Goal: Use online tool/utility: Utilize a website feature to perform a specific function

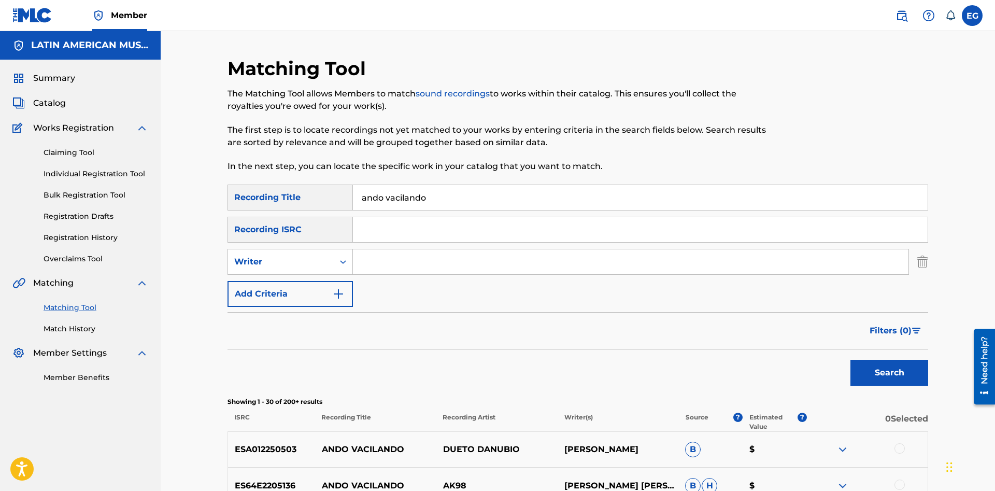
click at [533, 194] on input "ando vacilando" at bounding box center [640, 197] width 575 height 25
click at [541, 198] on input "ando vacilando" at bounding box center [640, 197] width 575 height 25
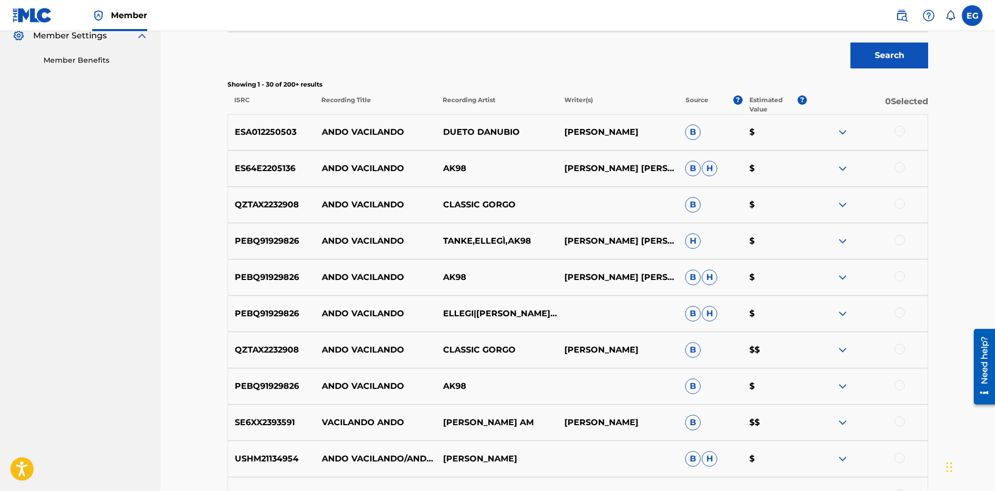
scroll to position [53, 0]
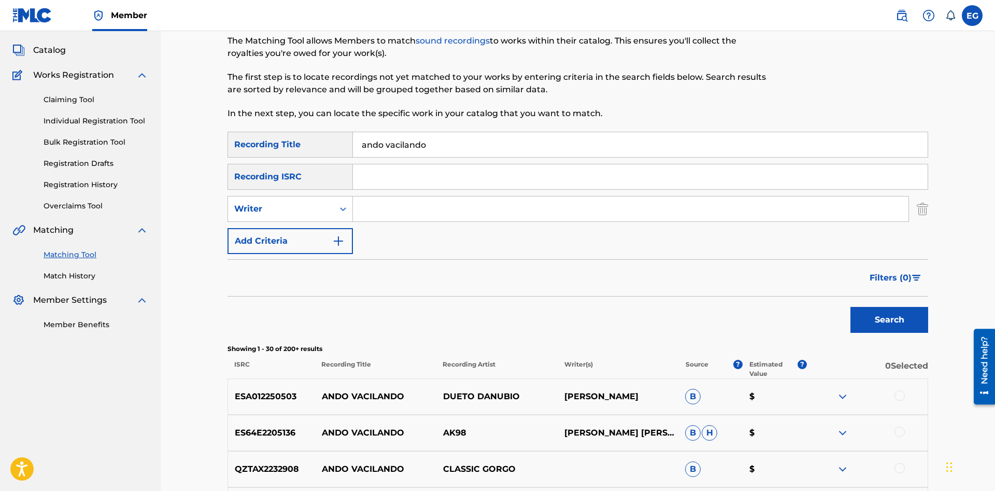
drag, startPoint x: 439, startPoint y: 150, endPoint x: 373, endPoint y: 129, distance: 68.5
click at [373, 132] on input "ando vacilando" at bounding box center [640, 144] width 575 height 25
click at [851, 307] on button "Search" at bounding box center [890, 320] width 78 height 26
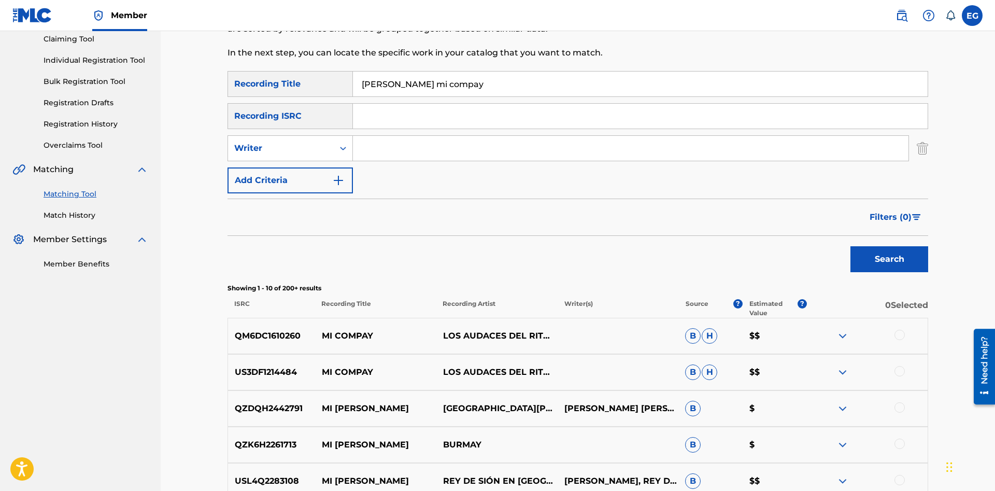
scroll to position [0, 0]
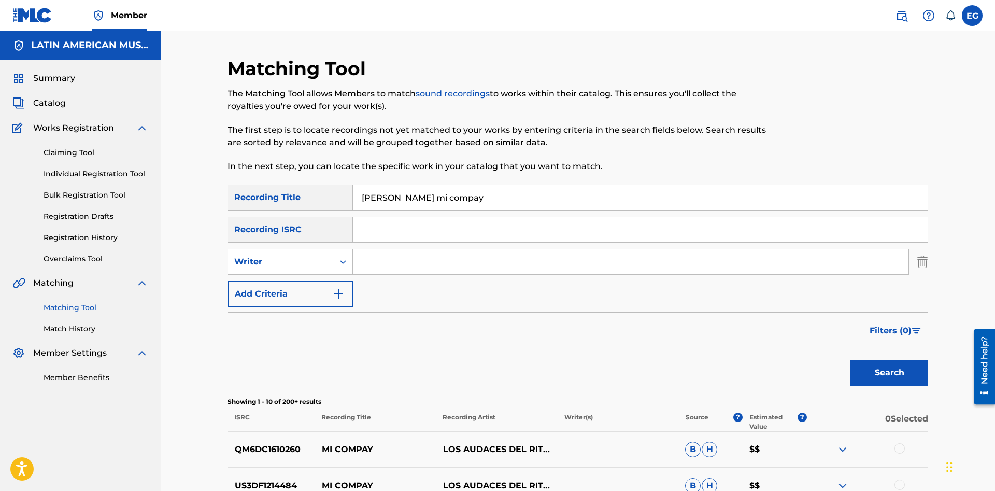
drag, startPoint x: 456, startPoint y: 196, endPoint x: 314, endPoint y: 195, distance: 142.0
click at [353, 195] on input "[PERSON_NAME] mi compay" at bounding box center [640, 197] width 575 height 25
click at [851, 360] on button "Search" at bounding box center [890, 373] width 78 height 26
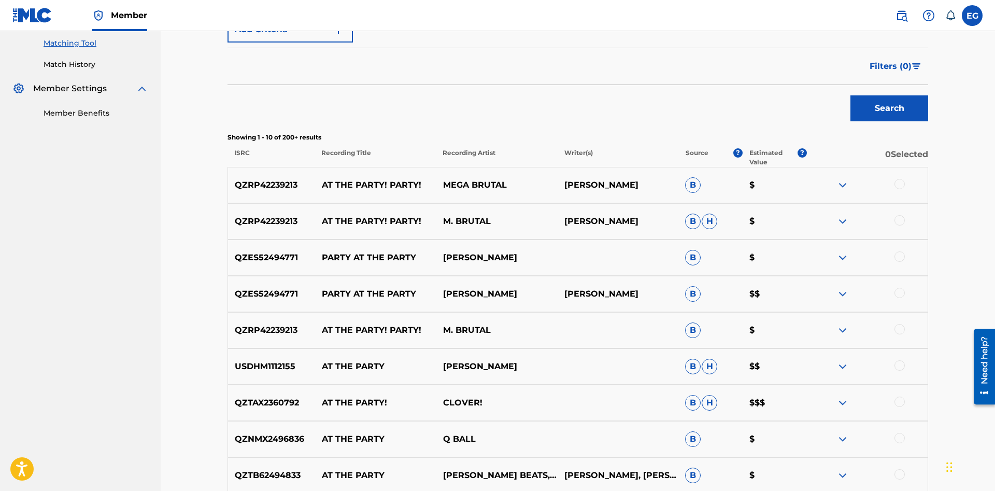
scroll to position [431, 0]
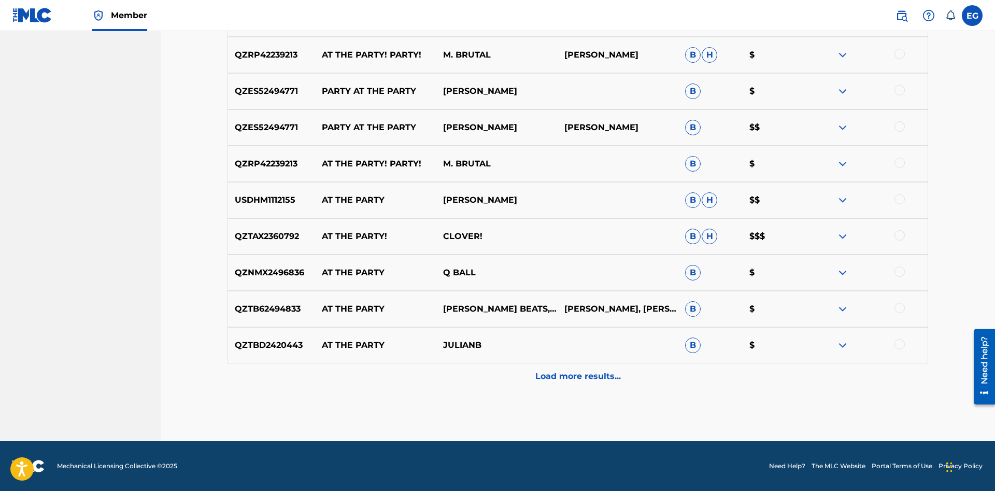
click at [579, 387] on div "Load more results..." at bounding box center [578, 376] width 701 height 26
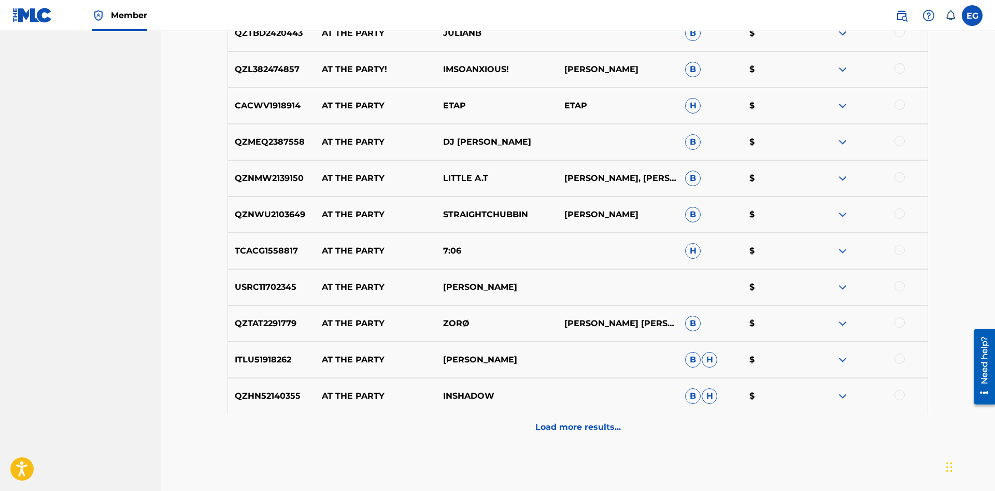
scroll to position [794, 0]
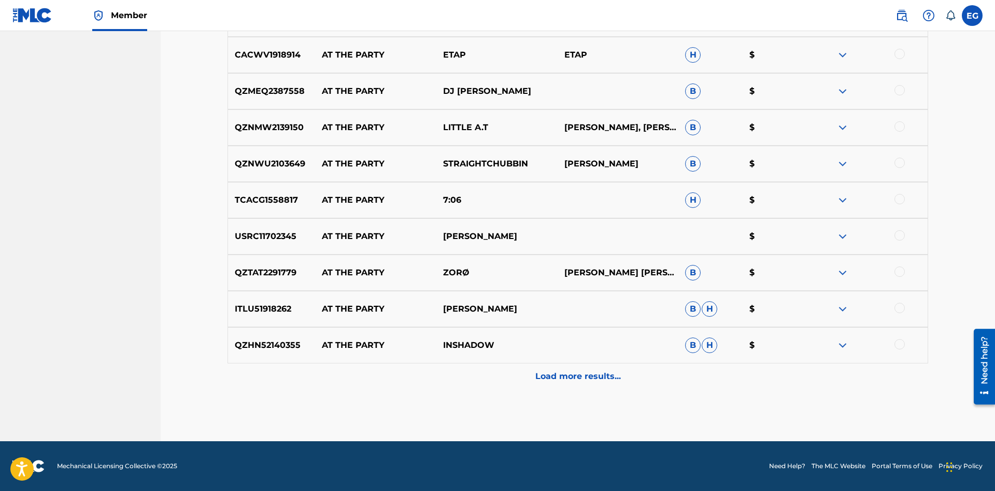
click at [543, 375] on p "Load more results..." at bounding box center [579, 376] width 86 height 12
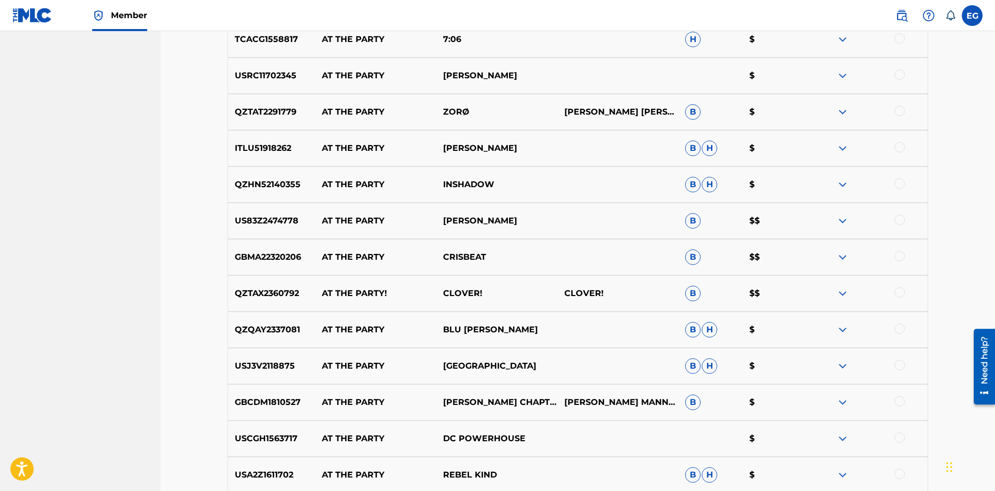
scroll to position [1157, 0]
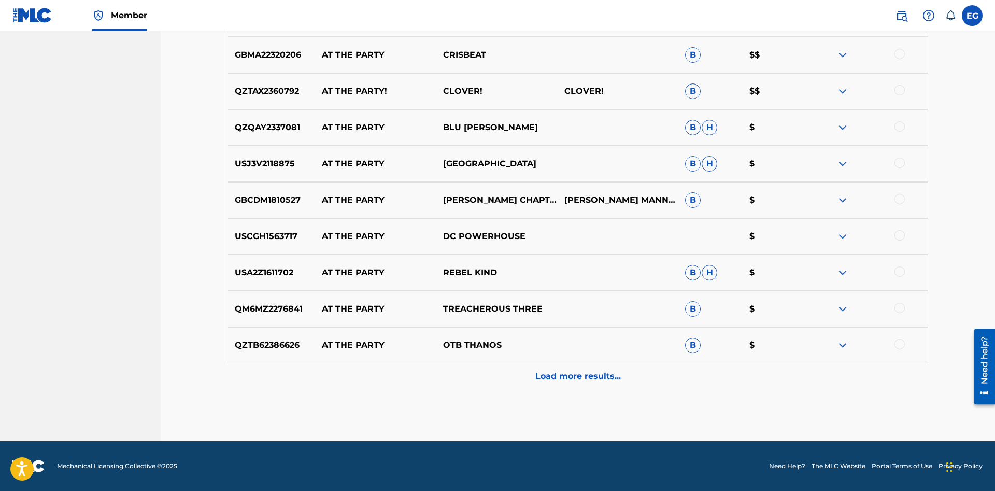
click at [558, 365] on div "Load more results..." at bounding box center [578, 376] width 701 height 26
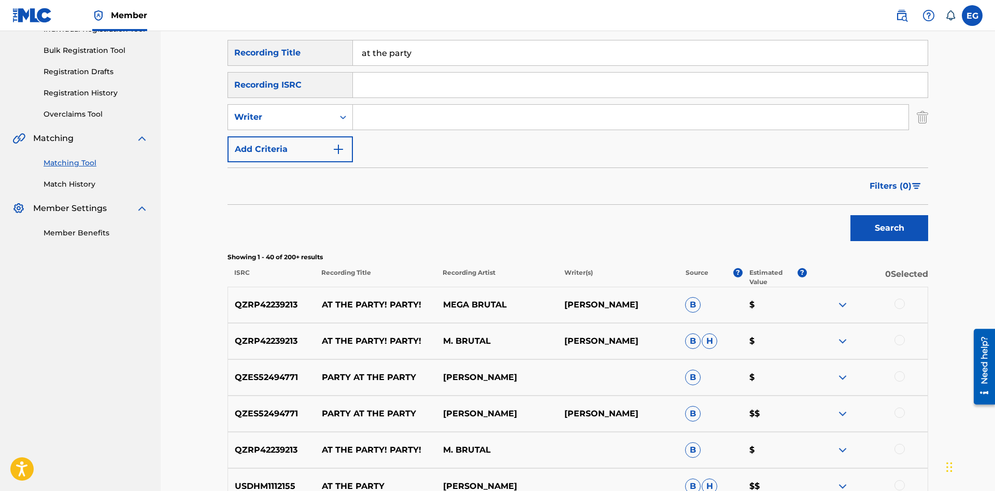
scroll to position [0, 0]
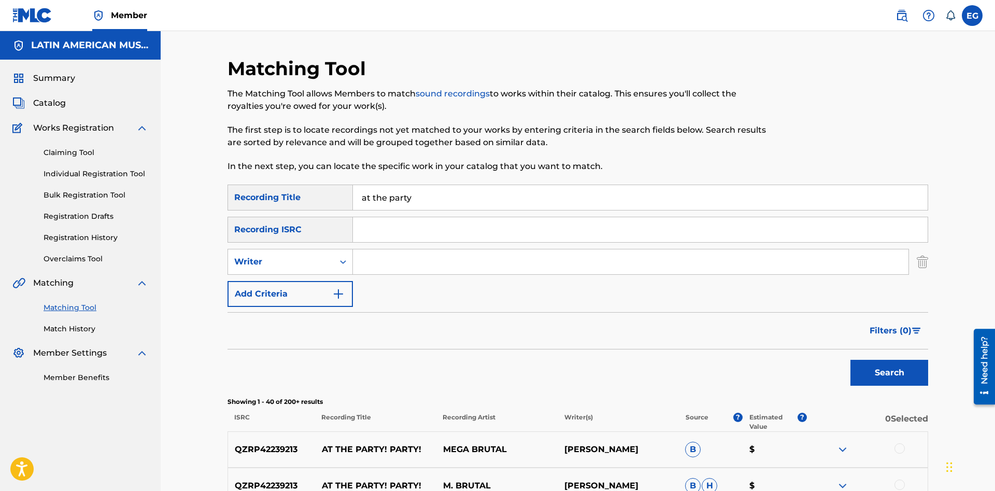
drag, startPoint x: 445, startPoint y: 203, endPoint x: 233, endPoint y: 196, distance: 211.6
click at [353, 196] on input "at the party" at bounding box center [640, 197] width 575 height 25
click at [851, 360] on button "Search" at bounding box center [890, 373] width 78 height 26
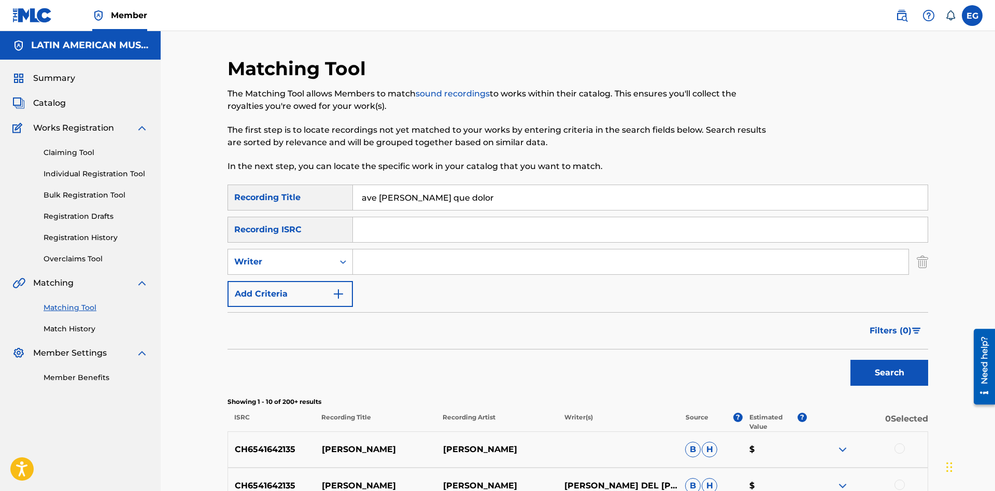
scroll to position [212, 0]
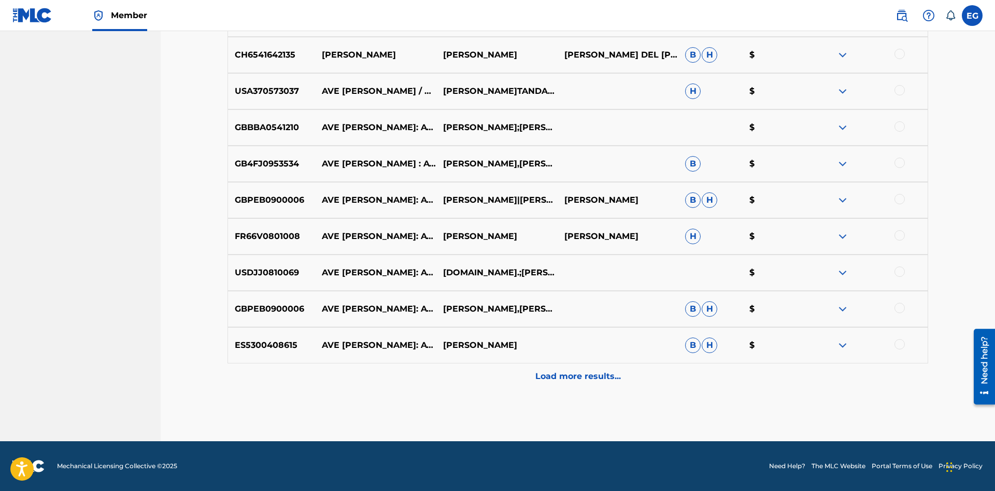
click at [564, 377] on p "Load more results..." at bounding box center [579, 376] width 86 height 12
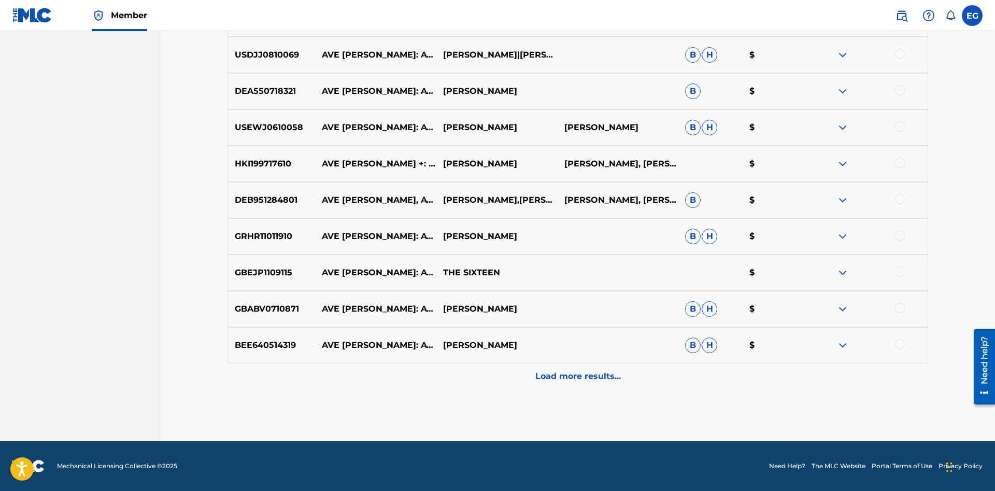
click at [560, 380] on p "Load more results..." at bounding box center [579, 376] width 86 height 12
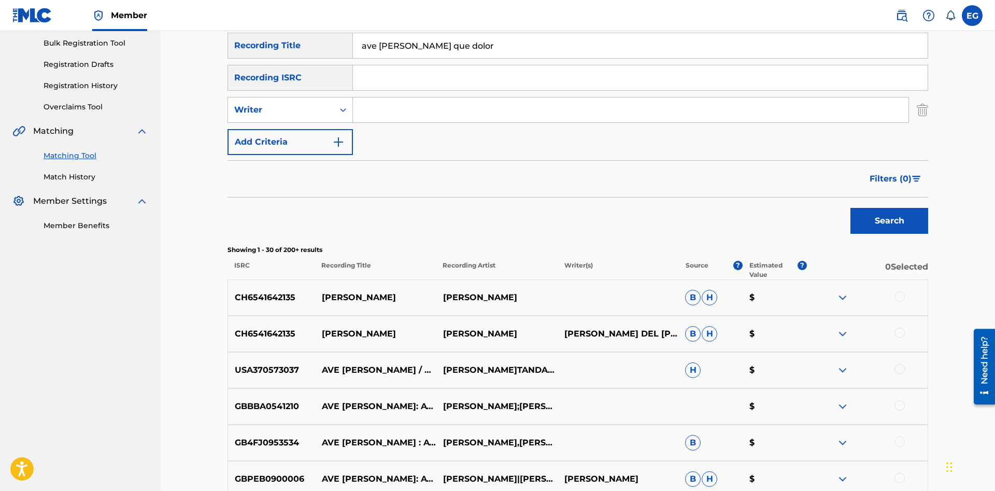
scroll to position [0, 0]
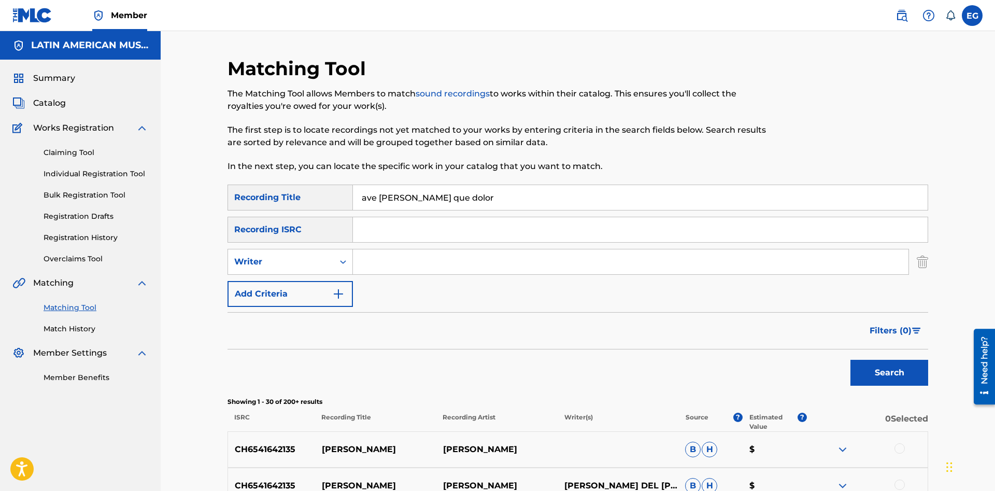
drag, startPoint x: 380, startPoint y: 196, endPoint x: 364, endPoint y: 197, distance: 15.6
click at [364, 197] on input "ave [PERSON_NAME] que dolor" at bounding box center [640, 197] width 575 height 25
type input "ay corazon"
click at [851, 360] on button "Search" at bounding box center [890, 373] width 78 height 26
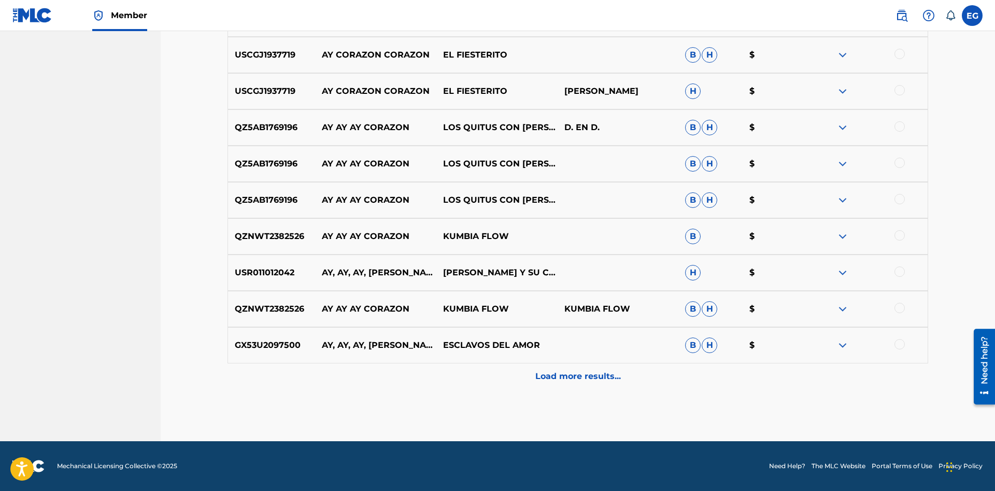
click at [542, 379] on p "Load more results..." at bounding box center [579, 376] width 86 height 12
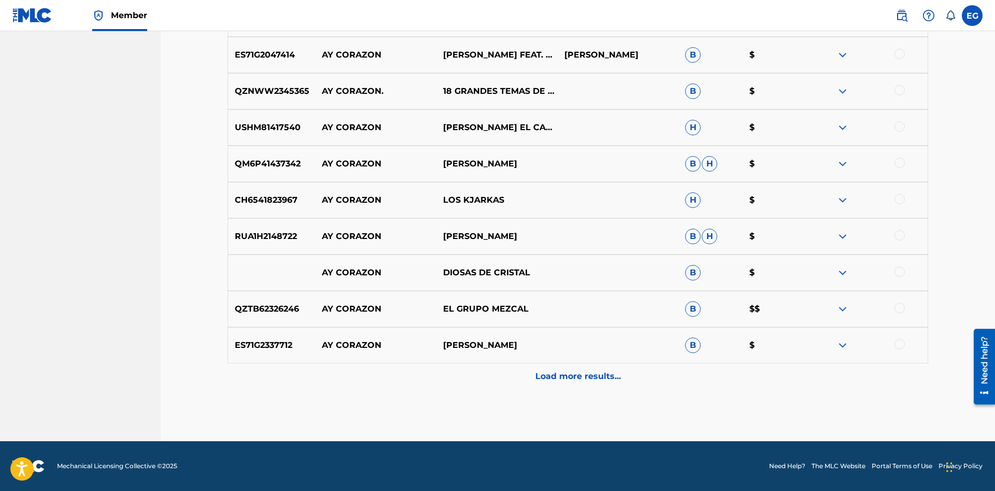
click at [536, 373] on p "Load more results..." at bounding box center [579, 376] width 86 height 12
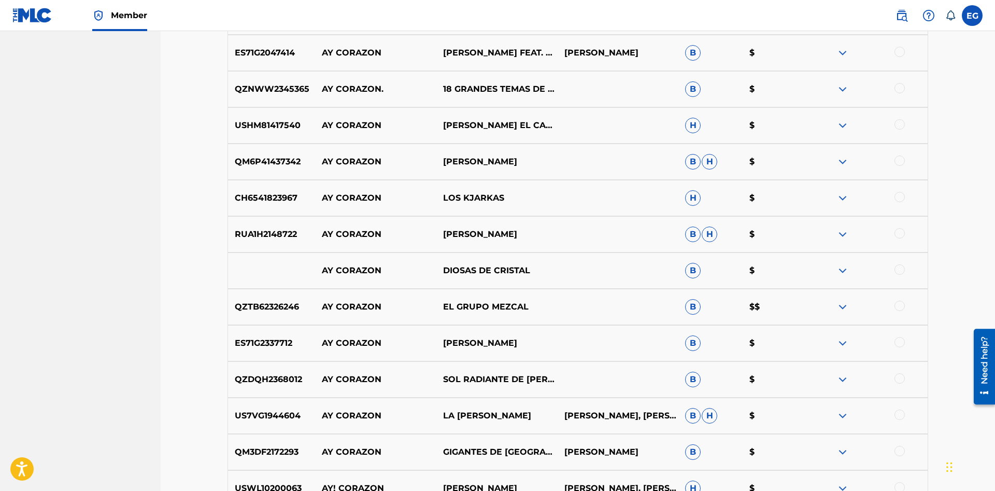
scroll to position [1060, 0]
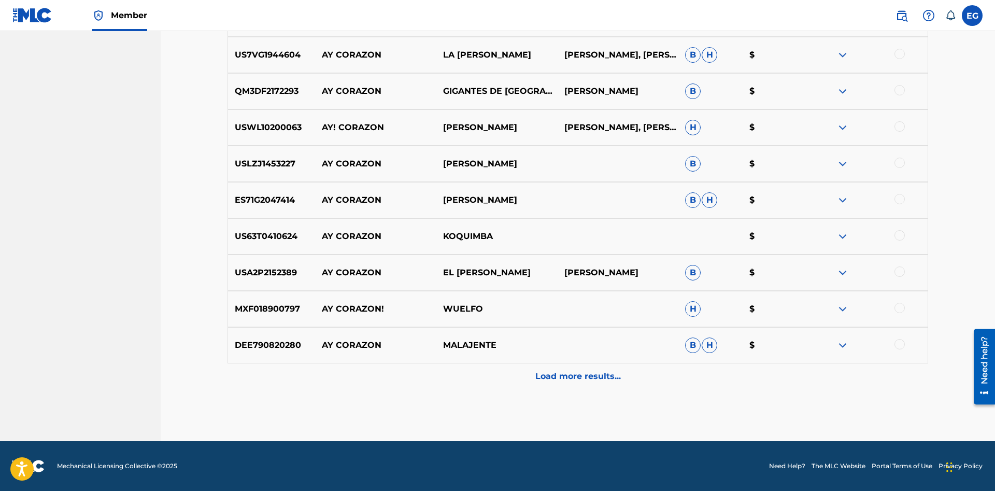
click at [575, 375] on p "Load more results..." at bounding box center [579, 376] width 86 height 12
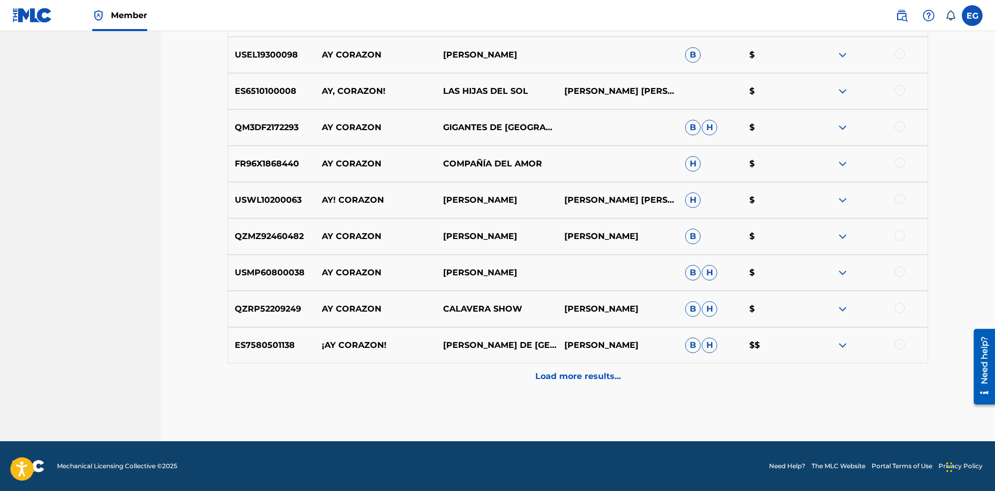
click at [551, 373] on p "Load more results..." at bounding box center [579, 376] width 86 height 12
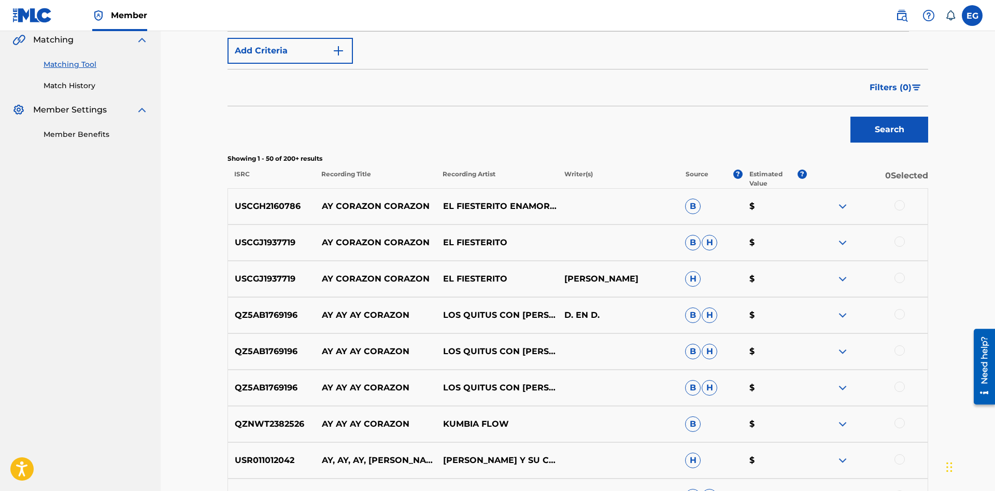
scroll to position [0, 0]
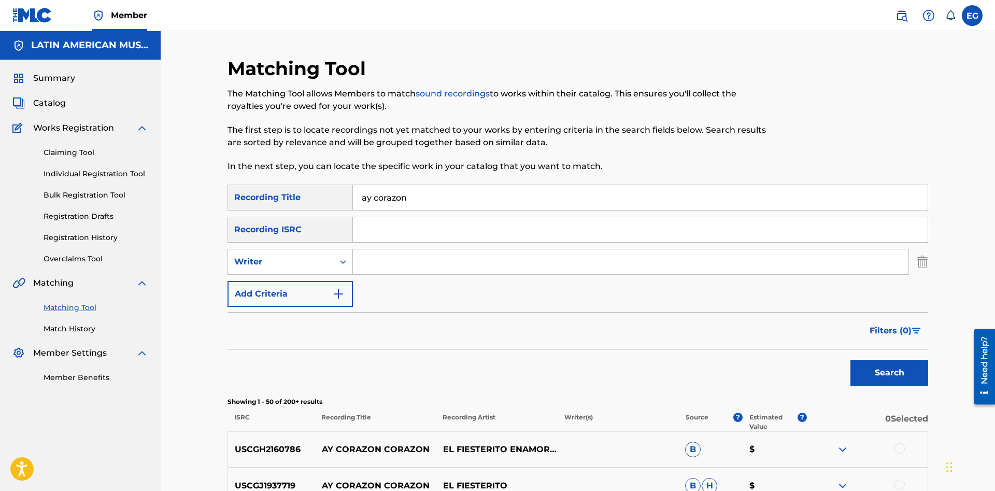
click at [391, 261] on input "Search Form" at bounding box center [631, 261] width 556 height 25
paste input "[PERSON_NAME]"
type input "[PERSON_NAME]"
click at [851, 360] on button "Search" at bounding box center [890, 373] width 78 height 26
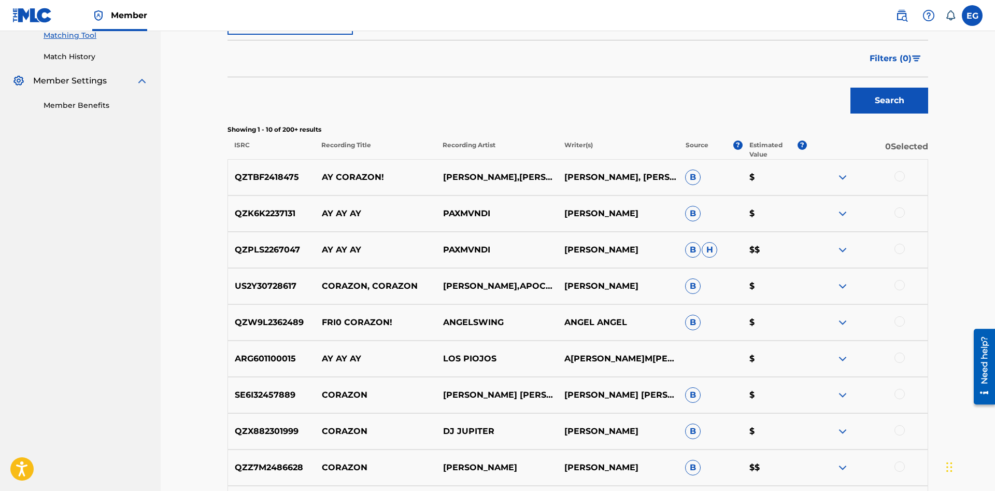
scroll to position [61, 0]
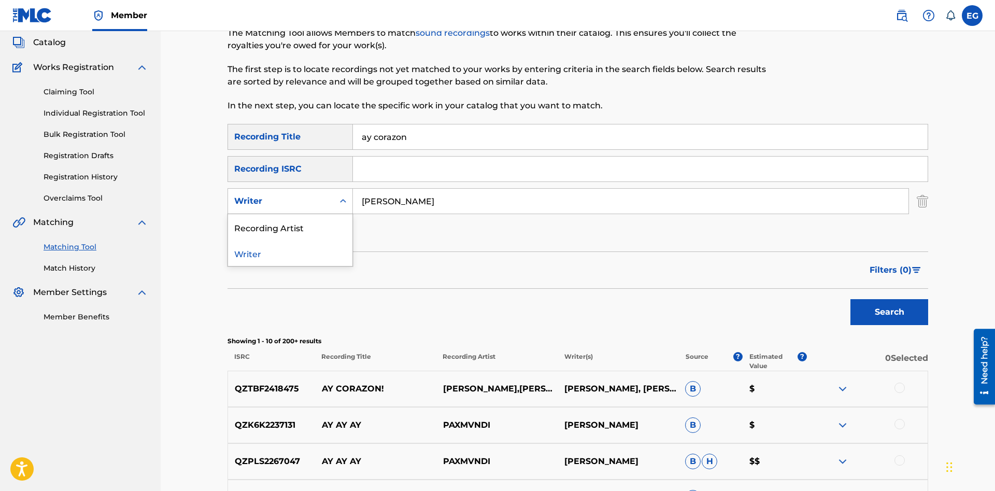
click at [285, 200] on div "Writer" at bounding box center [280, 201] width 93 height 12
click at [275, 228] on div "Recording Artist" at bounding box center [290, 227] width 124 height 26
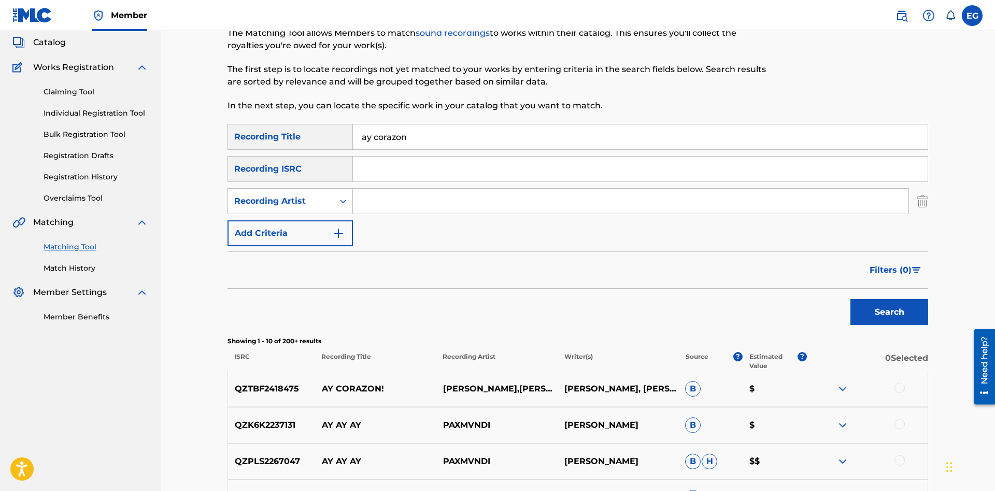
click at [422, 195] on input "Search Form" at bounding box center [631, 201] width 556 height 25
paste input "[PERSON_NAME]"
type input "[PERSON_NAME]"
click at [851, 299] on button "Search" at bounding box center [890, 312] width 78 height 26
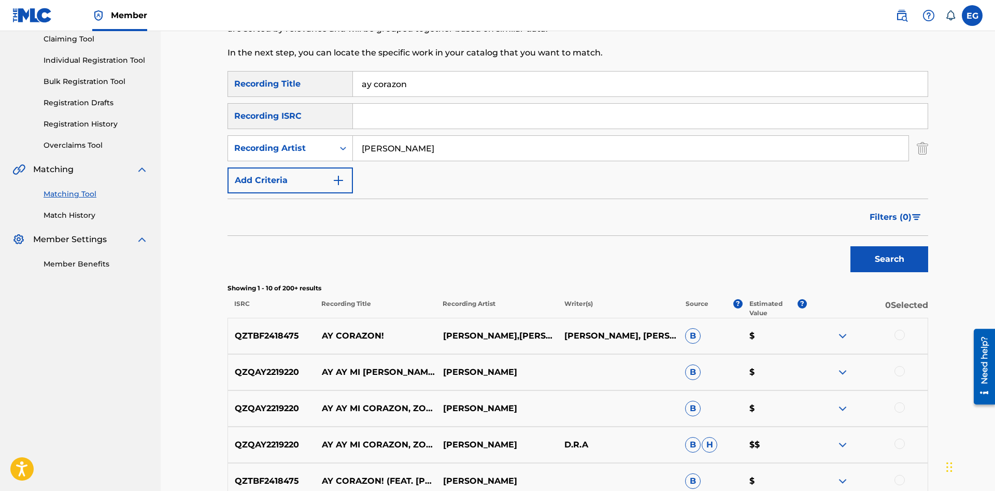
scroll to position [0, 0]
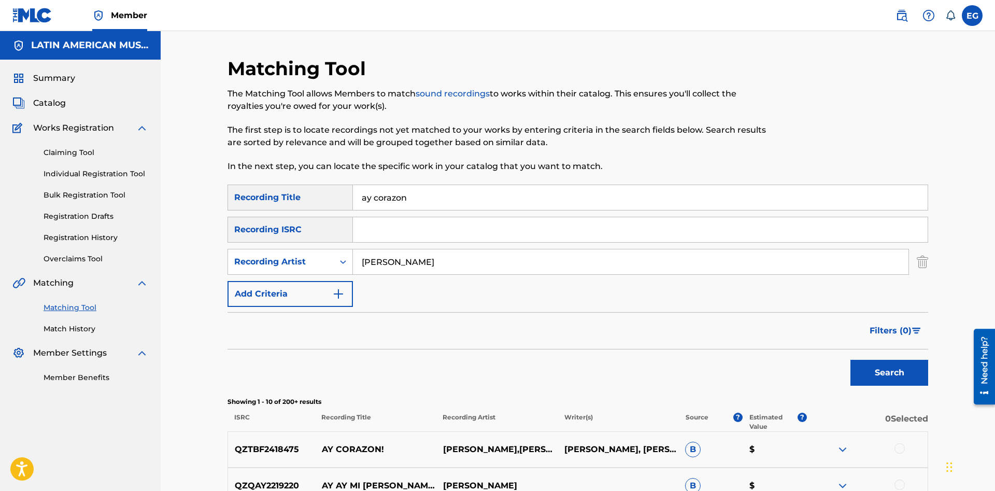
drag, startPoint x: 430, startPoint y: 198, endPoint x: 351, endPoint y: 198, distance: 78.8
click at [353, 198] on input "ay corazon" at bounding box center [640, 197] width 575 height 25
type input "bajo un palmar"
click at [851, 360] on button "Search" at bounding box center [890, 373] width 78 height 26
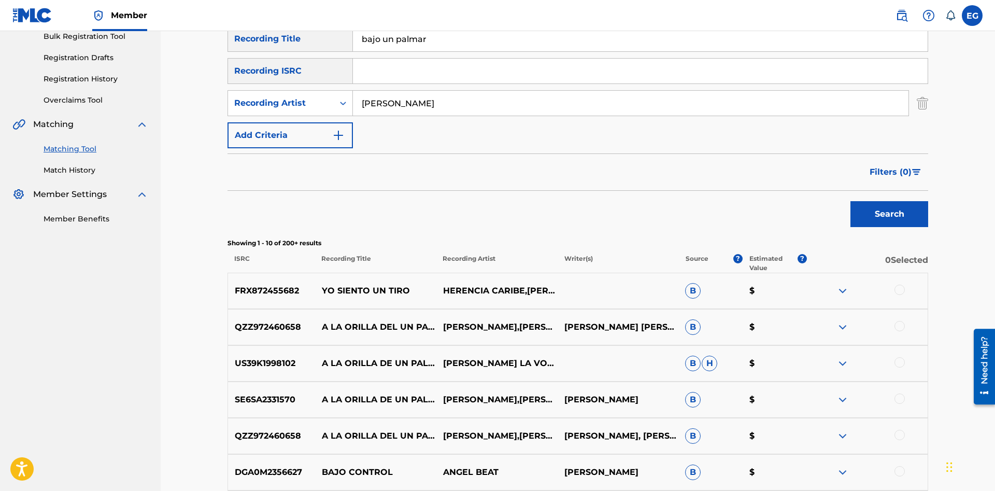
scroll to position [317, 0]
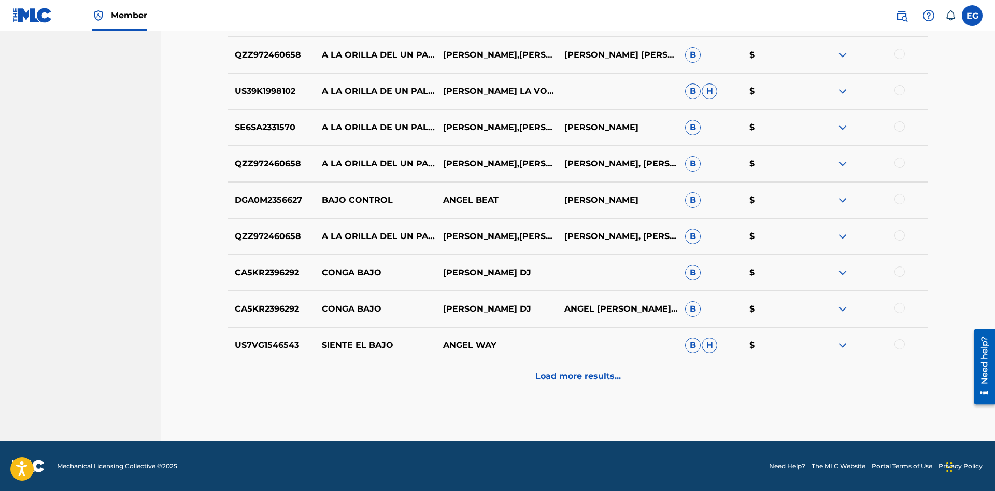
click at [560, 372] on p "Load more results..." at bounding box center [579, 376] width 86 height 12
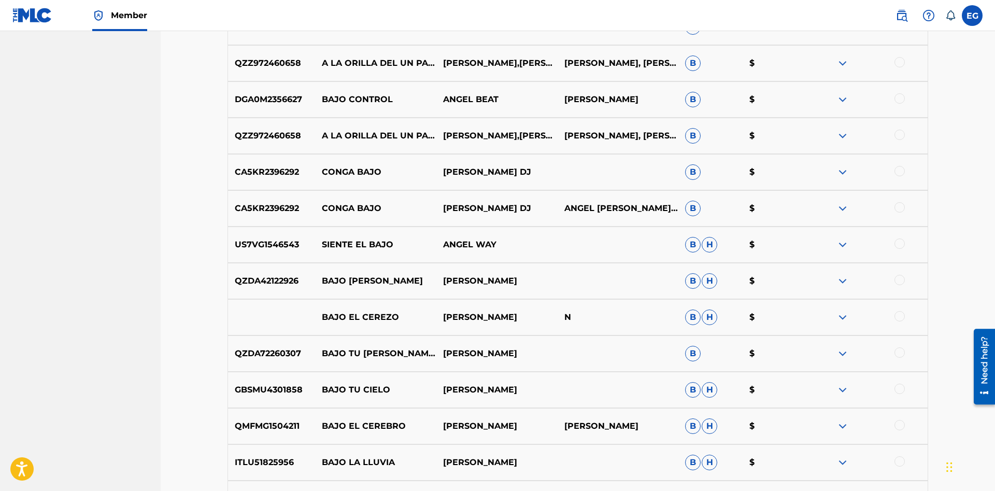
scroll to position [794, 0]
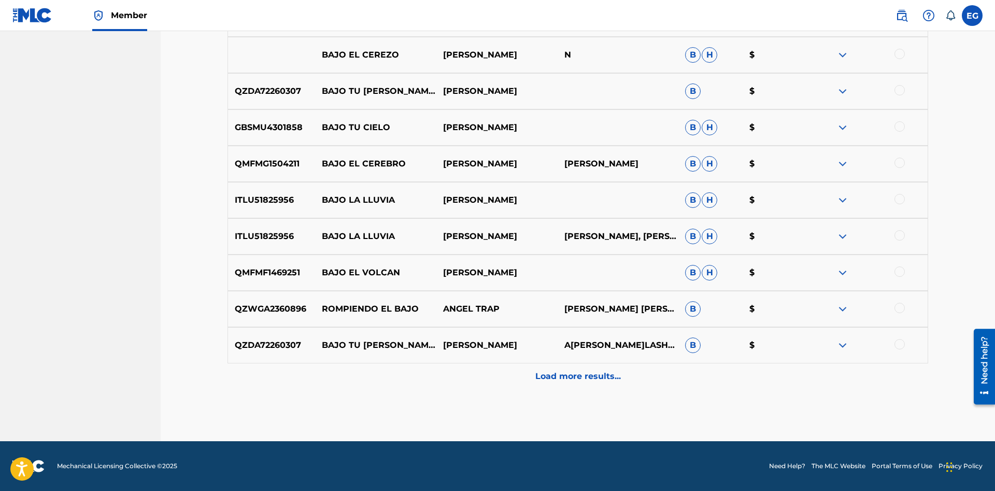
drag, startPoint x: 569, startPoint y: 427, endPoint x: 555, endPoint y: 333, distance: 94.9
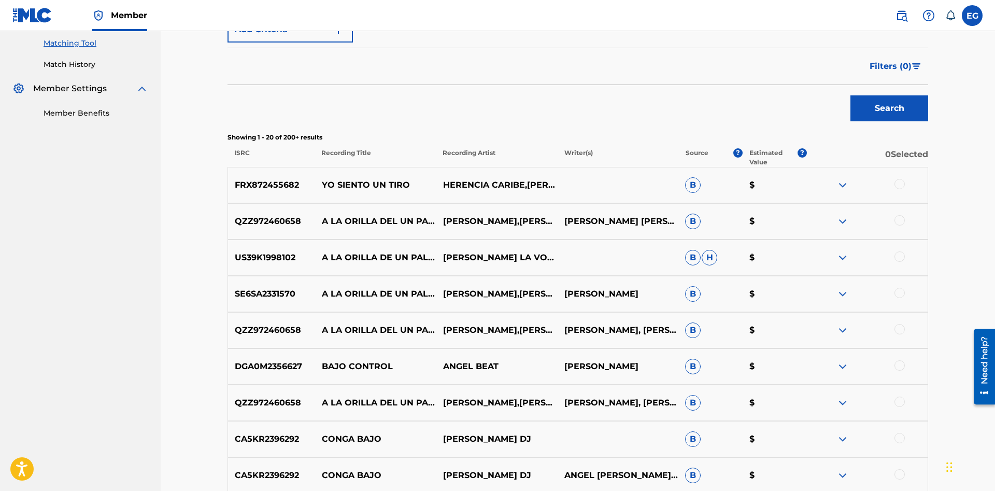
scroll to position [0, 0]
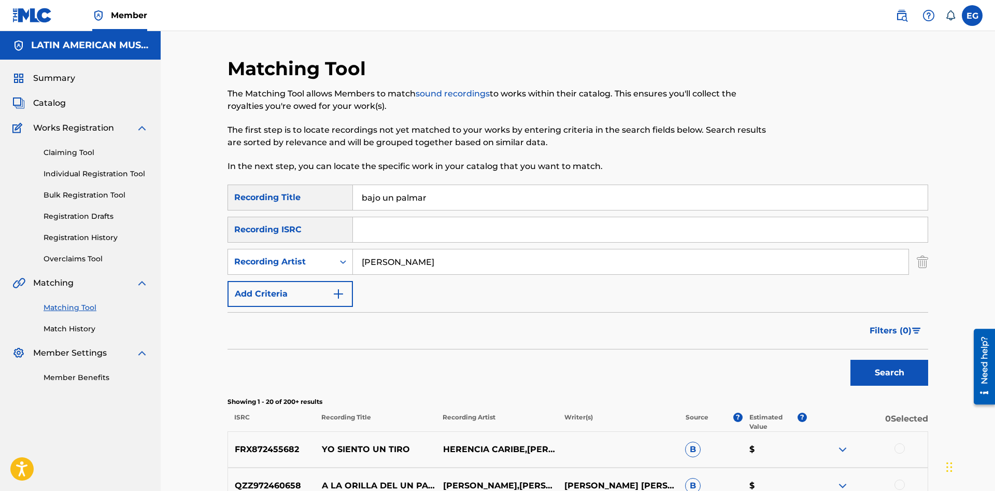
click at [461, 206] on input "bajo un palmar" at bounding box center [640, 197] width 575 height 25
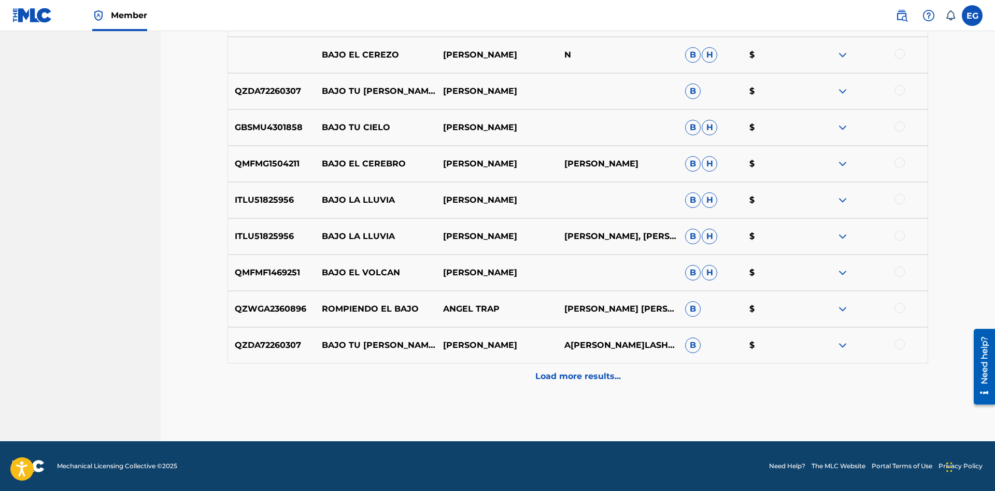
click at [550, 376] on p "Load more results..." at bounding box center [579, 376] width 86 height 12
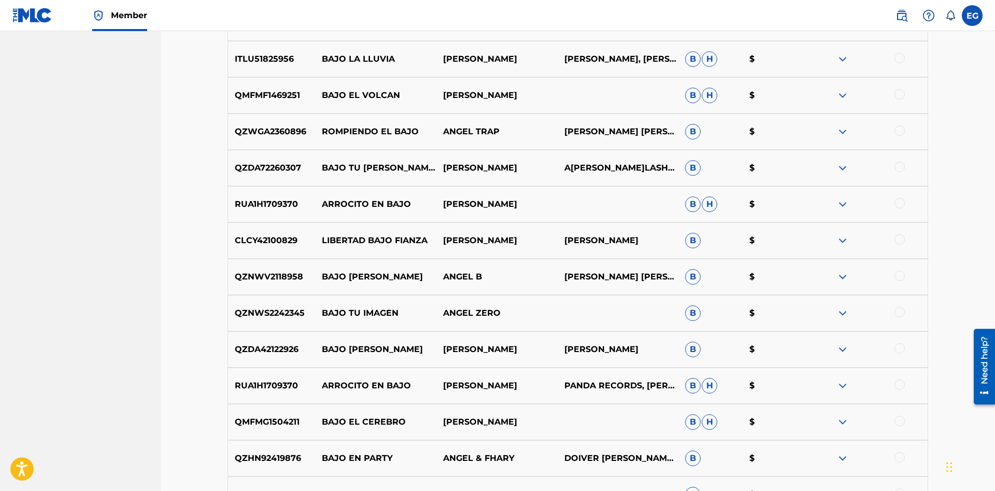
scroll to position [1157, 0]
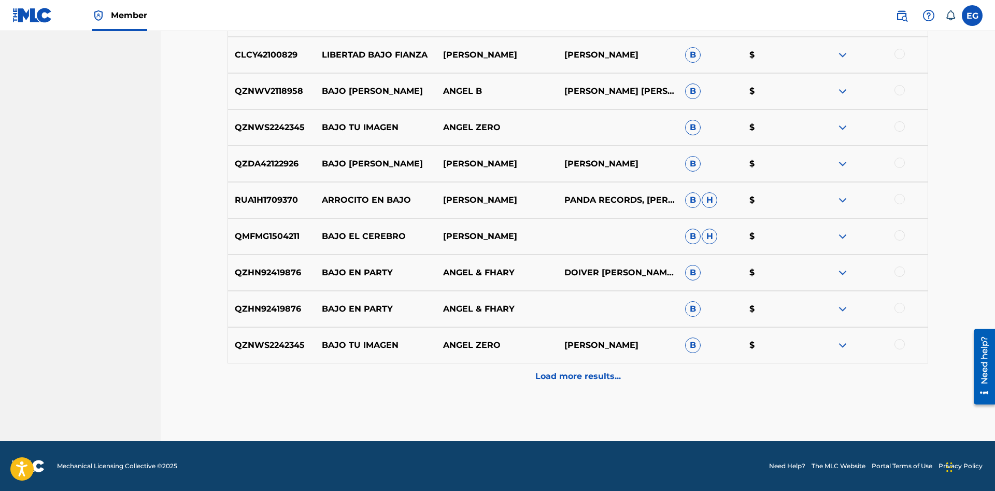
click at [544, 369] on div "Load more results..." at bounding box center [578, 376] width 701 height 26
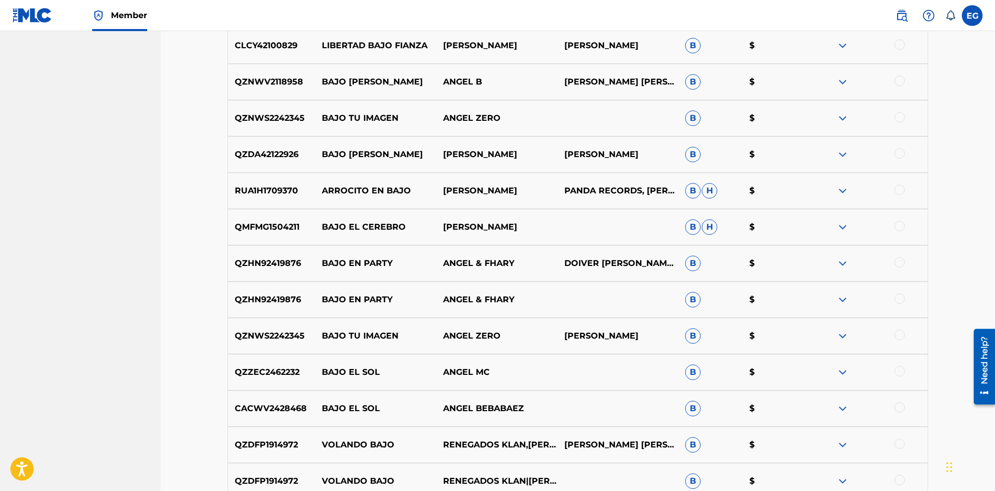
scroll to position [1519, 0]
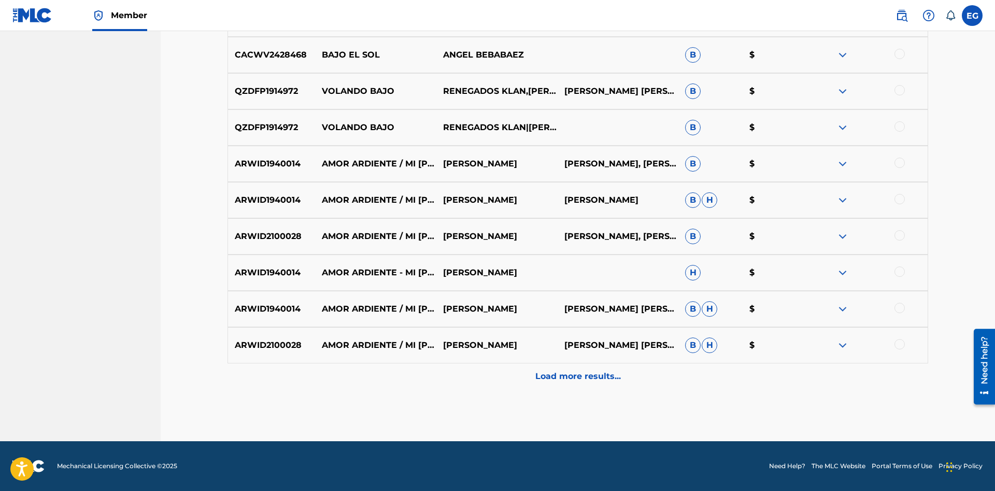
click at [548, 367] on div "Load more results..." at bounding box center [578, 376] width 701 height 26
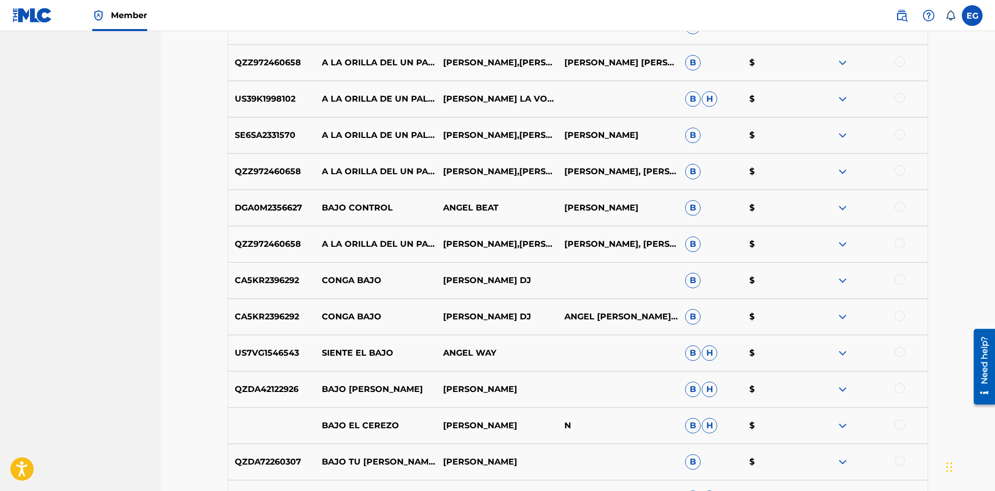
scroll to position [53, 0]
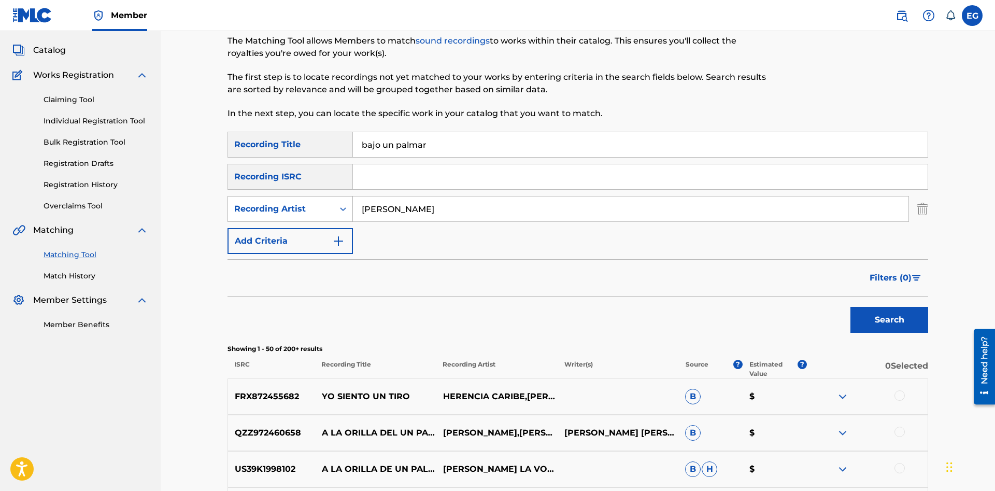
click at [293, 216] on div "Recording Artist" at bounding box center [281, 209] width 106 height 20
click at [288, 232] on div "Writer" at bounding box center [290, 235] width 124 height 26
click at [395, 208] on input "Search Form" at bounding box center [631, 208] width 556 height 25
paste input "[PERSON_NAME]"
type input "[PERSON_NAME]"
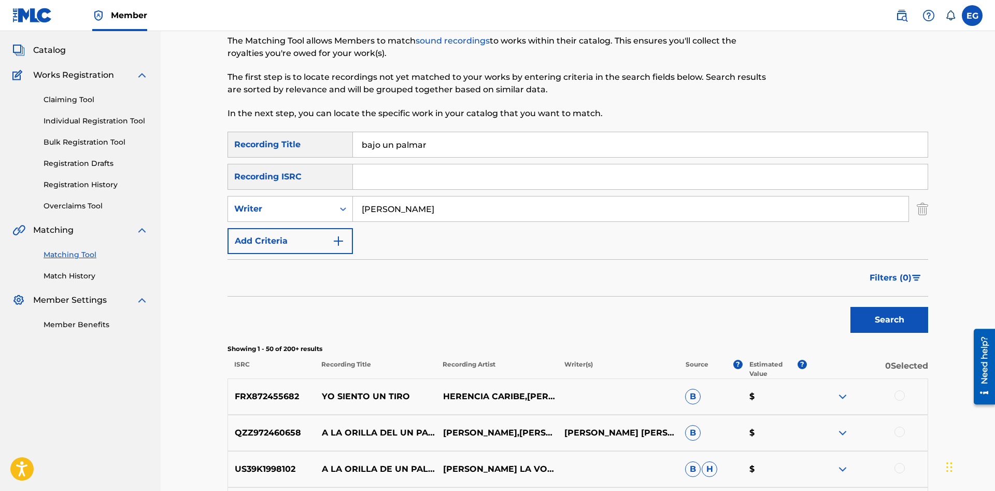
click at [851, 307] on button "Search" at bounding box center [890, 320] width 78 height 26
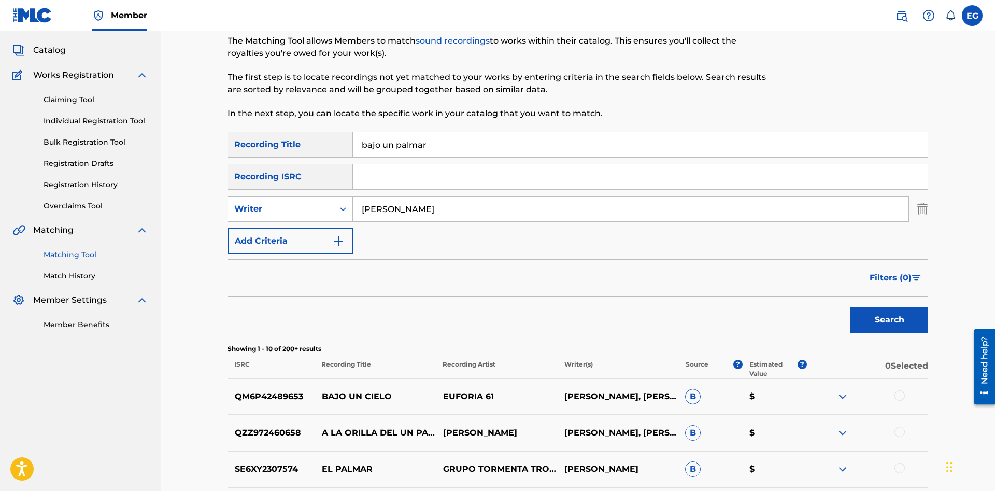
scroll to position [0, 0]
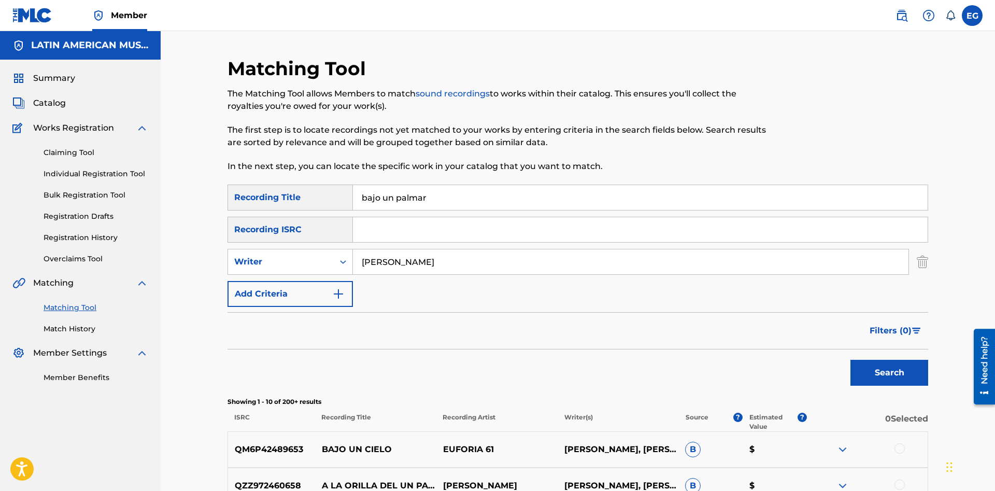
click at [495, 195] on input "bajo un palmar" at bounding box center [640, 197] width 575 height 25
drag, startPoint x: 335, startPoint y: 265, endPoint x: 216, endPoint y: 263, distance: 119.8
click at [353, 263] on input "[PERSON_NAME]" at bounding box center [631, 261] width 556 height 25
drag, startPoint x: 523, startPoint y: 202, endPoint x: 371, endPoint y: 191, distance: 152.8
click at [371, 191] on input "bajo un palmar" at bounding box center [640, 197] width 575 height 25
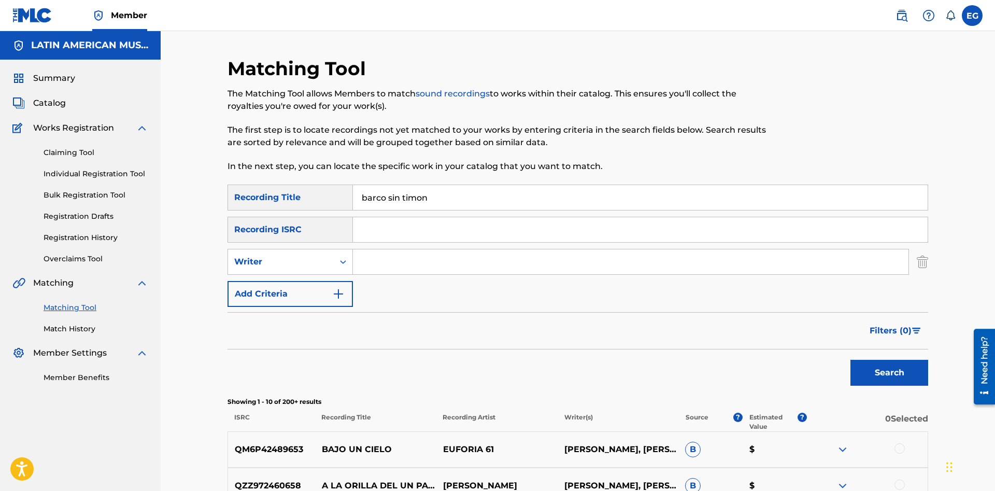
click at [851, 360] on button "Search" at bounding box center [890, 373] width 78 height 26
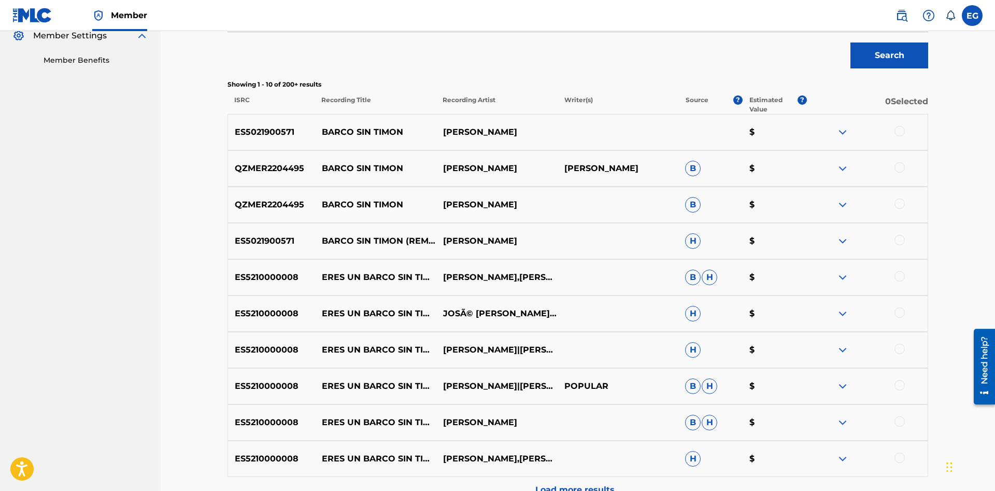
scroll to position [431, 0]
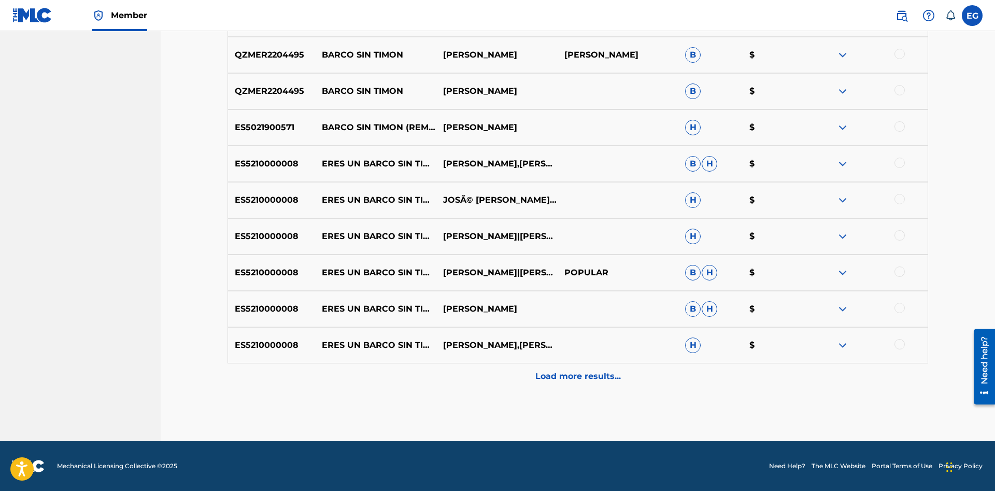
click at [546, 382] on p "Load more results..." at bounding box center [579, 376] width 86 height 12
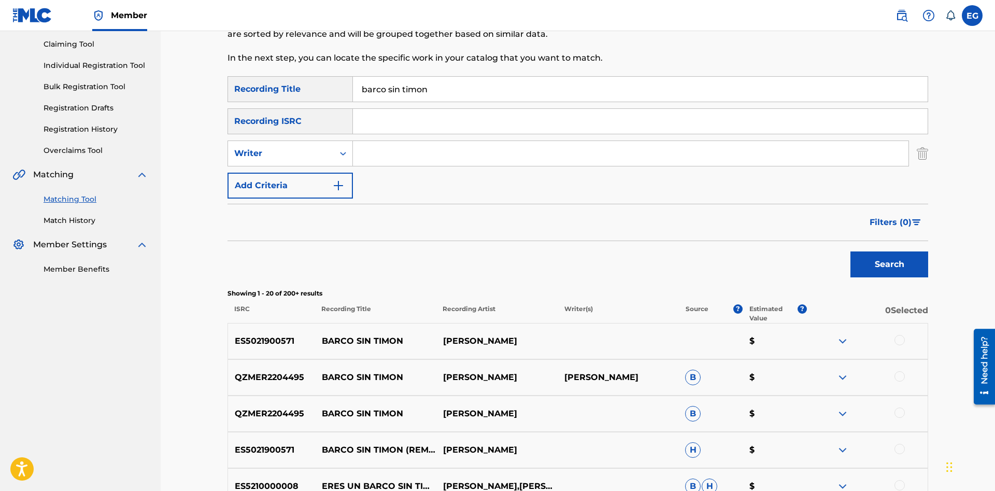
scroll to position [0, 0]
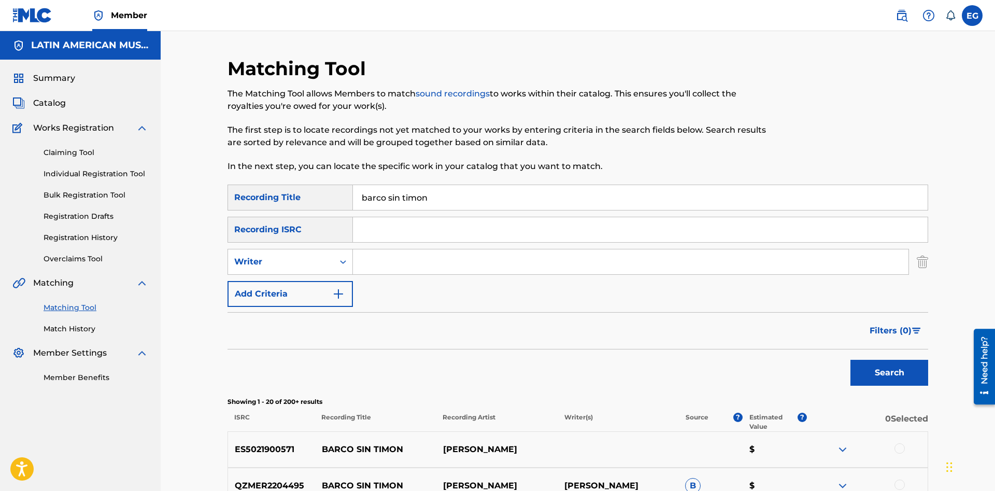
drag, startPoint x: 425, startPoint y: 201, endPoint x: 185, endPoint y: 200, distance: 240.0
click at [353, 200] on input "barco sin timon" at bounding box center [640, 197] width 575 height 25
type input "[PERSON_NAME]"
click at [851, 360] on button "Search" at bounding box center [890, 373] width 78 height 26
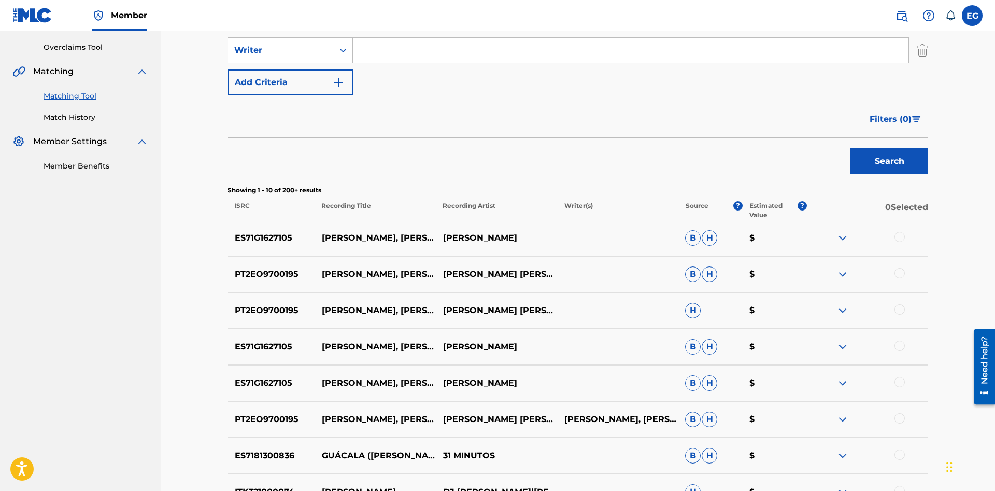
scroll to position [431, 0]
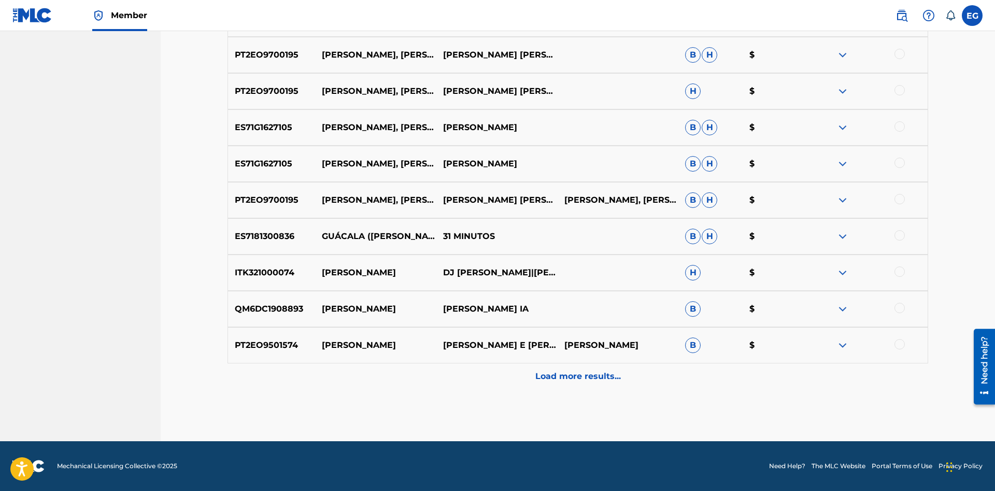
click at [558, 366] on div "Load more results..." at bounding box center [578, 376] width 701 height 26
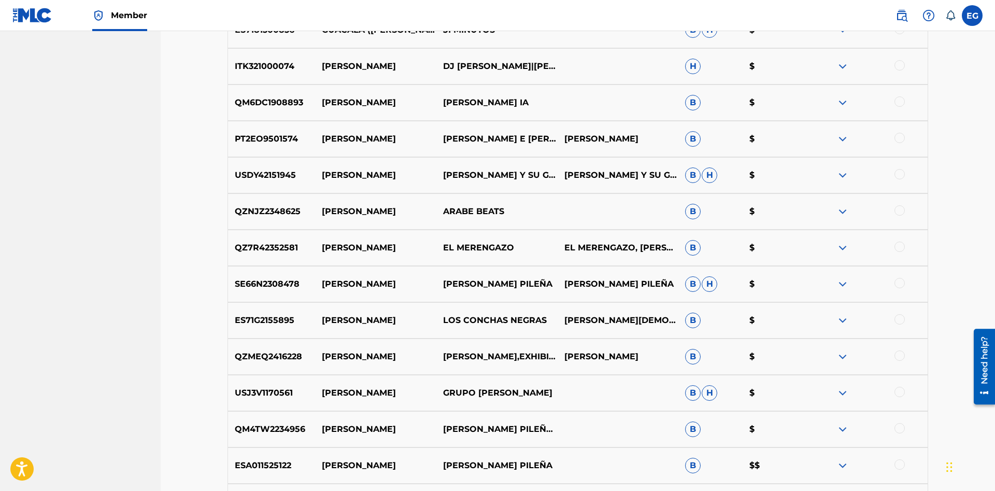
scroll to position [794, 0]
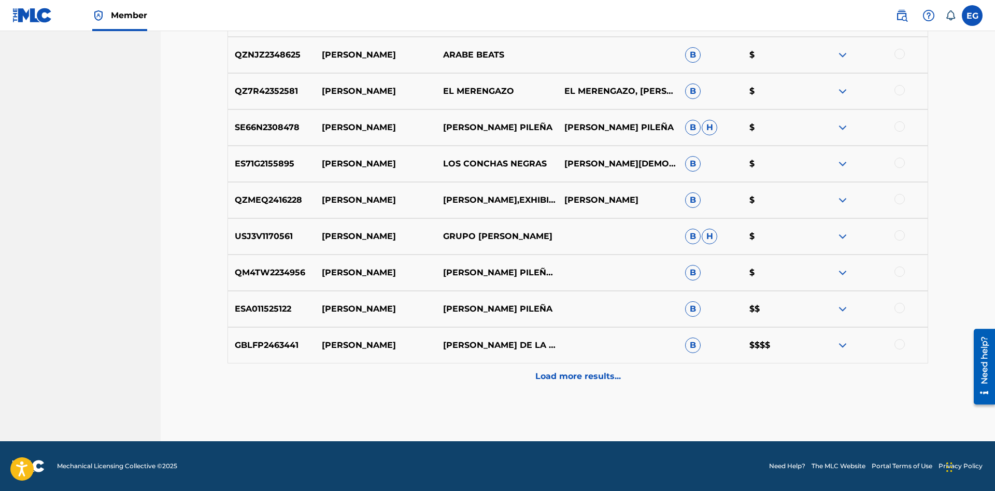
click at [548, 363] on div "GBLFP2463441 C[PERSON_NAME]E[PERSON_NAME]DE LA BACHATA B $$$$" at bounding box center [578, 345] width 701 height 36
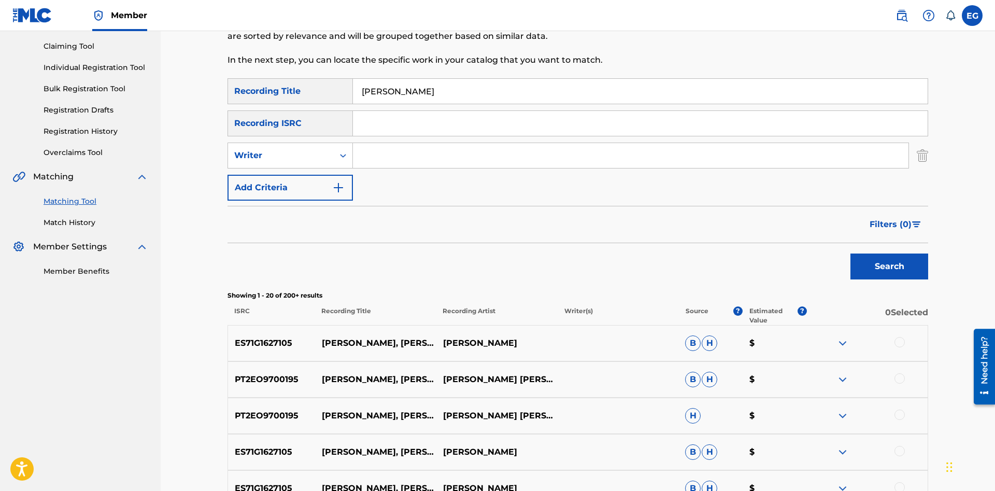
scroll to position [0, 0]
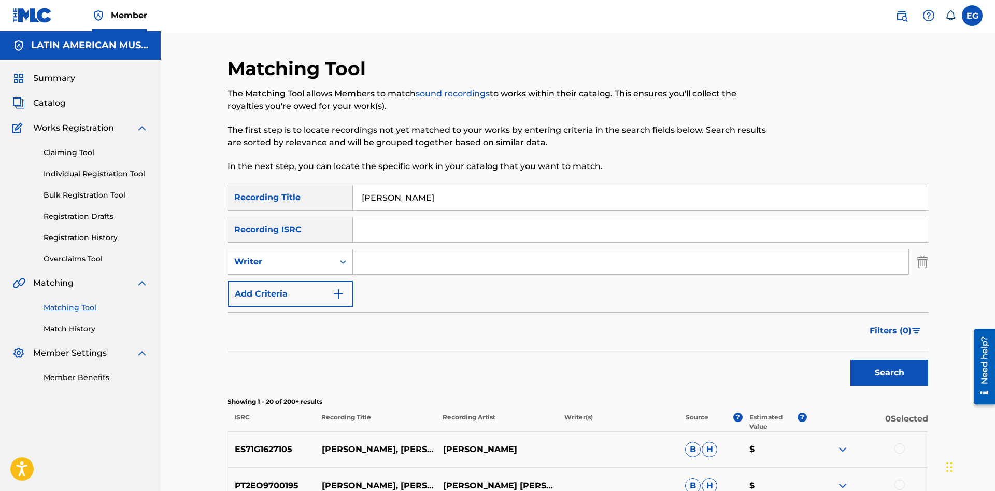
click at [381, 259] on input "Search Form" at bounding box center [631, 261] width 556 height 25
paste input "[PERSON_NAME]"
drag, startPoint x: 427, startPoint y: 259, endPoint x: 649, endPoint y: 259, distance: 221.4
click at [649, 259] on input "angel torruellasangel [PERSON_NAME]" at bounding box center [631, 261] width 556 height 25
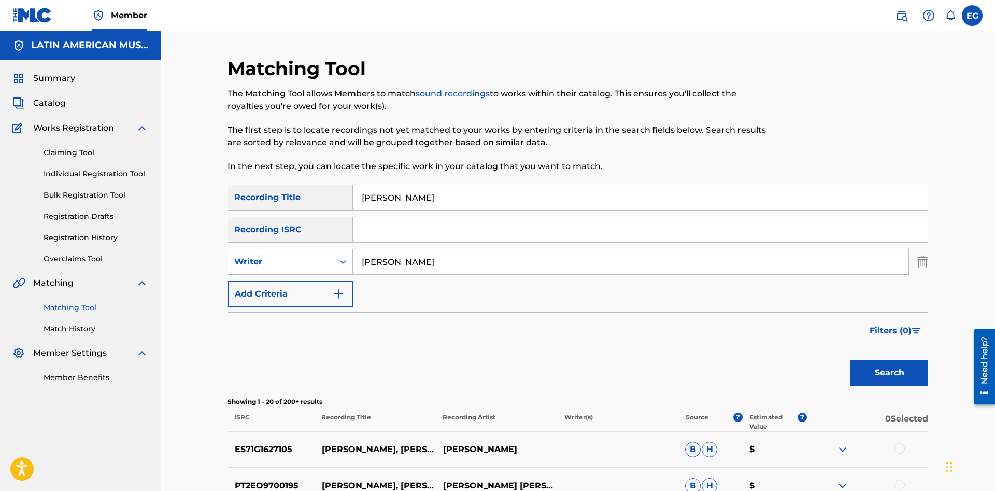
type input "[PERSON_NAME]"
click at [851, 360] on button "Search" at bounding box center [890, 373] width 78 height 26
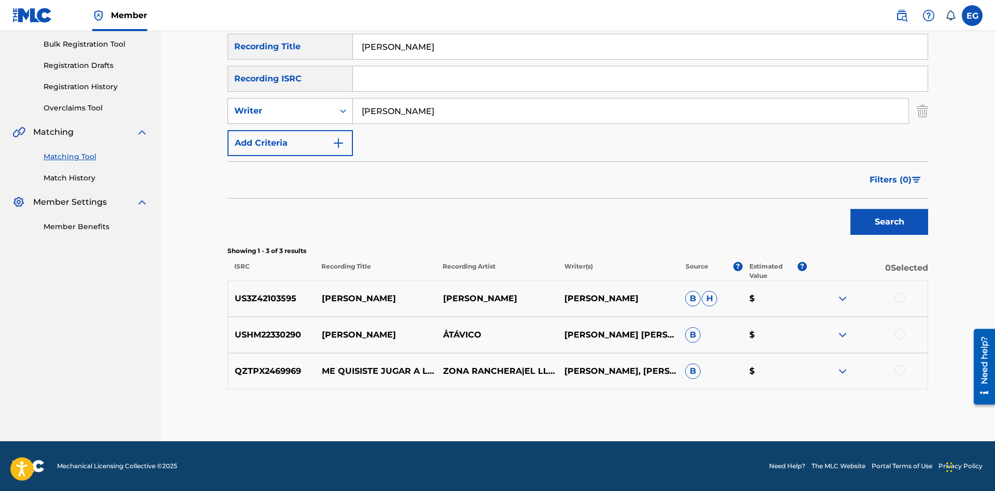
click at [311, 123] on div "Writer" at bounding box center [290, 111] width 125 height 26
click at [301, 130] on div "Recording Artist" at bounding box center [290, 137] width 124 height 26
click at [380, 108] on input "Search Form" at bounding box center [631, 110] width 556 height 25
paste input "[PERSON_NAME]"
type input "[PERSON_NAME]"
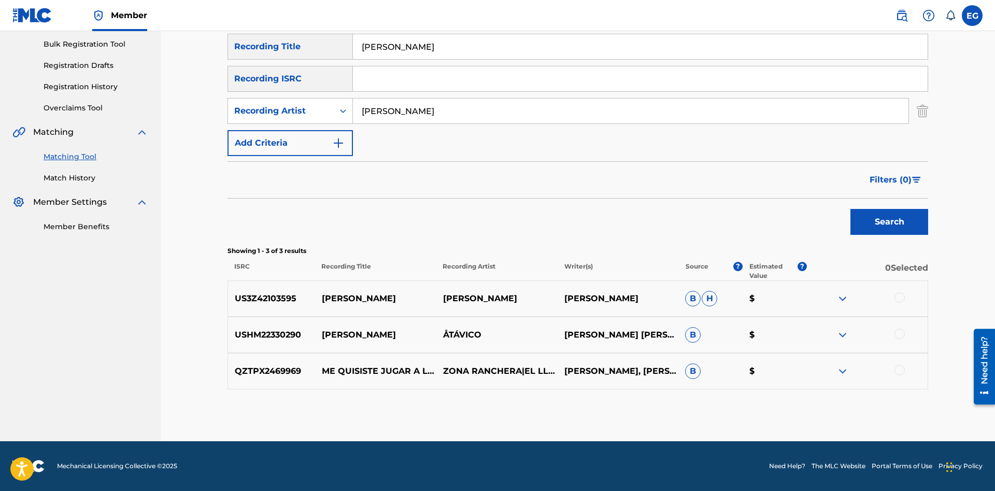
click at [851, 209] on button "Search" at bounding box center [890, 222] width 78 height 26
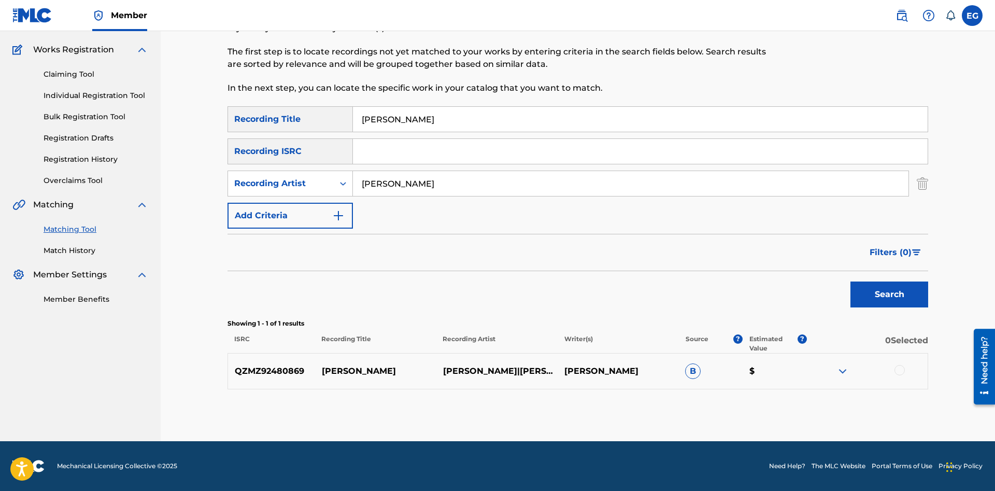
scroll to position [0, 0]
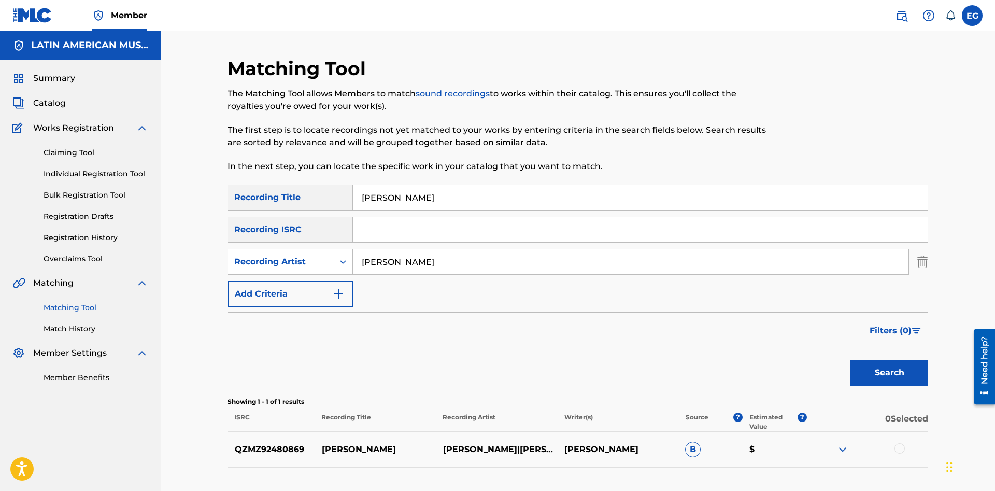
drag, startPoint x: 443, startPoint y: 183, endPoint x: 387, endPoint y: 194, distance: 57.1
click at [383, 194] on div "Matching Tool The Matching Tool allows Members to match sound recordings to wor…" at bounding box center [578, 288] width 701 height 462
drag, startPoint x: 411, startPoint y: 195, endPoint x: 379, endPoint y: 194, distance: 31.6
click at [379, 194] on input "[PERSON_NAME]" at bounding box center [640, 197] width 575 height 25
click at [851, 360] on button "Search" at bounding box center [890, 373] width 78 height 26
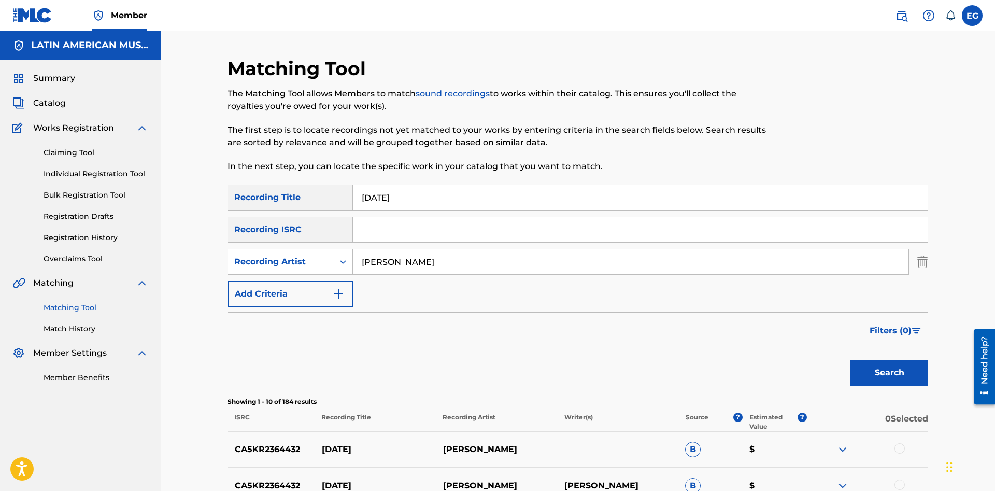
click at [517, 256] on input "[PERSON_NAME]" at bounding box center [631, 261] width 556 height 25
drag, startPoint x: 430, startPoint y: 201, endPoint x: 354, endPoint y: 201, distance: 76.2
click at [354, 201] on input "[DATE]" at bounding box center [640, 197] width 575 height 25
type input "como la queria"
click at [851, 360] on button "Search" at bounding box center [890, 373] width 78 height 26
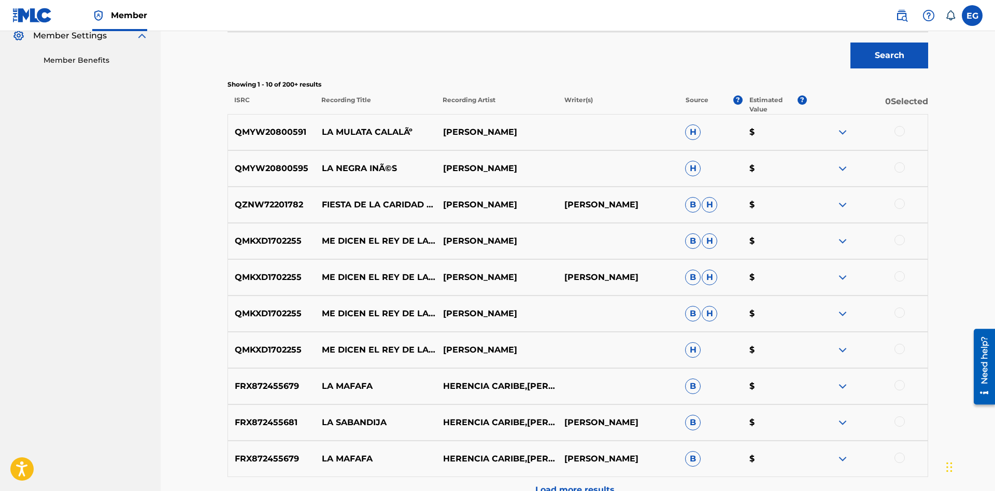
scroll to position [106, 0]
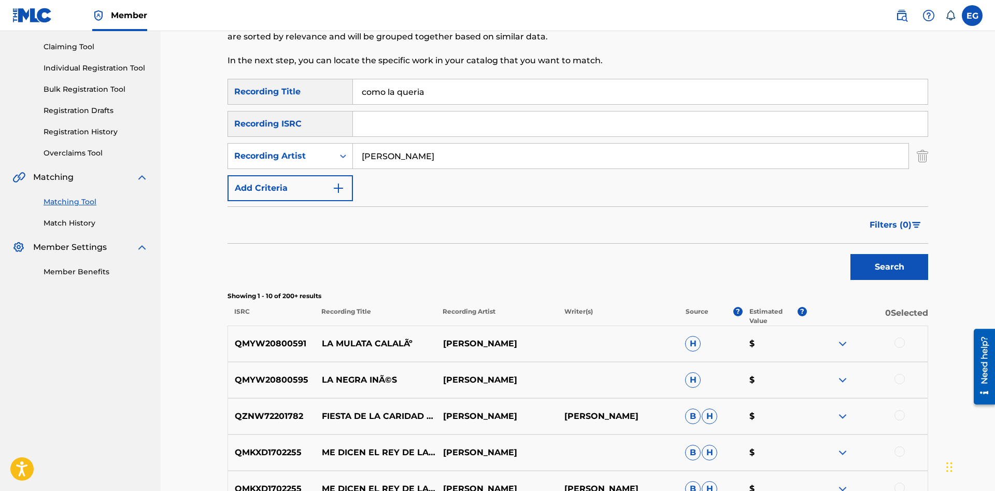
drag, startPoint x: 388, startPoint y: 173, endPoint x: 308, endPoint y: 180, distance: 79.6
click at [353, 168] on input "[PERSON_NAME]" at bounding box center [631, 156] width 556 height 25
click at [851, 254] on button "Search" at bounding box center [890, 267] width 78 height 26
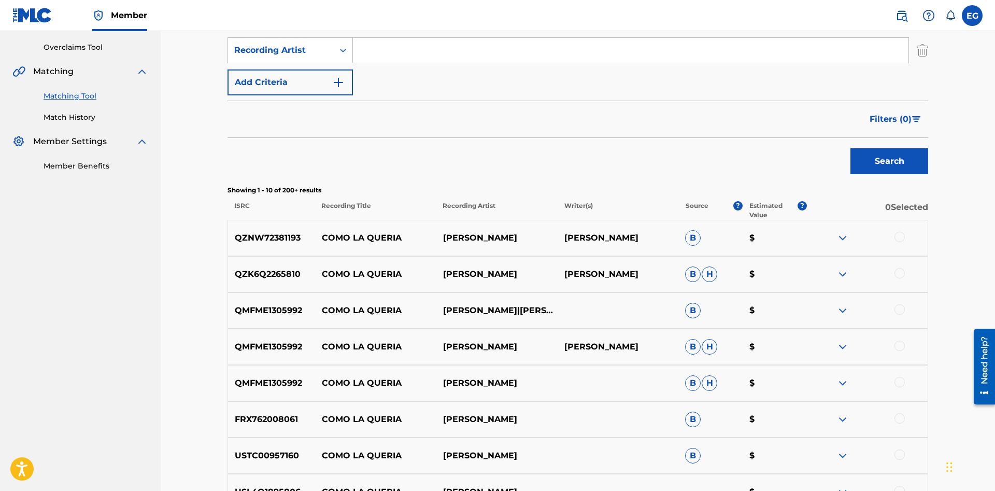
scroll to position [431, 0]
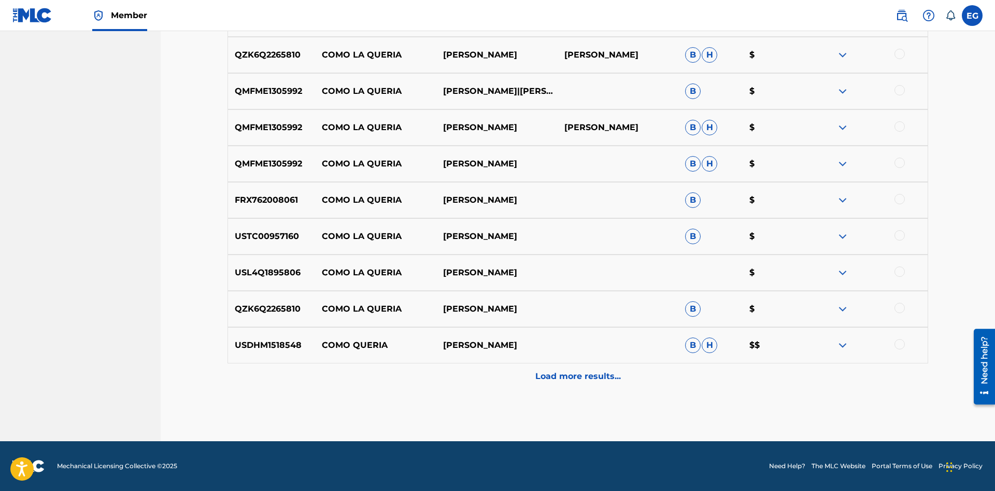
click at [580, 362] on div "USDHM1518548 COMO QUERIA [PERSON_NAME] [PERSON_NAME] $$" at bounding box center [578, 345] width 701 height 36
click at [588, 370] on p "Load more results..." at bounding box center [579, 376] width 86 height 12
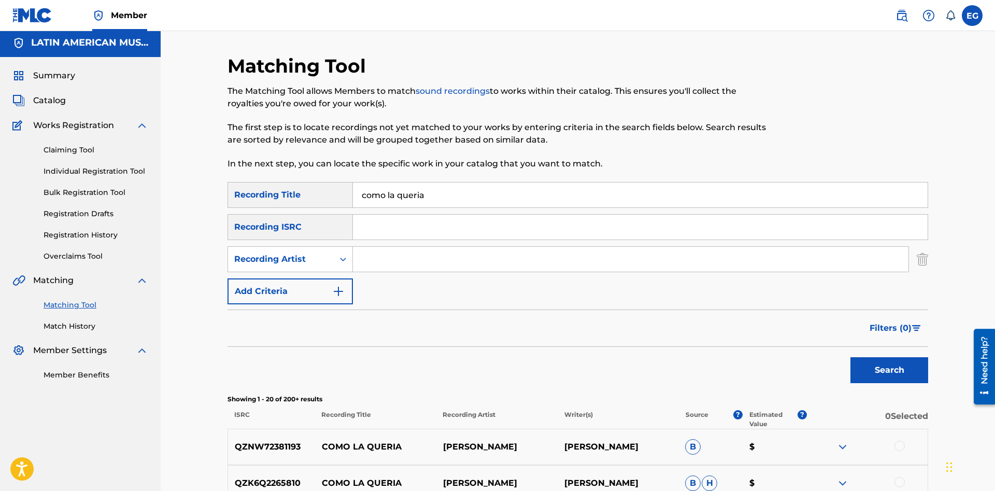
scroll to position [0, 0]
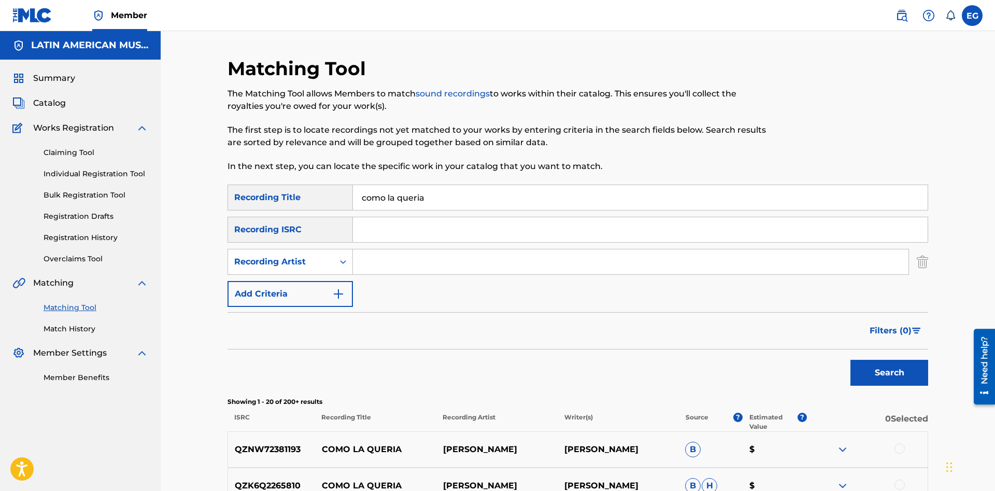
drag, startPoint x: 366, startPoint y: 208, endPoint x: 271, endPoint y: 213, distance: 95.5
click at [353, 210] on input "como la queria" at bounding box center [640, 197] width 575 height 25
click at [851, 360] on button "Search" at bounding box center [890, 373] width 78 height 26
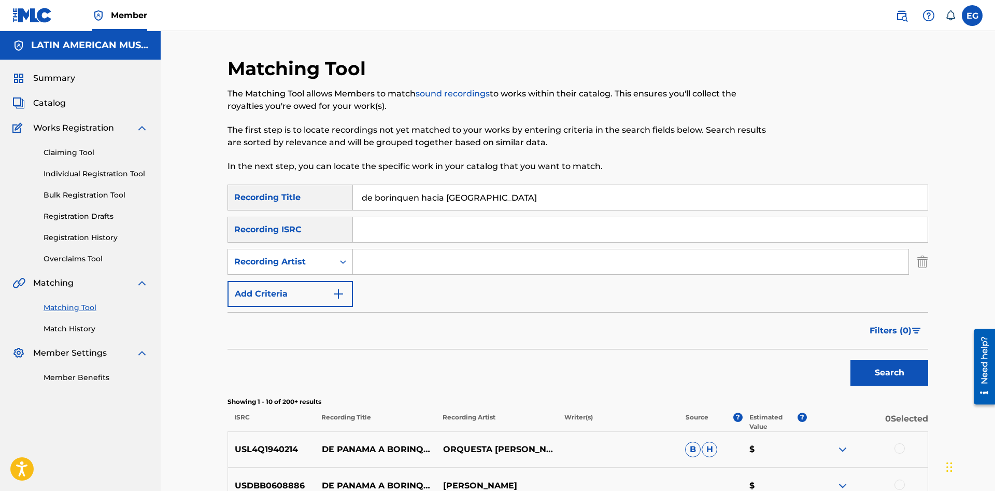
drag, startPoint x: 496, startPoint y: 198, endPoint x: 370, endPoint y: 192, distance: 125.6
click at [370, 192] on input "de borinquen hacia [GEOGRAPHIC_DATA]" at bounding box center [640, 197] width 575 height 25
click at [851, 360] on button "Search" at bounding box center [890, 373] width 78 height 26
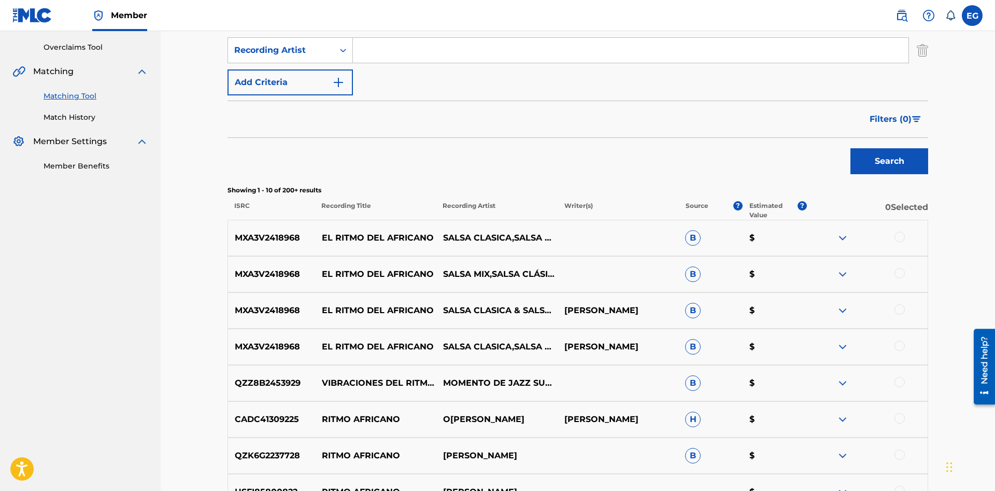
scroll to position [423, 0]
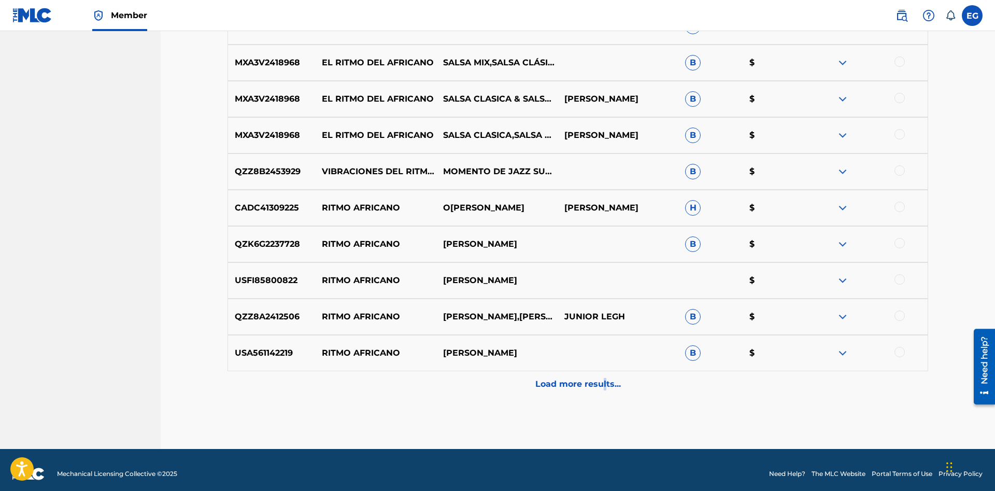
click at [603, 381] on p "Load more results..." at bounding box center [579, 384] width 86 height 12
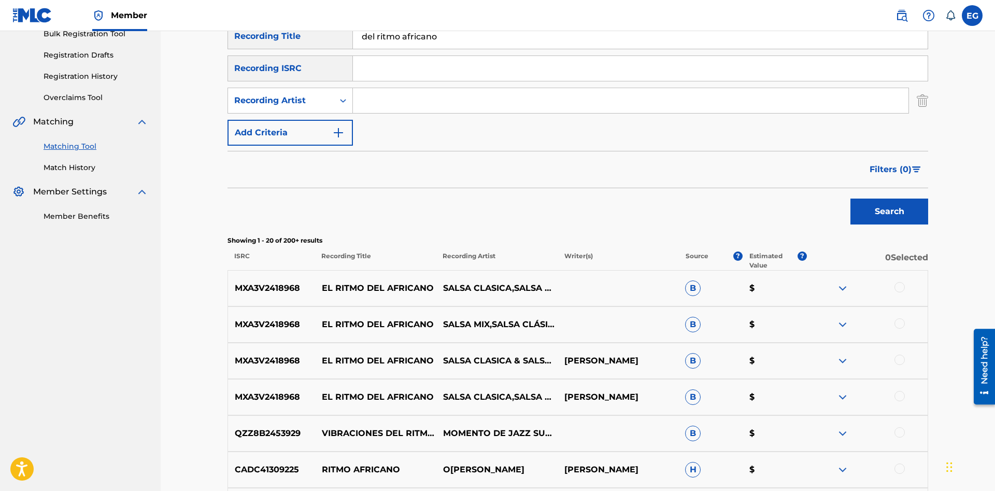
scroll to position [0, 0]
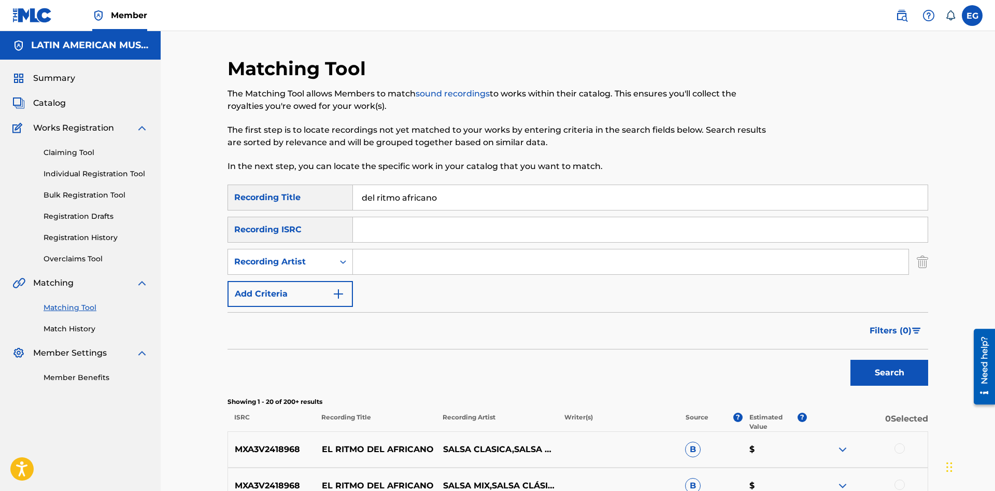
drag, startPoint x: 476, startPoint y: 194, endPoint x: 240, endPoint y: 208, distance: 236.3
click at [353, 208] on input "del ritmo africano" at bounding box center [640, 197] width 575 height 25
click at [896, 373] on button "Search" at bounding box center [890, 373] width 78 height 26
click at [546, 199] on input "donde estara" at bounding box center [640, 197] width 575 height 25
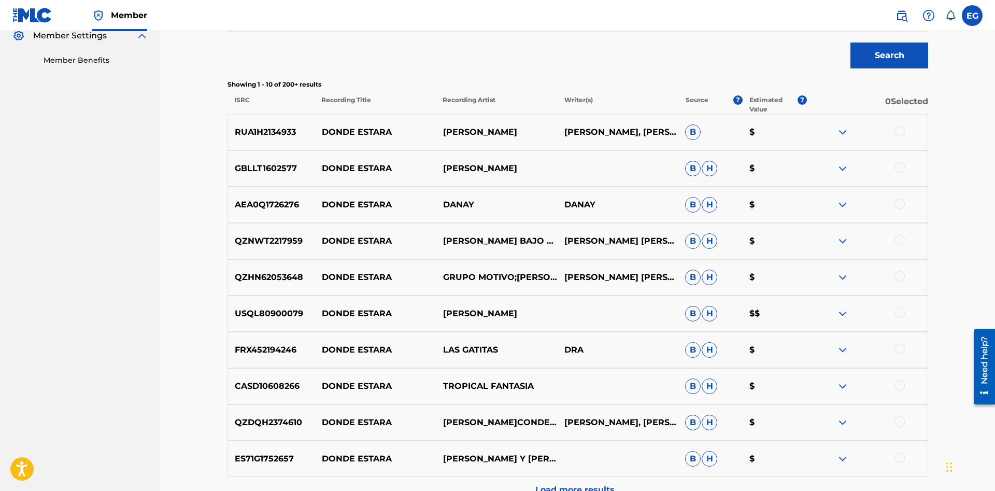
scroll to position [431, 0]
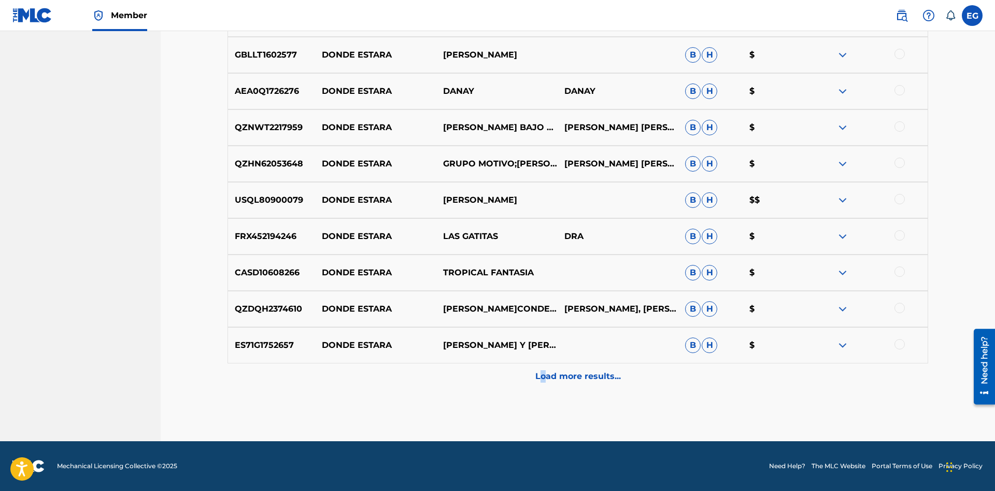
drag, startPoint x: 546, startPoint y: 381, endPoint x: 540, endPoint y: 382, distance: 5.9
click at [540, 382] on p "Load more results..." at bounding box center [579, 376] width 86 height 12
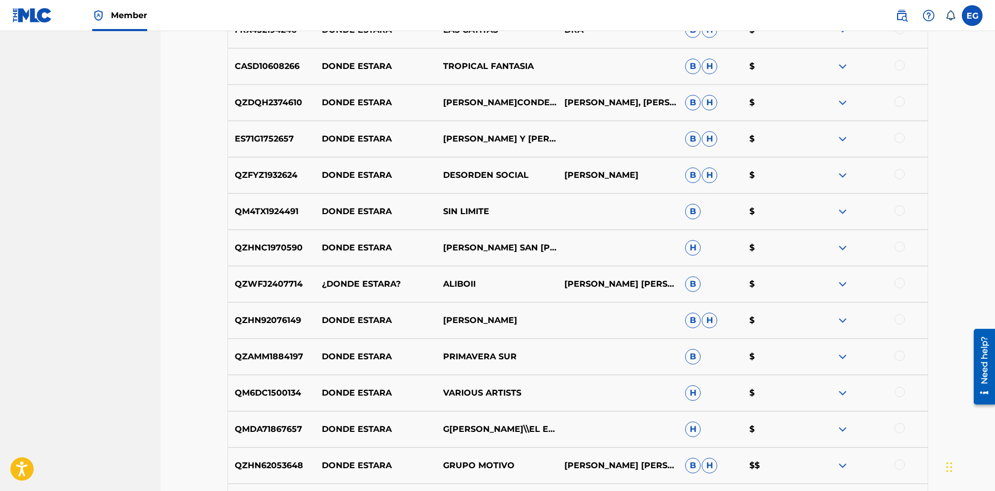
scroll to position [794, 0]
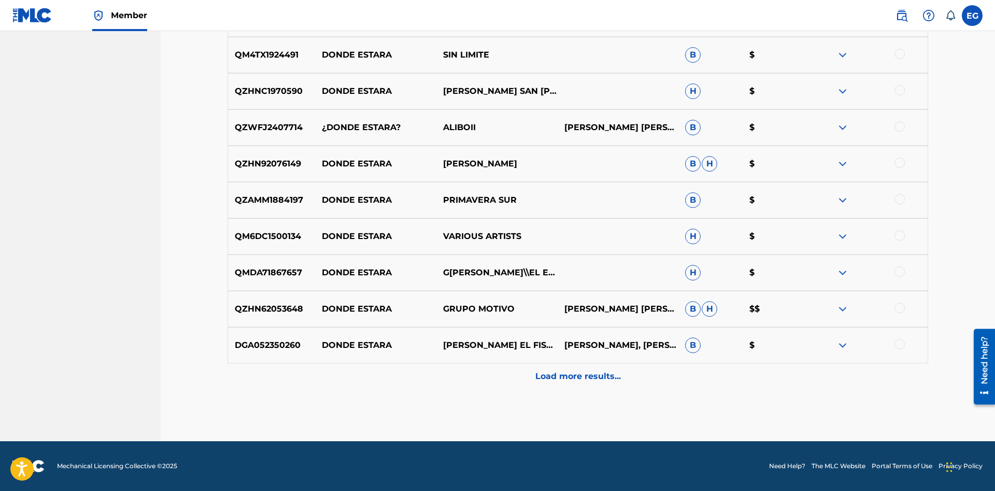
click at [552, 382] on p "Load more results..." at bounding box center [579, 376] width 86 height 12
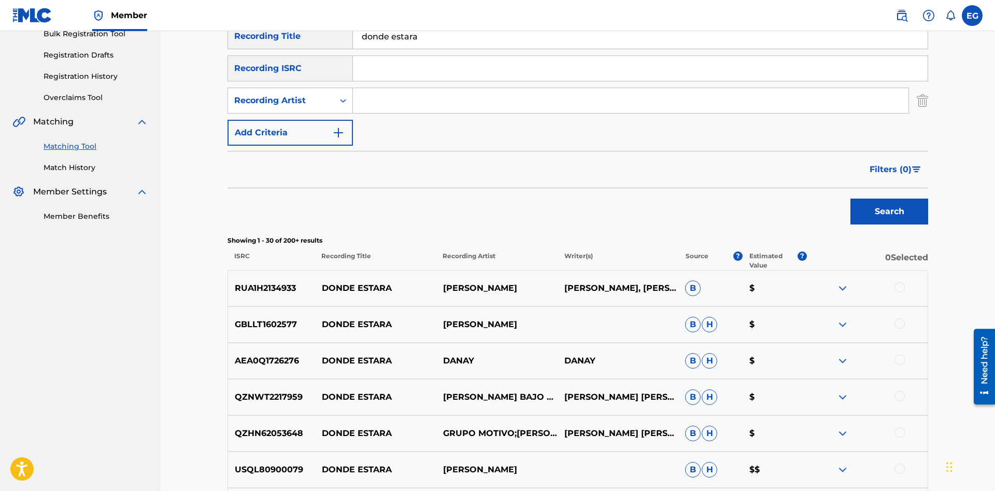
scroll to position [0, 0]
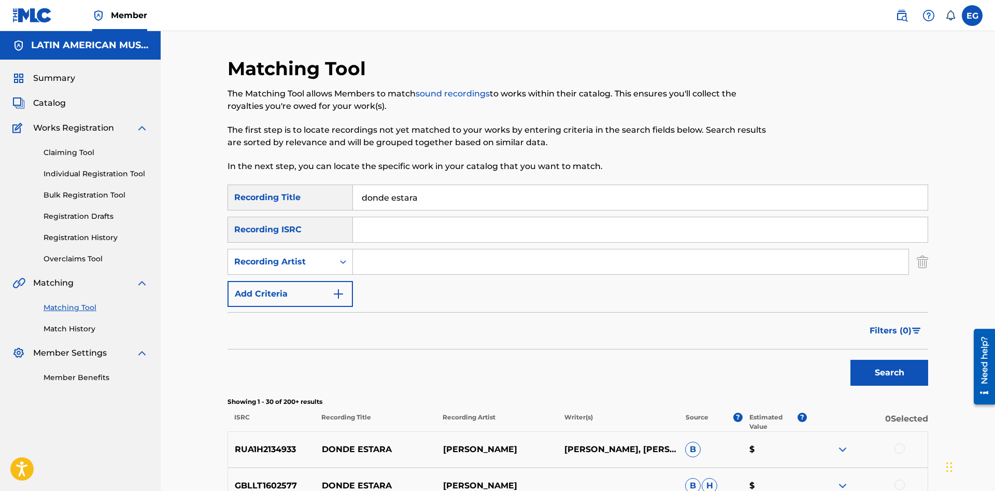
drag, startPoint x: 404, startPoint y: 206, endPoint x: 313, endPoint y: 206, distance: 90.7
click at [353, 206] on input "donde estara" at bounding box center [640, 197] width 575 height 25
click at [851, 360] on button "Search" at bounding box center [890, 373] width 78 height 26
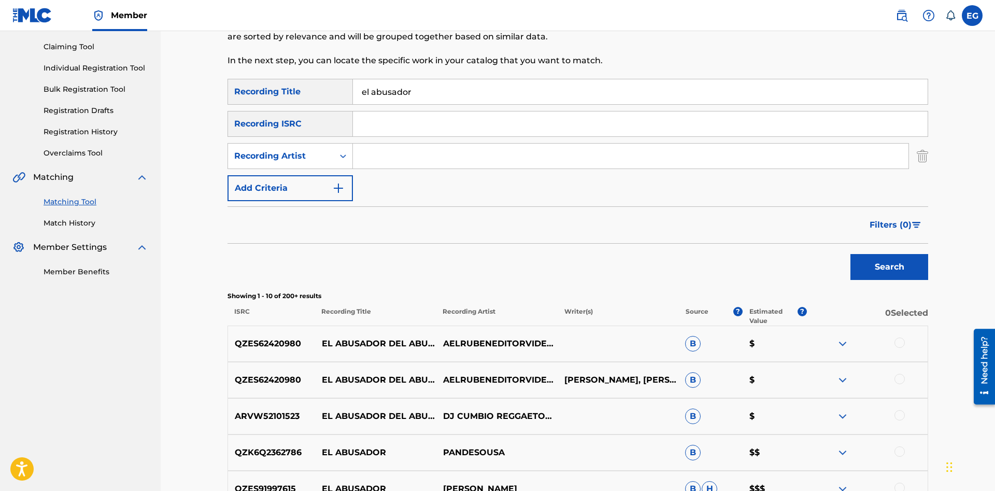
scroll to position [264, 0]
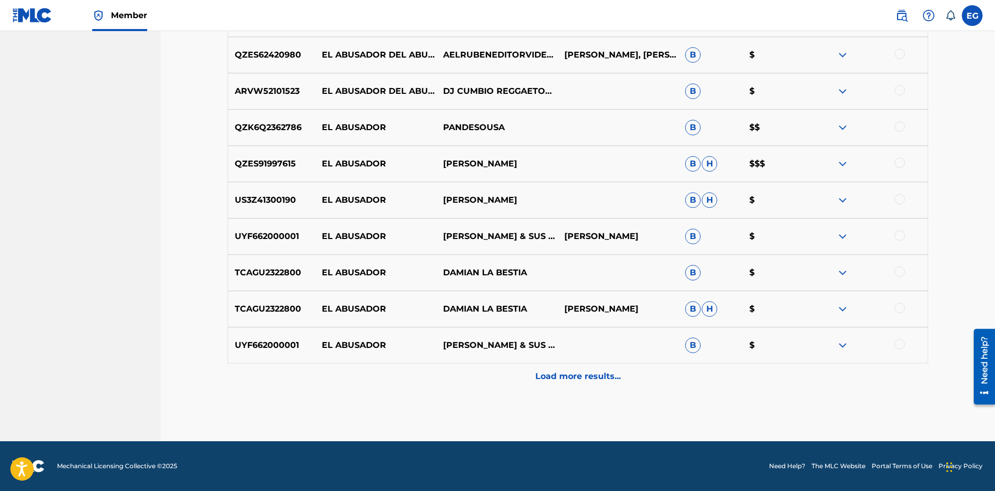
click at [587, 367] on div "Load more results..." at bounding box center [578, 376] width 701 height 26
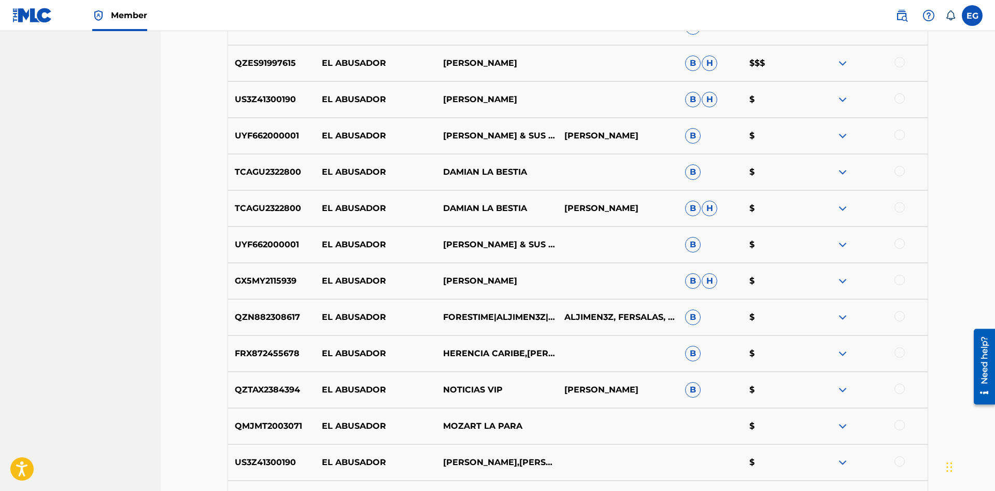
scroll to position [743, 0]
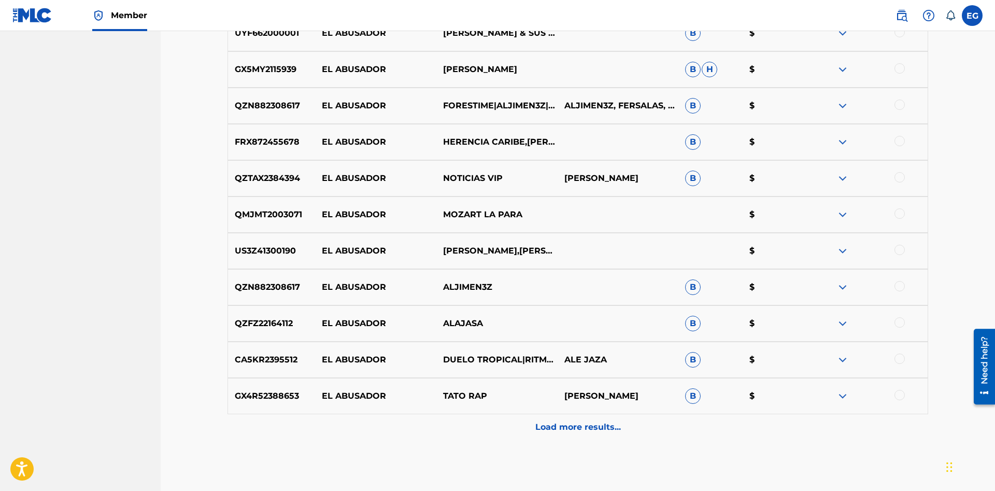
click at [580, 421] on p "Load more results..." at bounding box center [579, 427] width 86 height 12
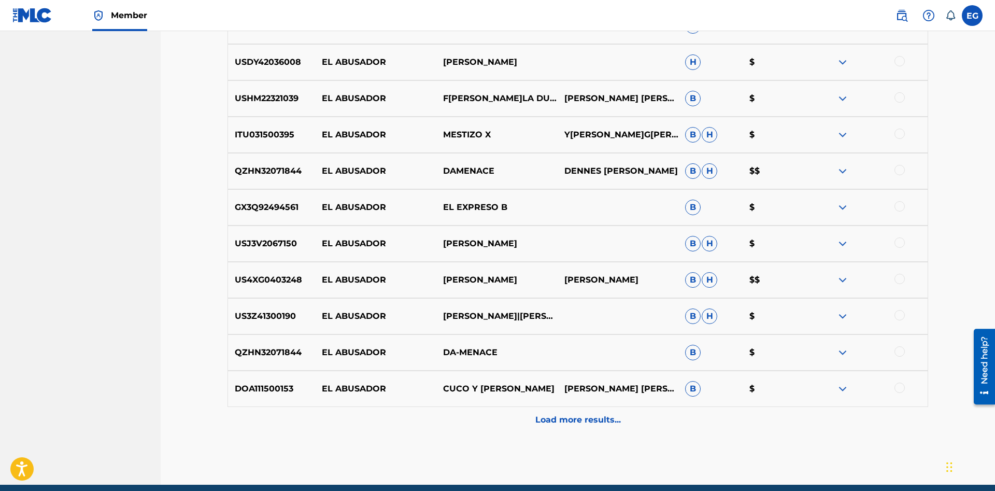
scroll to position [1157, 0]
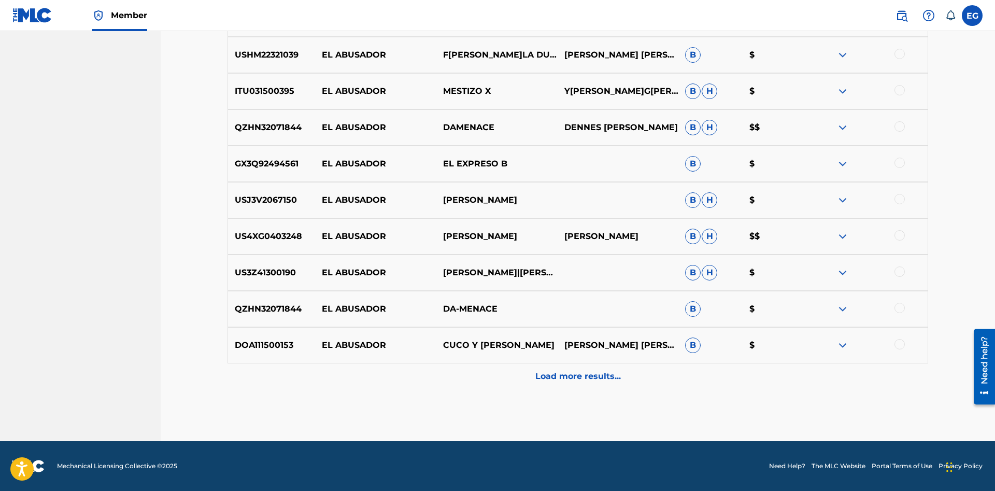
click at [580, 378] on p "Load more results..." at bounding box center [579, 376] width 86 height 12
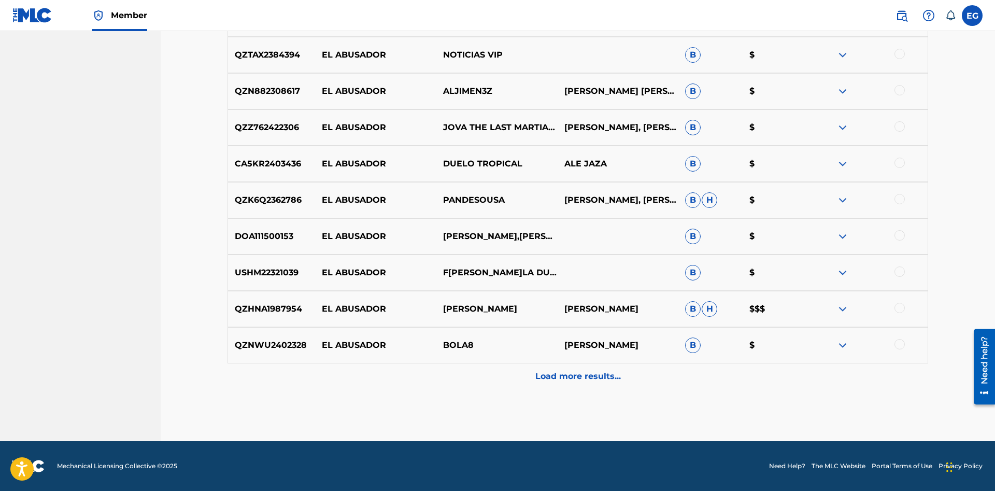
click at [560, 378] on p "Load more results..." at bounding box center [579, 376] width 86 height 12
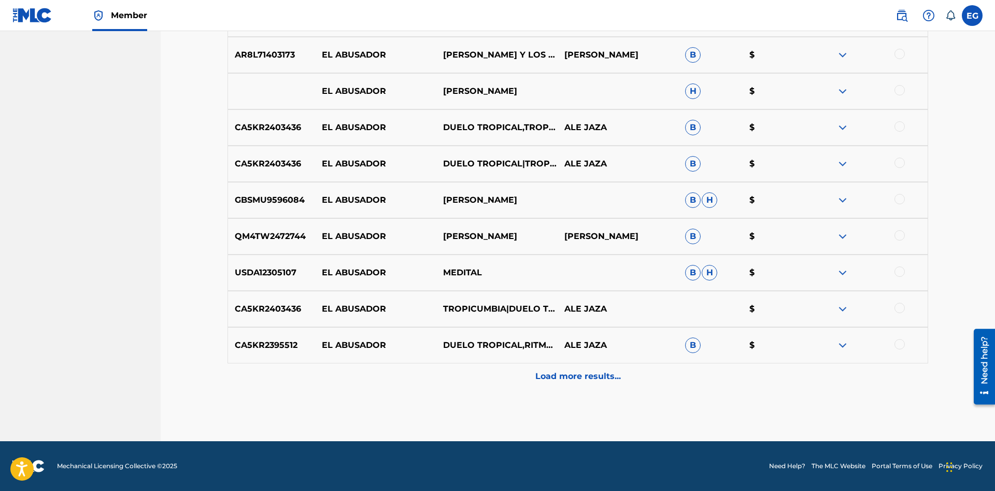
click at [567, 379] on p "Load more results..." at bounding box center [579, 376] width 86 height 12
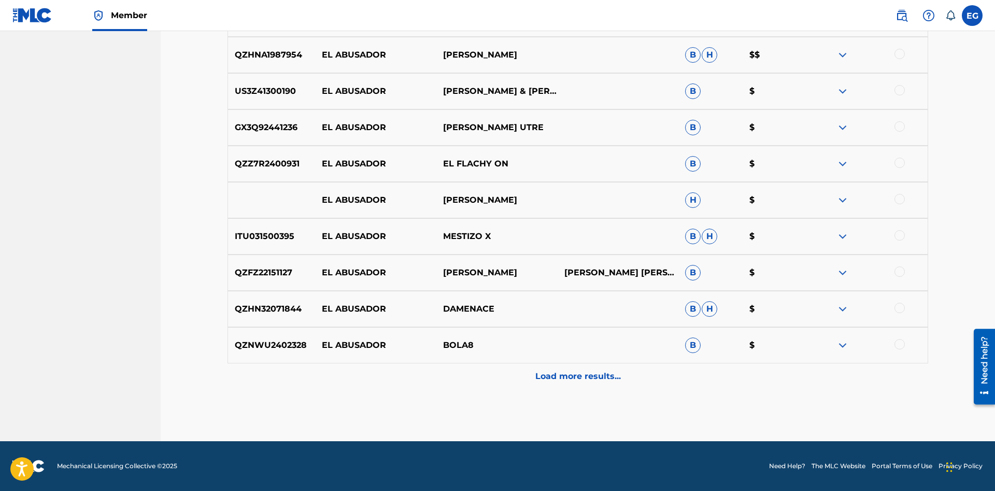
click at [574, 379] on p "Load more results..." at bounding box center [579, 376] width 86 height 12
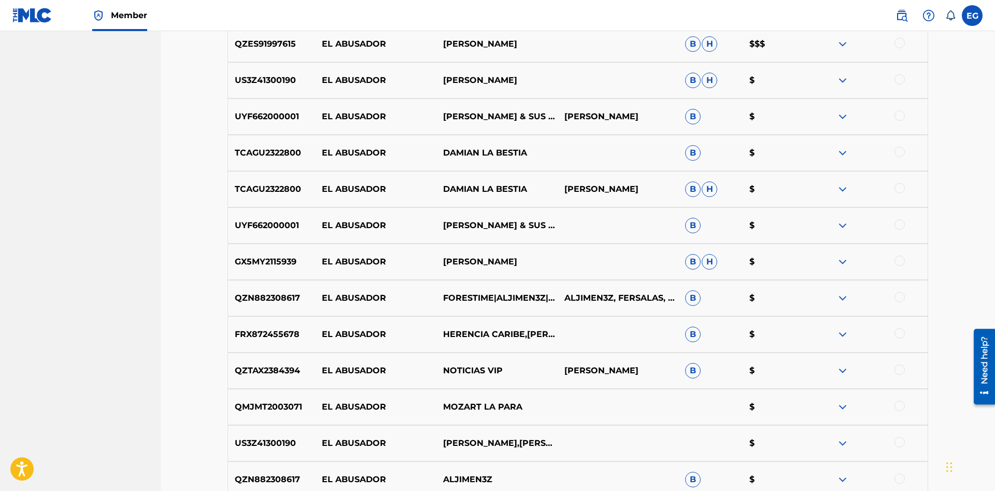
scroll to position [2182, 0]
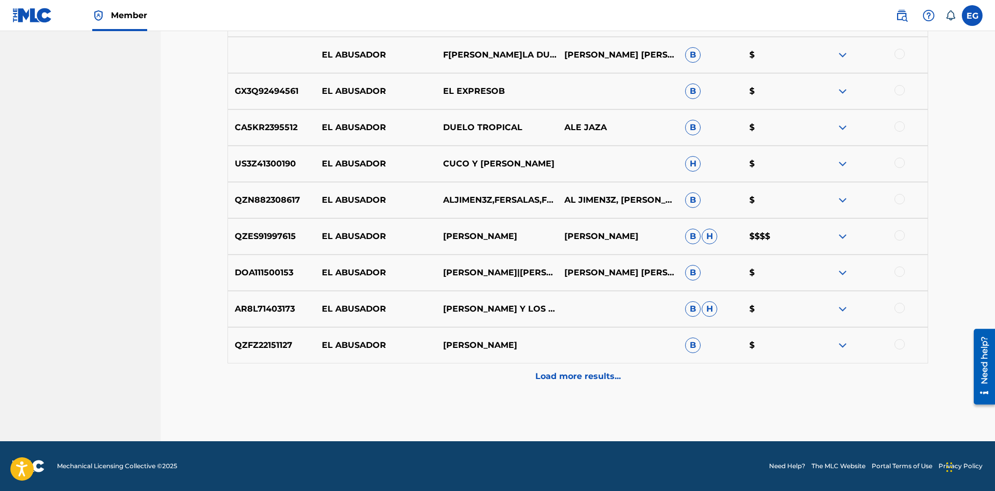
click at [544, 385] on div "Load more results..." at bounding box center [578, 376] width 701 height 26
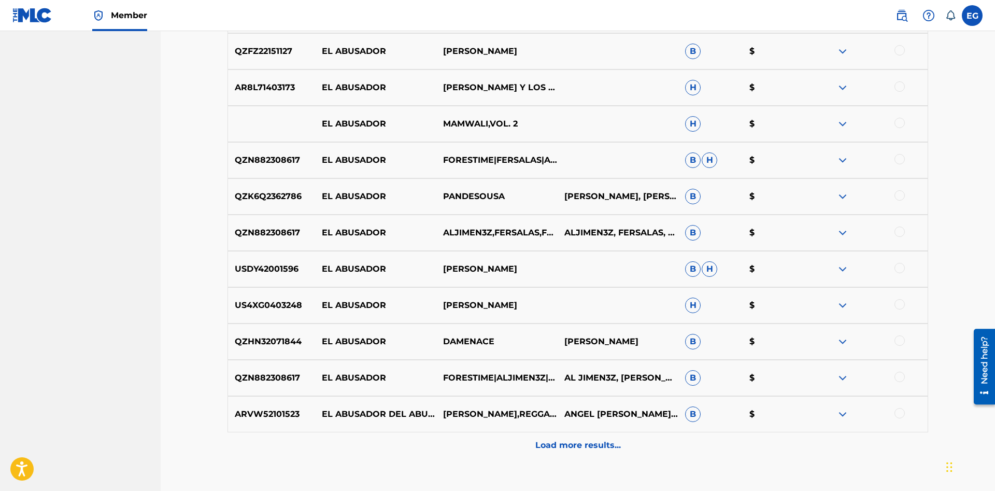
scroll to position [2971, 0]
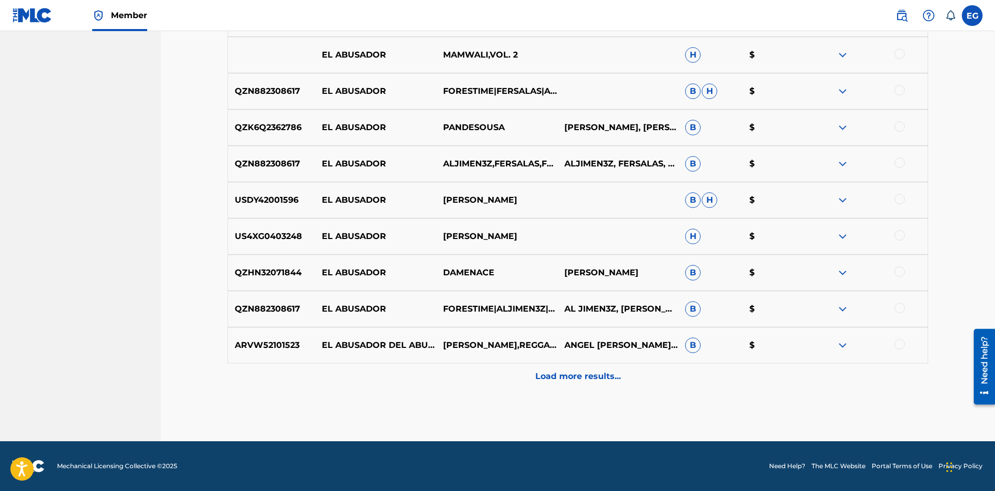
click at [567, 378] on p "Load more results..." at bounding box center [579, 376] width 86 height 12
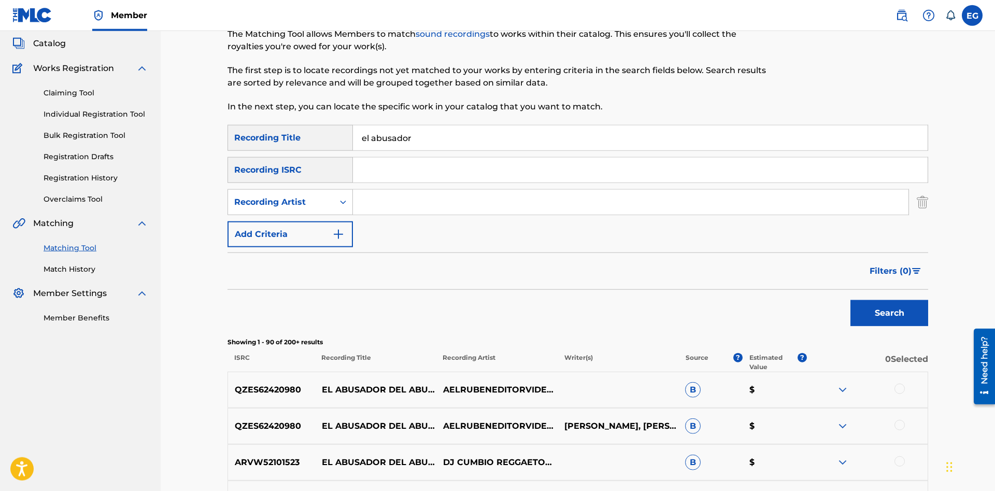
scroll to position [7, 0]
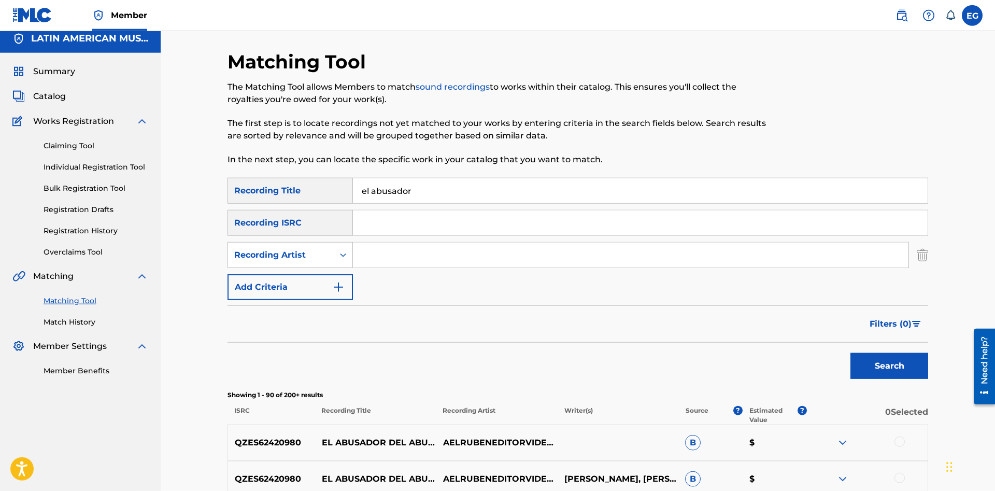
click at [547, 189] on input "el abusador" at bounding box center [640, 190] width 575 height 25
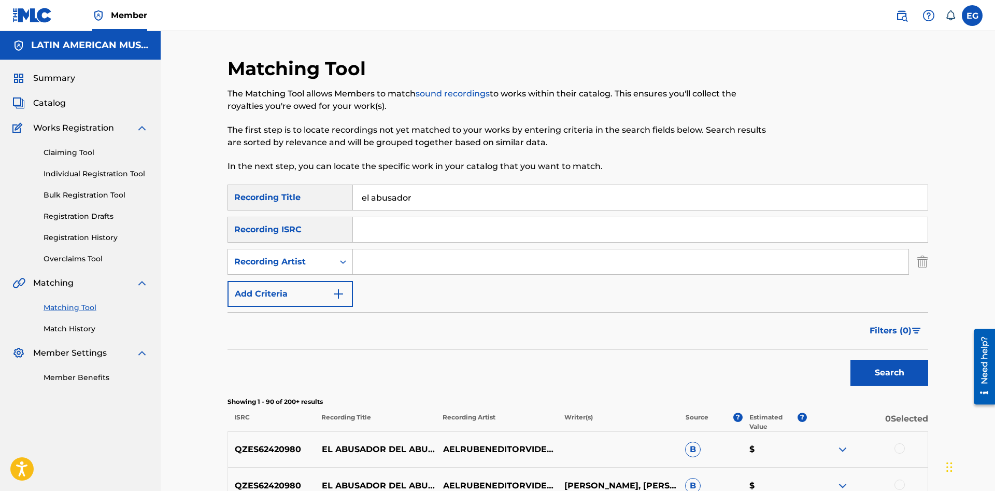
drag, startPoint x: 417, startPoint y: 195, endPoint x: 376, endPoint y: 190, distance: 41.3
click at [376, 190] on input "el abusador" at bounding box center [640, 197] width 575 height 25
drag, startPoint x: 373, startPoint y: 199, endPoint x: 506, endPoint y: 190, distance: 134.0
click at [506, 190] on input "el abusador" at bounding box center [640, 197] width 575 height 25
click at [851, 360] on button "Search" at bounding box center [890, 373] width 78 height 26
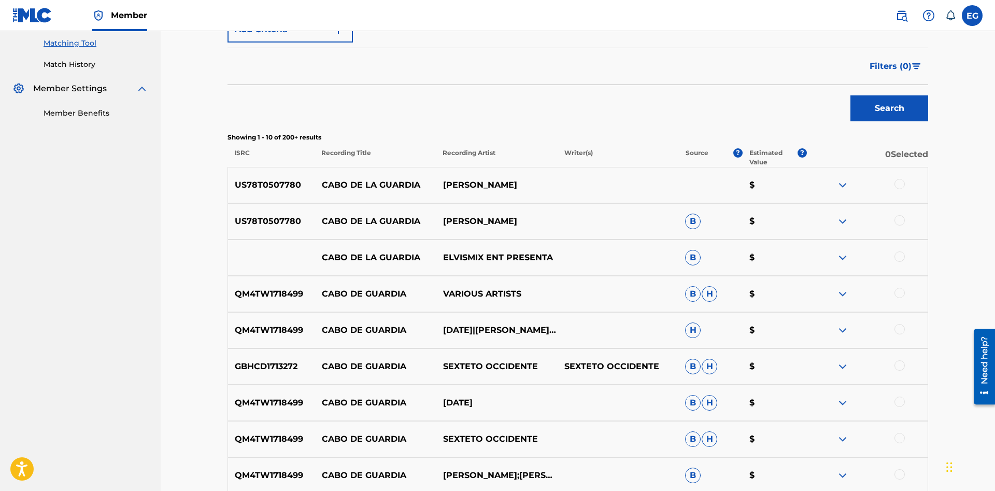
scroll to position [423, 0]
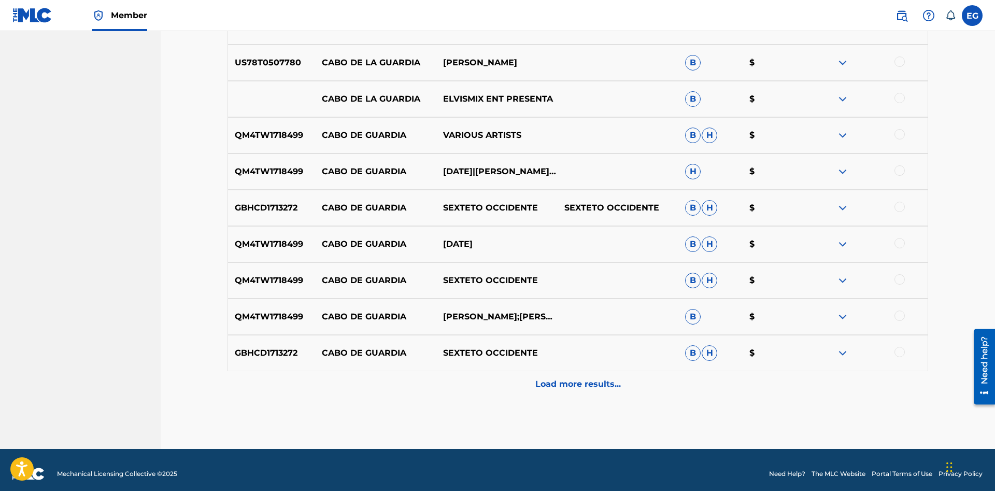
click at [544, 382] on p "Load more results..." at bounding box center [579, 384] width 86 height 12
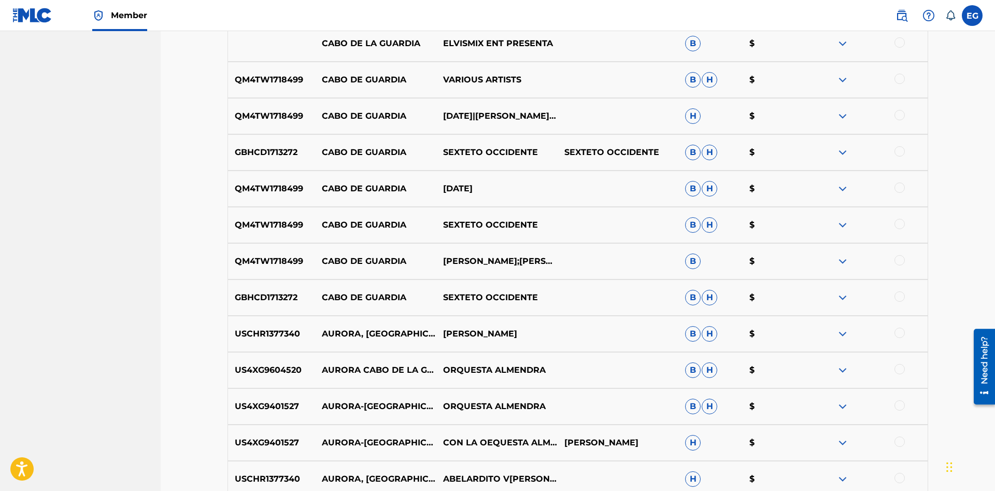
scroll to position [743, 0]
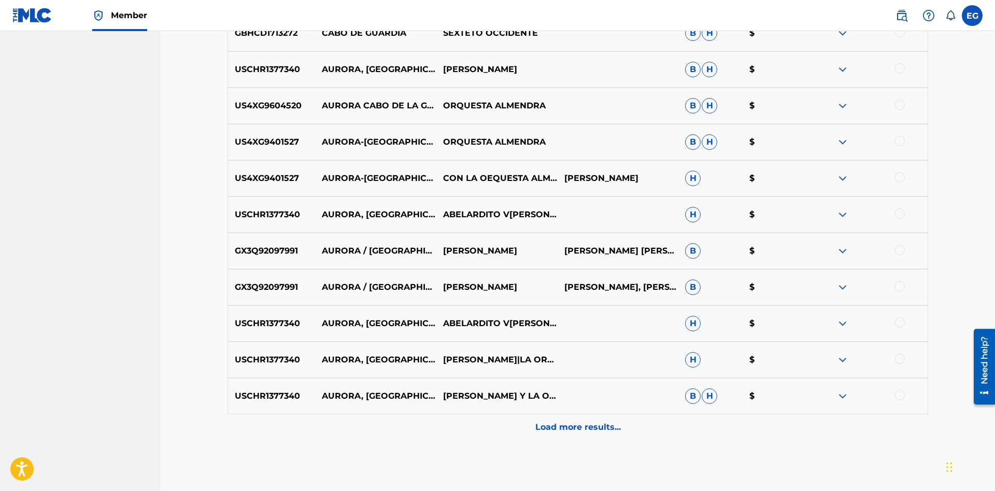
click at [545, 422] on p "Load more results..." at bounding box center [579, 427] width 86 height 12
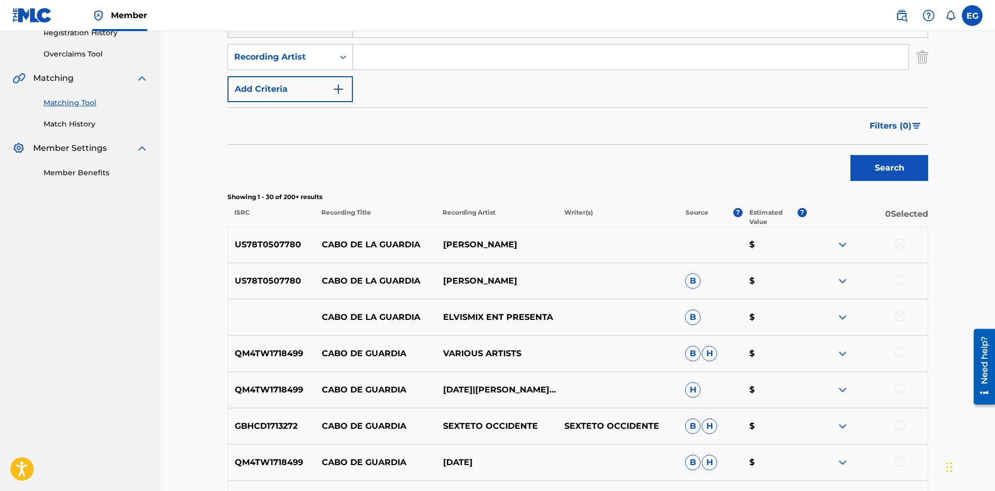
scroll to position [0, 0]
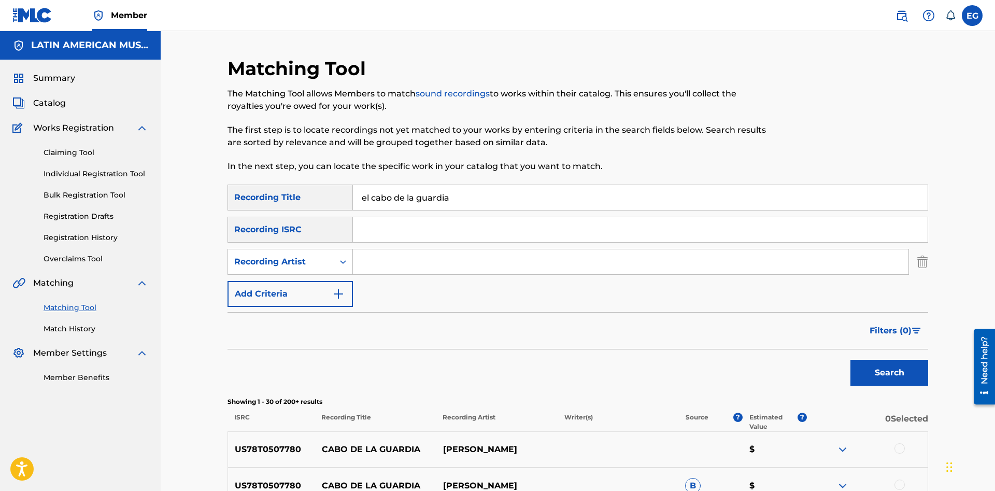
drag, startPoint x: 473, startPoint y: 192, endPoint x: 373, endPoint y: 189, distance: 100.1
click at [373, 189] on input "el cabo de la guardia" at bounding box center [640, 197] width 575 height 25
click at [851, 360] on button "Search" at bounding box center [890, 373] width 78 height 26
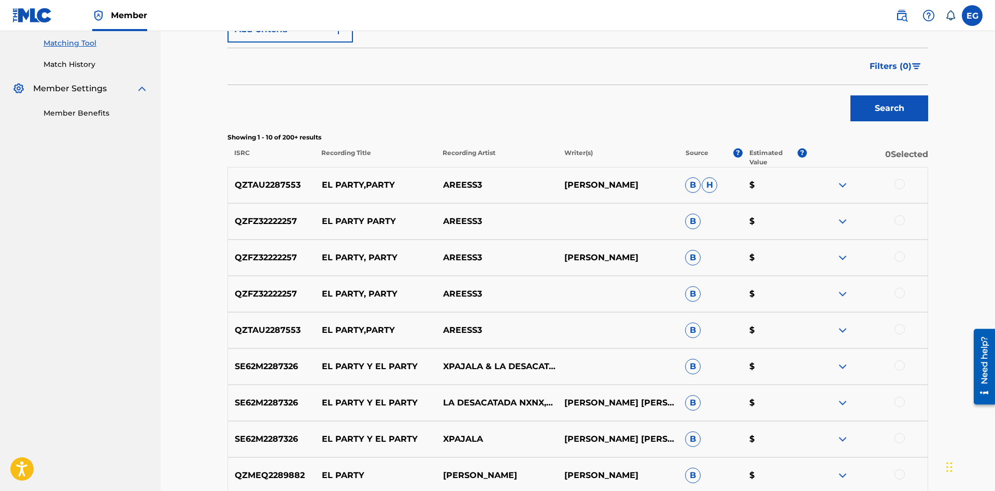
scroll to position [431, 0]
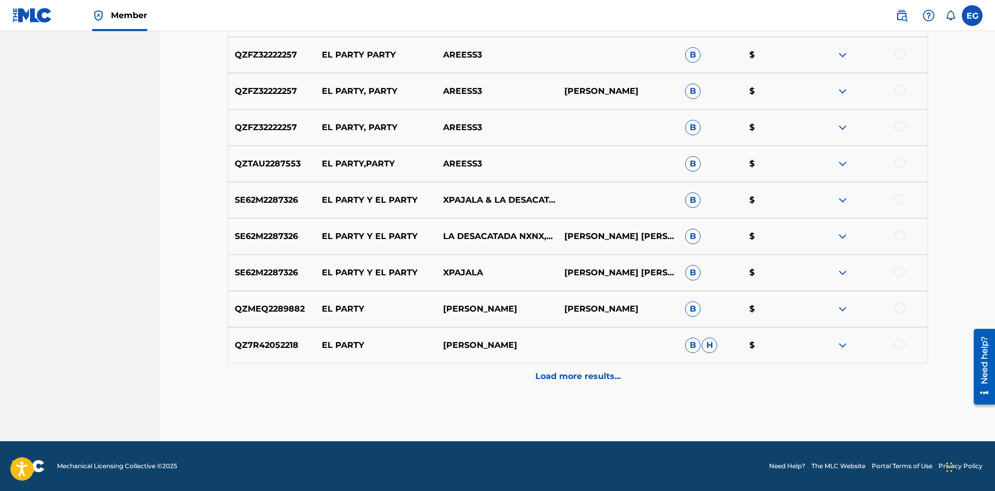
click at [523, 375] on div "Load more results..." at bounding box center [578, 376] width 701 height 26
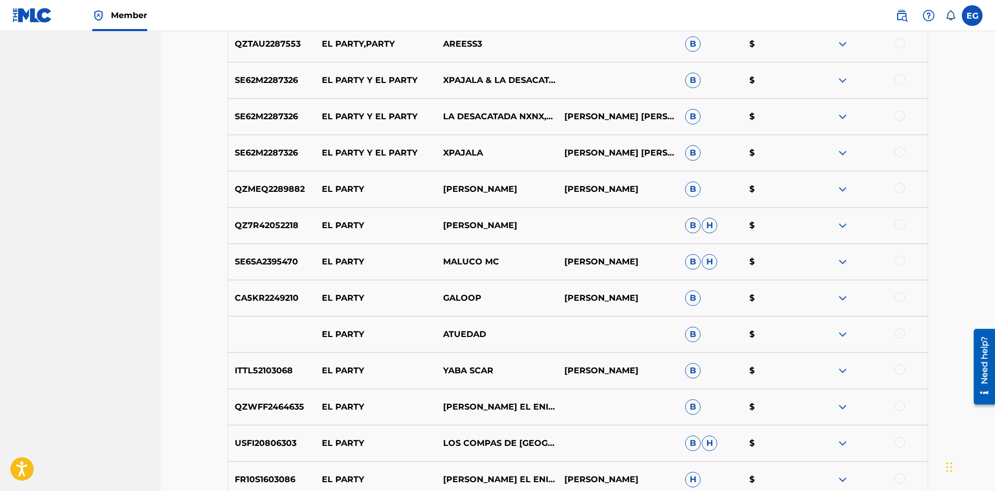
scroll to position [794, 0]
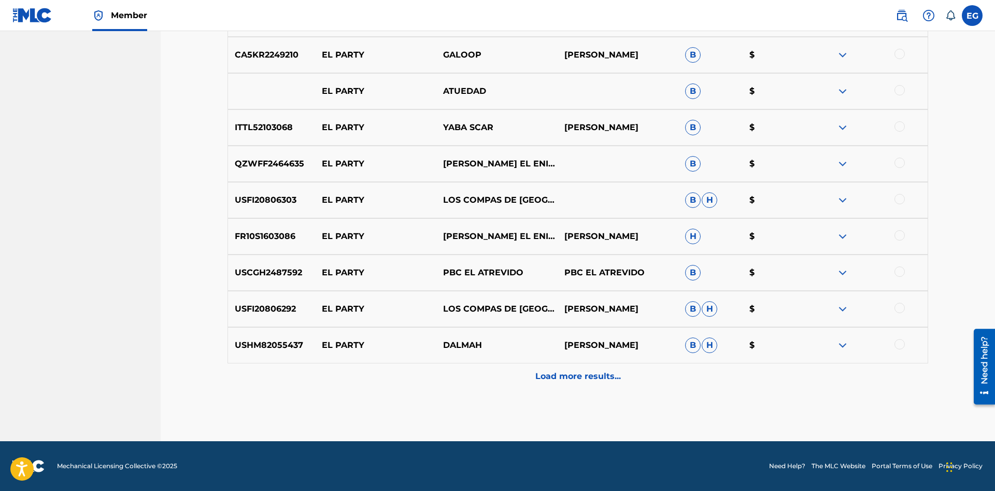
click at [564, 378] on p "Load more results..." at bounding box center [579, 376] width 86 height 12
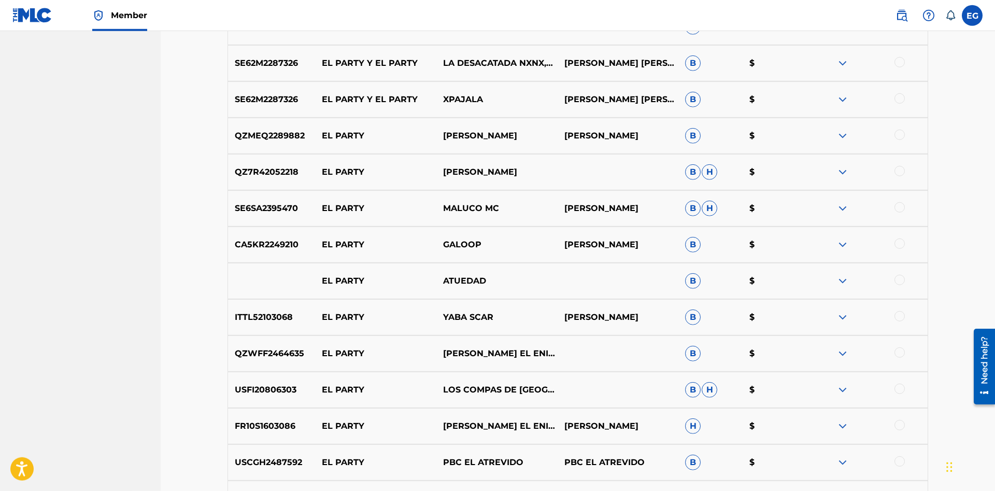
scroll to position [0, 0]
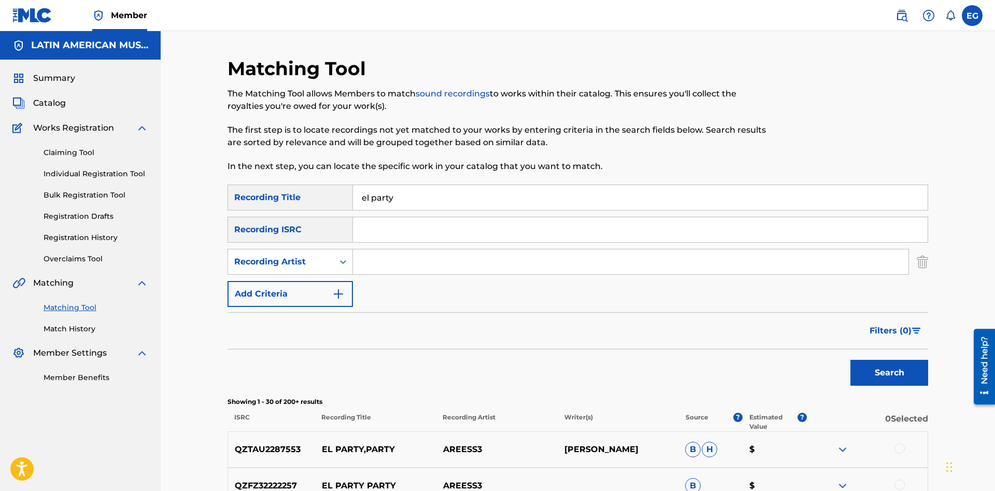
drag, startPoint x: 403, startPoint y: 196, endPoint x: 374, endPoint y: 191, distance: 30.0
click at [374, 191] on input "el party" at bounding box center [640, 197] width 575 height 25
click at [851, 360] on button "Search" at bounding box center [890, 373] width 78 height 26
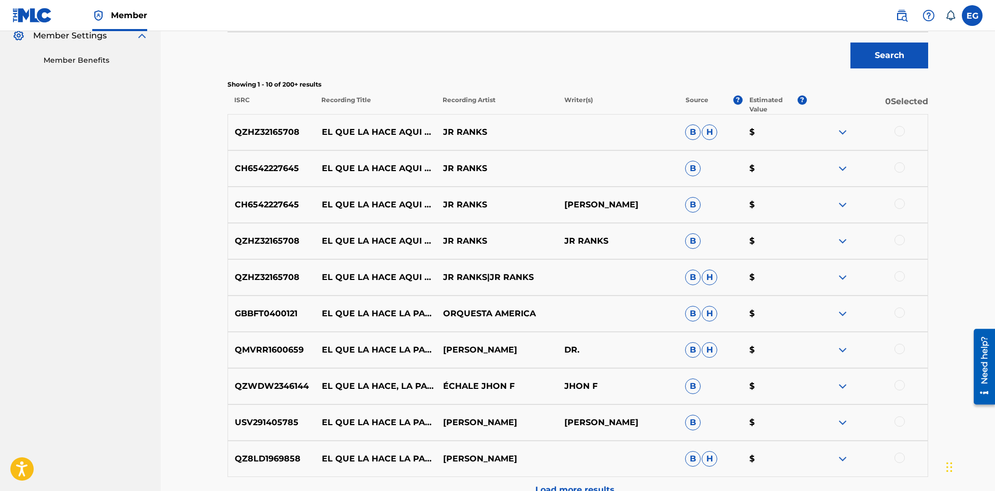
scroll to position [431, 0]
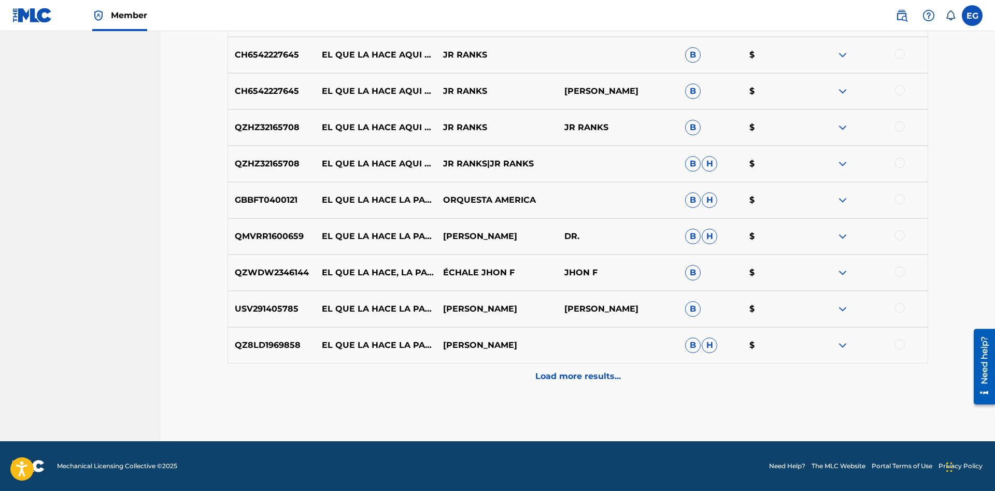
click at [538, 376] on p "Load more results..." at bounding box center [579, 376] width 86 height 12
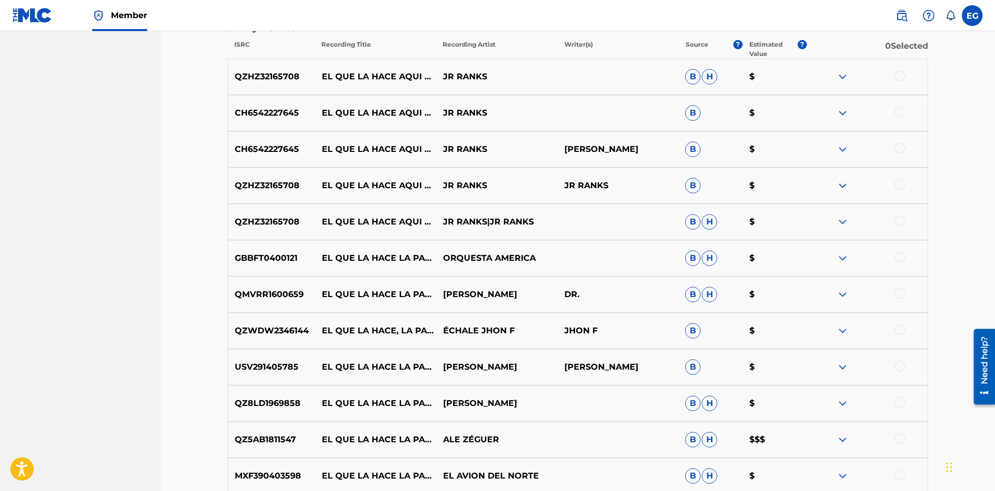
scroll to position [690, 0]
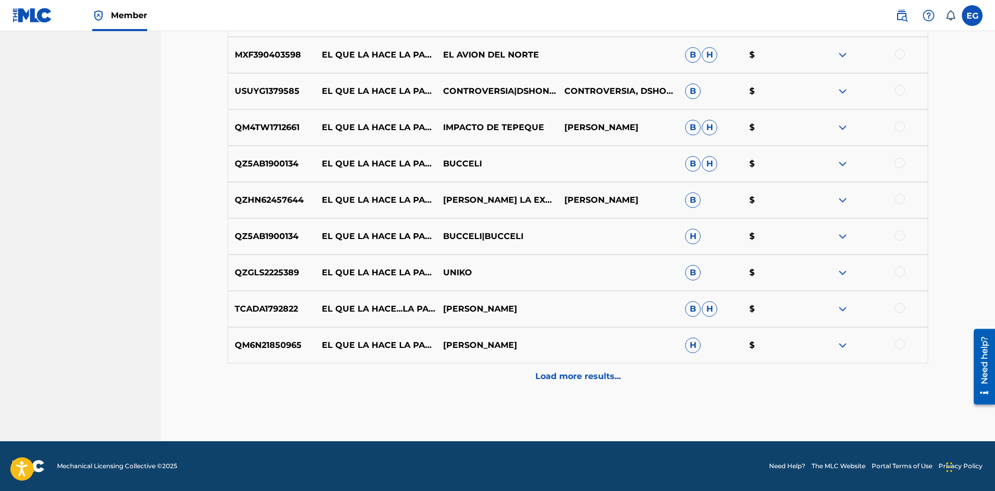
click at [576, 376] on p "Load more results..." at bounding box center [579, 376] width 86 height 12
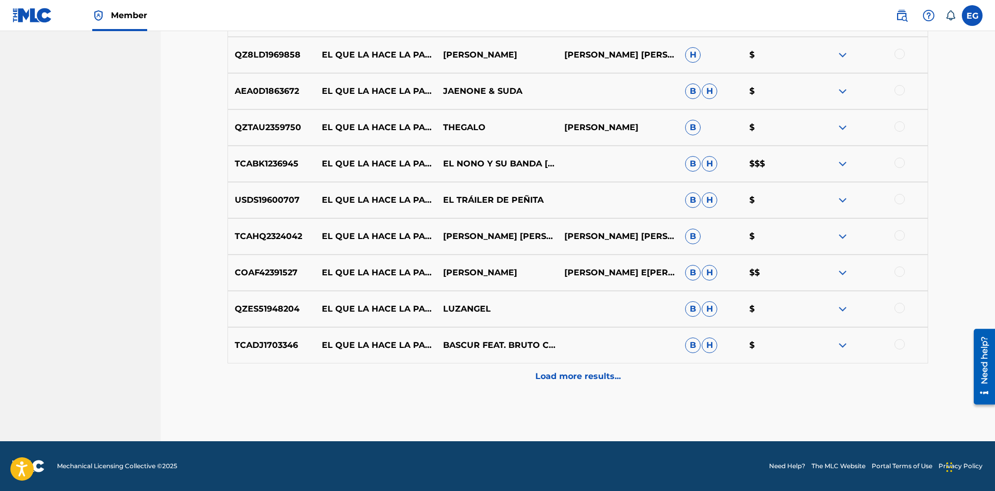
click at [566, 367] on div "Load more results..." at bounding box center [578, 376] width 701 height 26
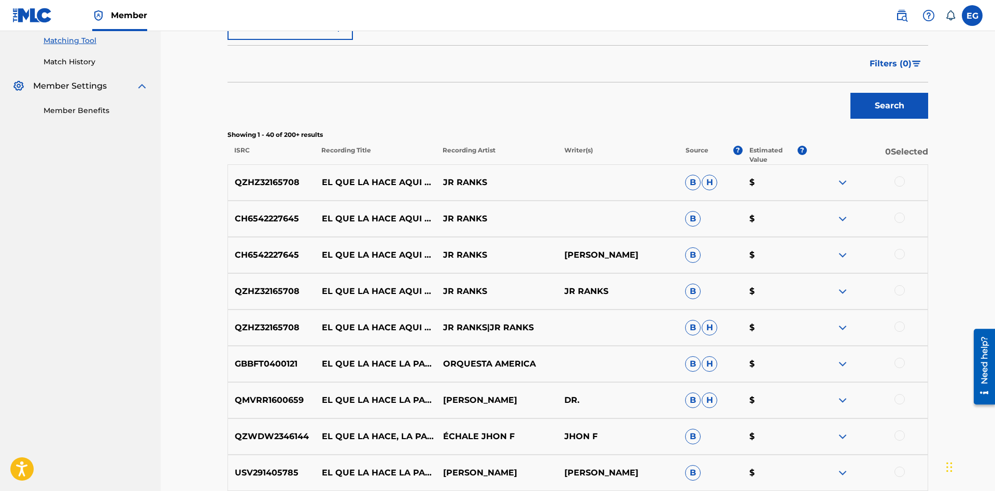
scroll to position [0, 0]
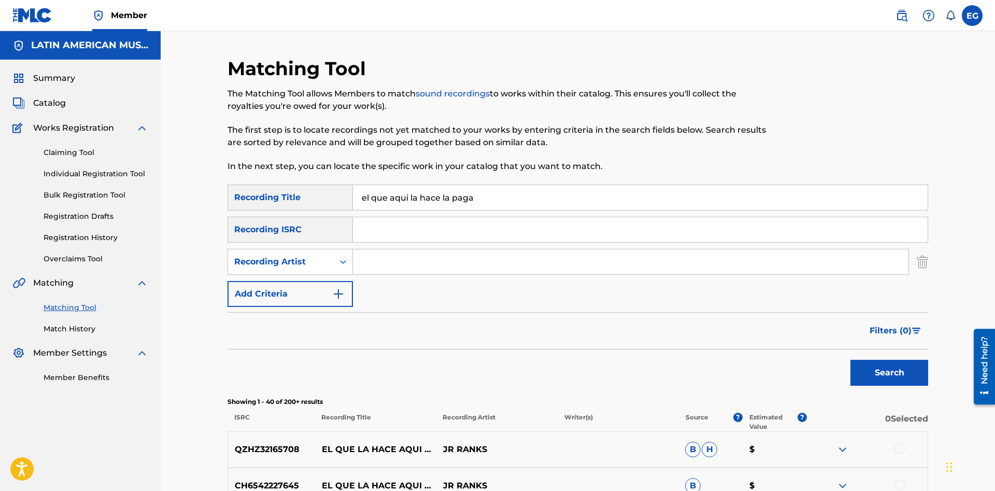
click at [409, 195] on input "el que aqui la hace la paga" at bounding box center [640, 197] width 575 height 25
click at [851, 360] on button "Search" at bounding box center [890, 373] width 78 height 26
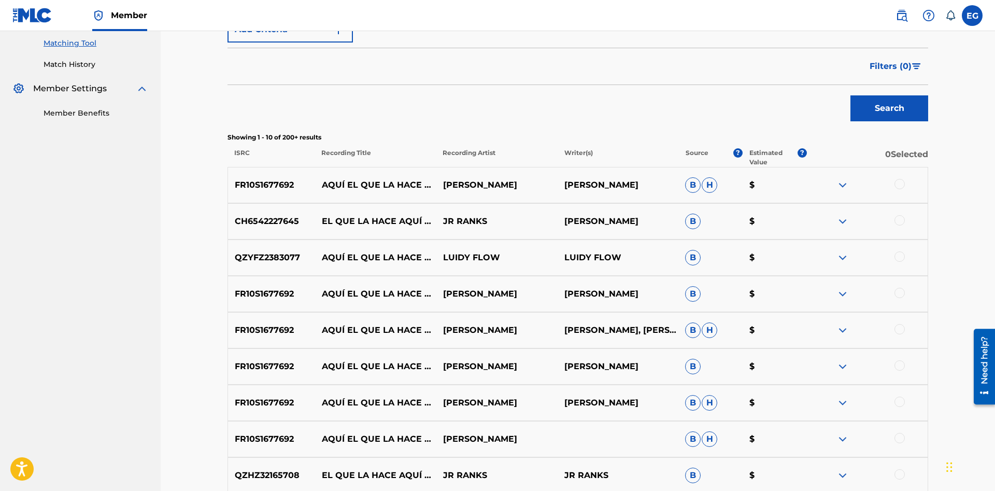
scroll to position [431, 0]
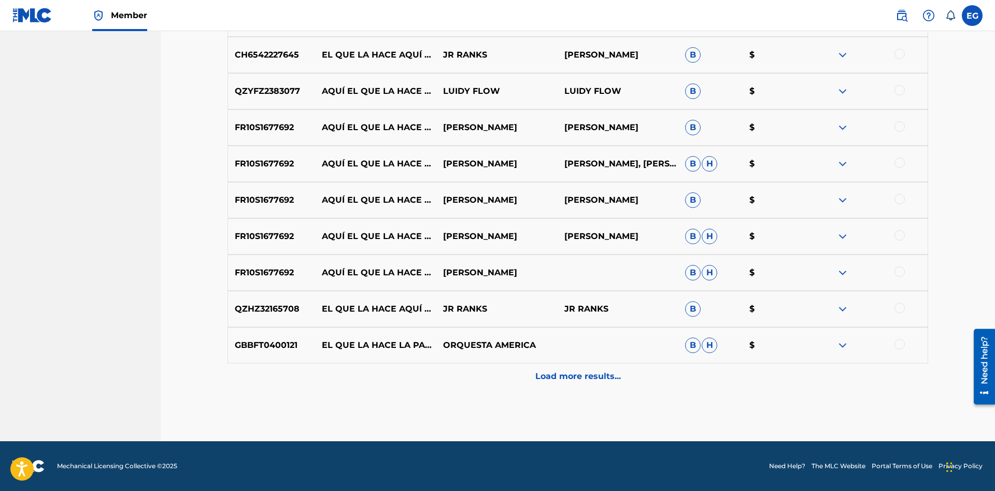
click at [542, 377] on p "Load more results..." at bounding box center [579, 376] width 86 height 12
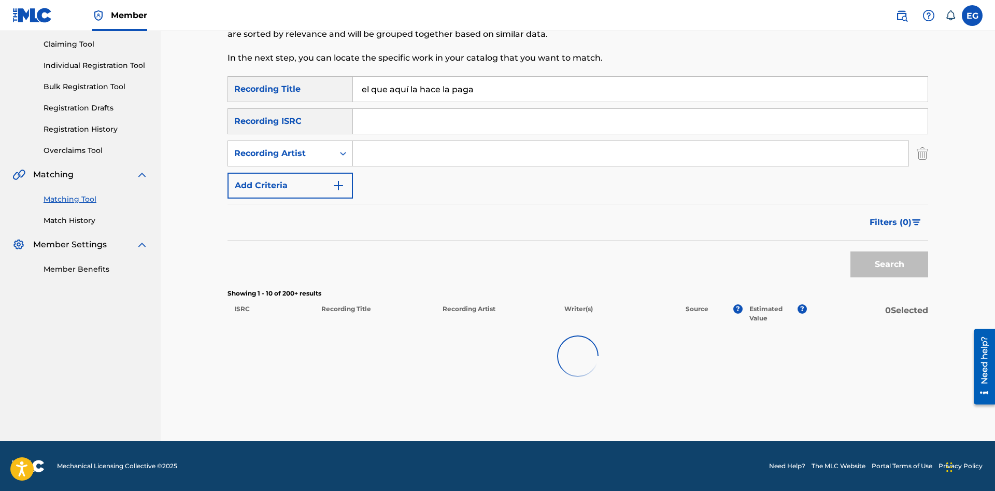
scroll to position [108, 0]
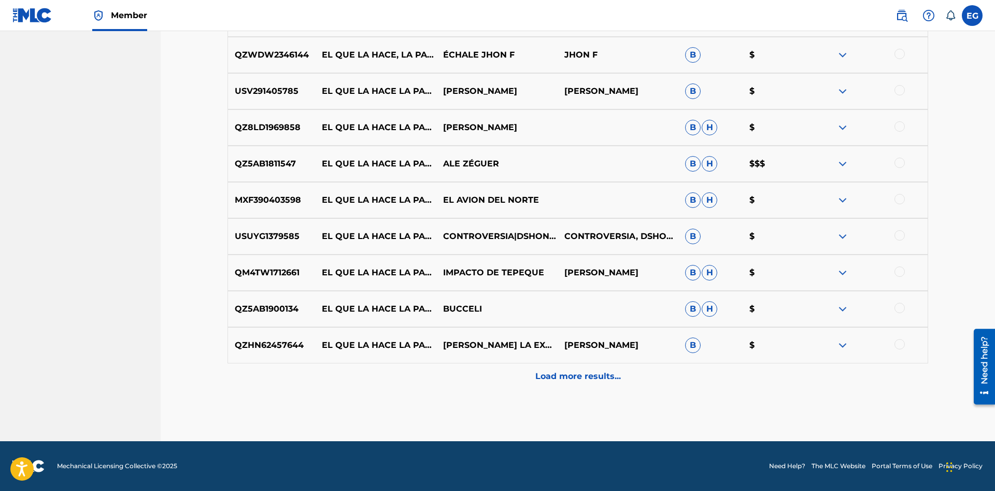
click at [533, 384] on div "Load more results..." at bounding box center [578, 376] width 701 height 26
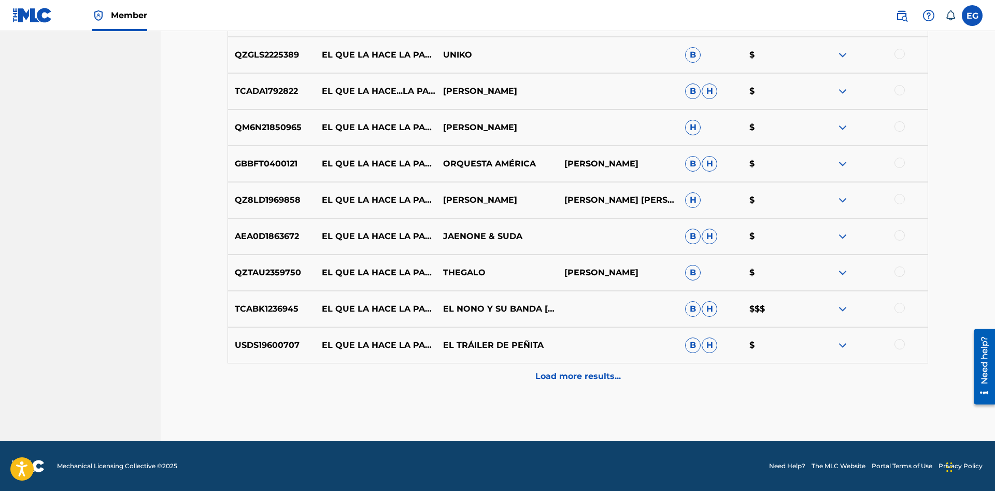
click at [528, 384] on div "Load more results..." at bounding box center [578, 376] width 701 height 26
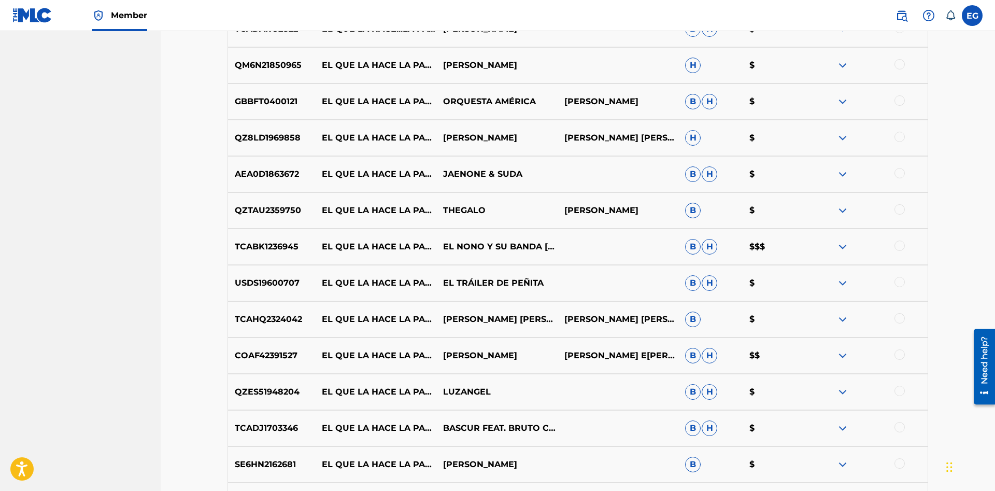
scroll to position [1519, 0]
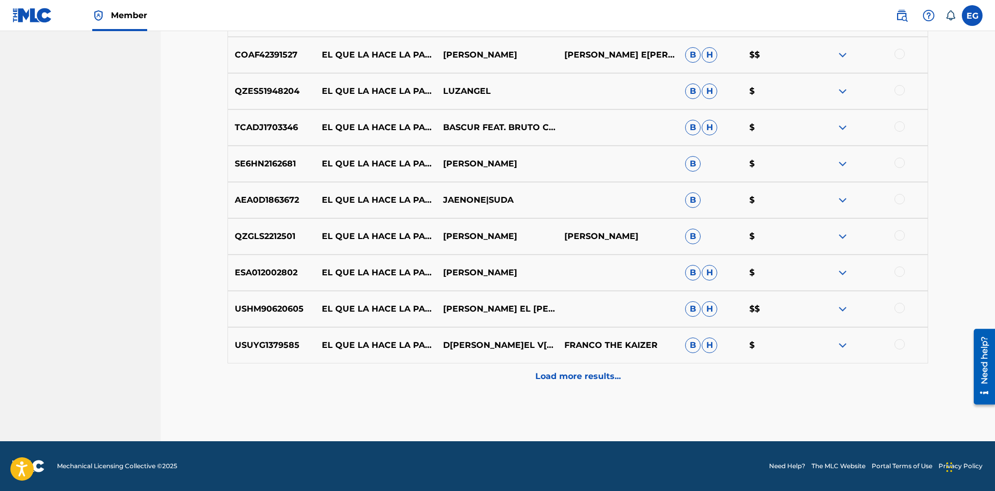
click at [523, 383] on div "Load more results..." at bounding box center [578, 376] width 701 height 26
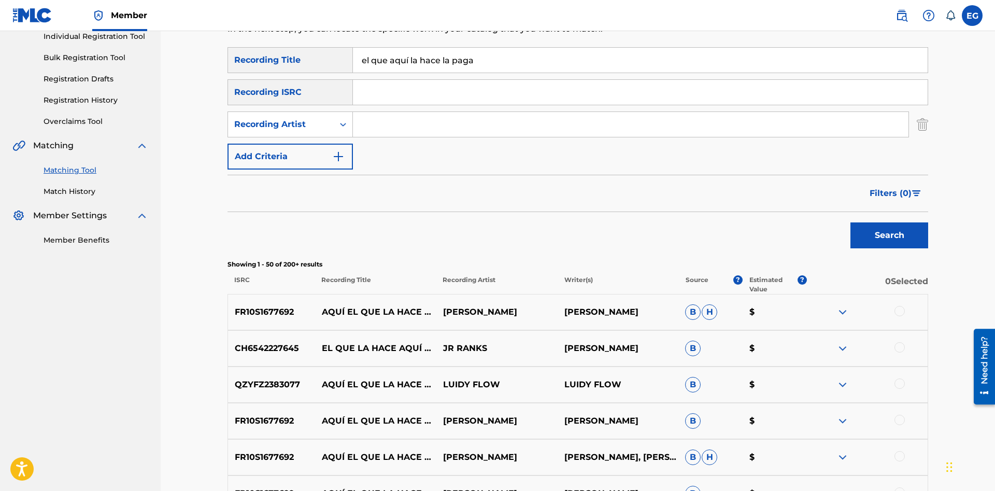
scroll to position [0, 0]
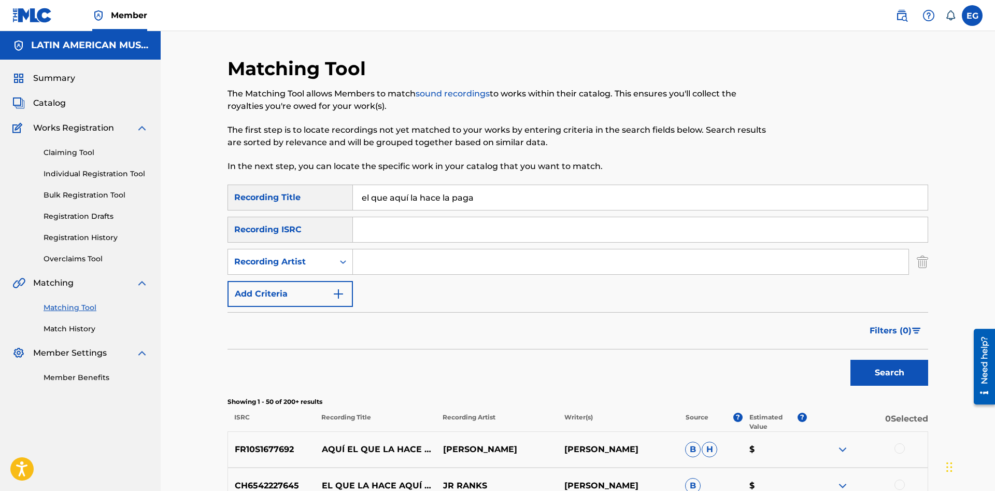
drag, startPoint x: 499, startPoint y: 195, endPoint x: 373, endPoint y: 199, distance: 126.0
click at [373, 199] on input "el que aquí la hace la paga" at bounding box center [640, 197] width 575 height 25
type input "el reloj"
click at [851, 360] on button "Search" at bounding box center [890, 373] width 78 height 26
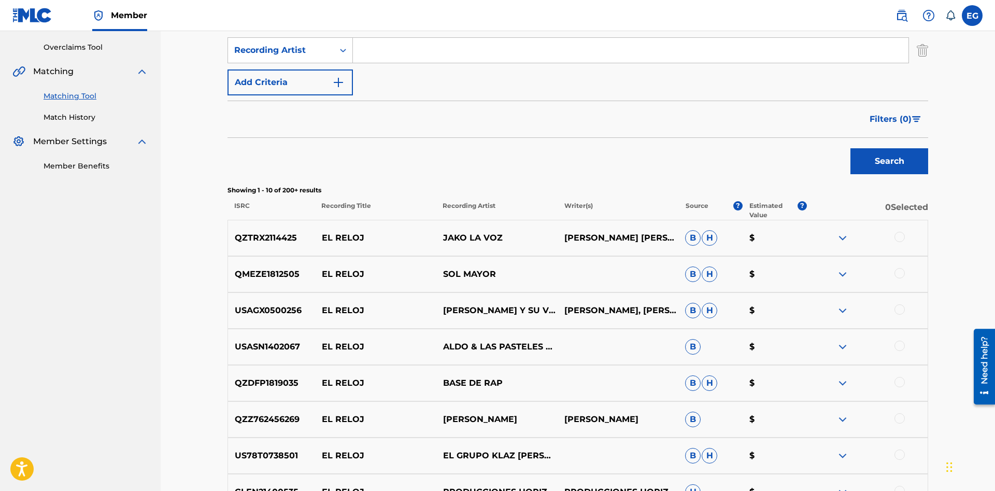
scroll to position [423, 0]
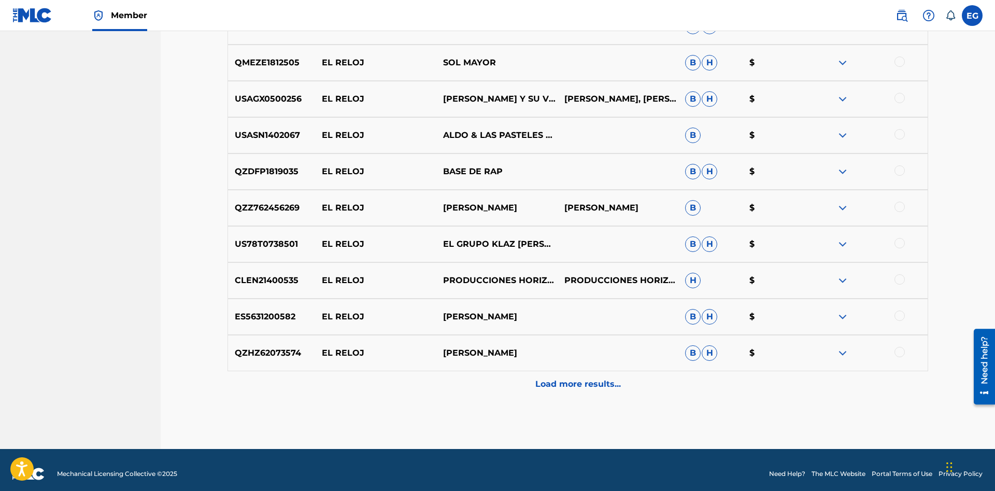
click at [579, 387] on p "Load more results..." at bounding box center [579, 384] width 86 height 12
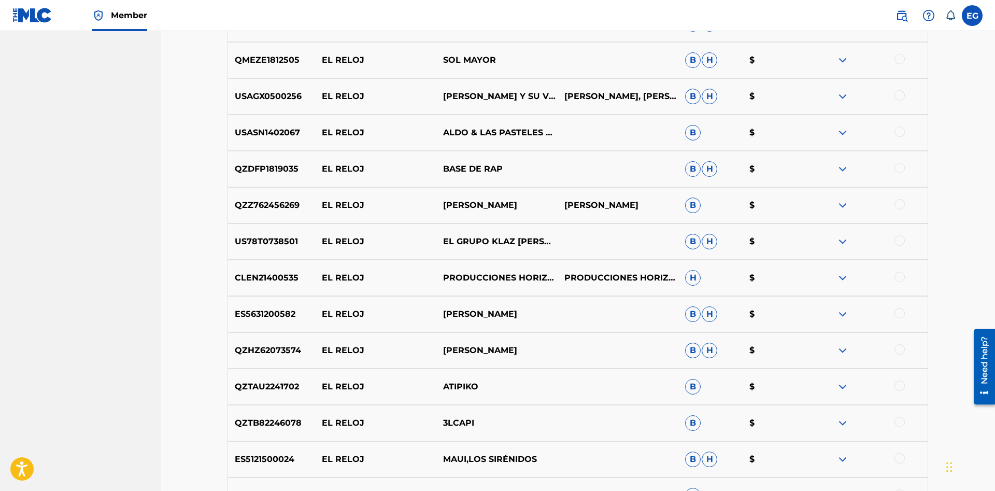
scroll to position [743, 0]
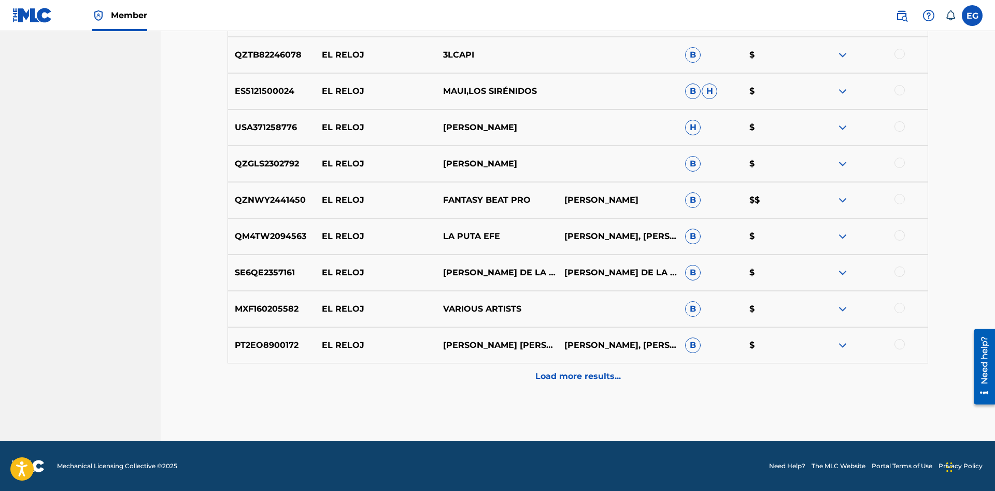
click at [583, 377] on p "Load more results..." at bounding box center [579, 376] width 86 height 12
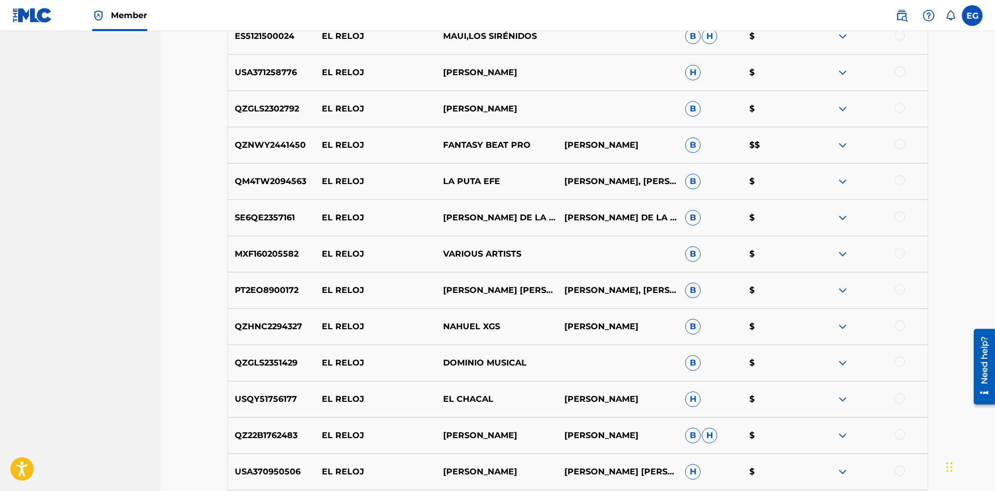
scroll to position [1157, 0]
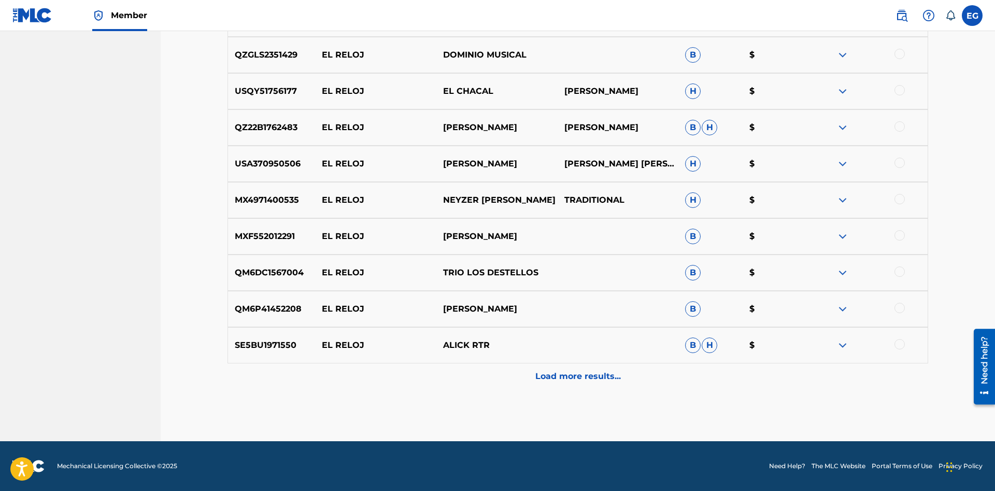
click at [558, 371] on p "Load more results..." at bounding box center [579, 376] width 86 height 12
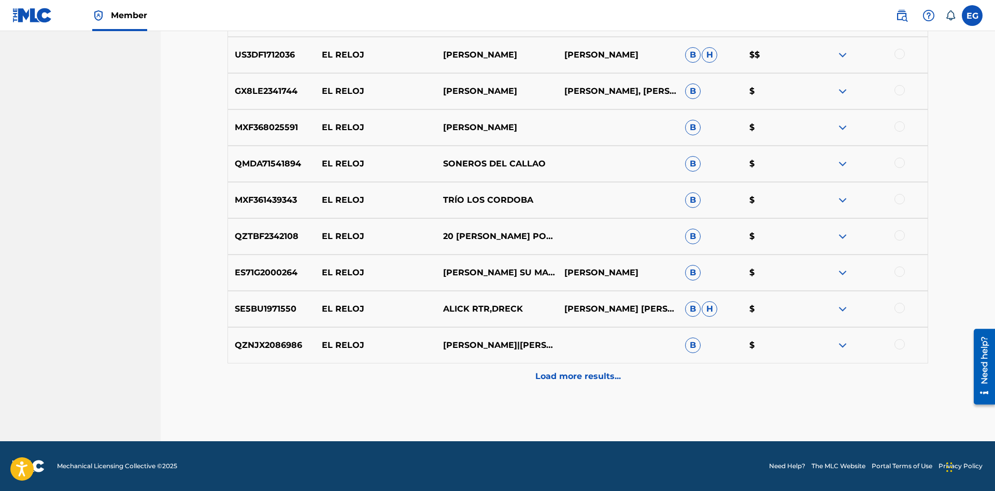
click at [557, 370] on p "Load more results..." at bounding box center [579, 376] width 86 height 12
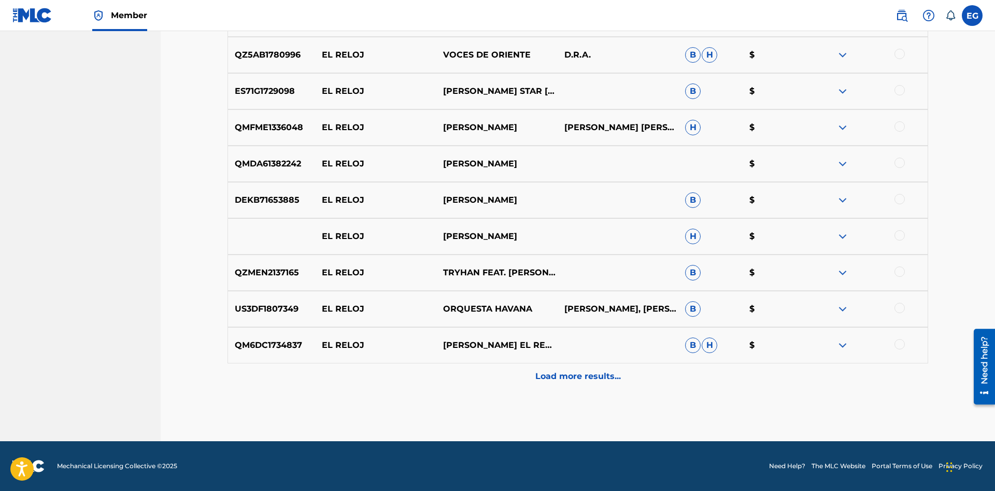
click at [555, 366] on div "Load more results..." at bounding box center [578, 376] width 701 height 26
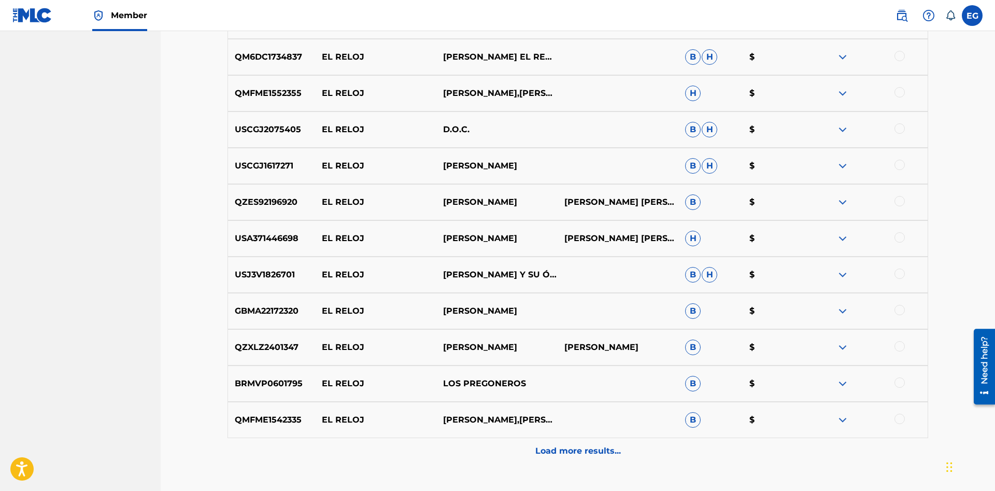
scroll to position [2245, 0]
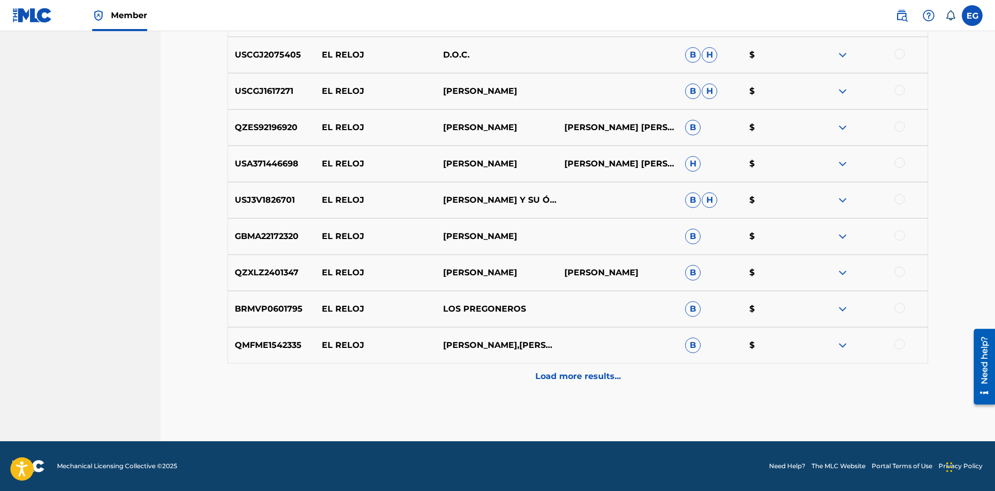
drag, startPoint x: 574, startPoint y: 375, endPoint x: 571, endPoint y: 383, distance: 8.4
click at [571, 383] on div "Load more results..." at bounding box center [578, 376] width 701 height 26
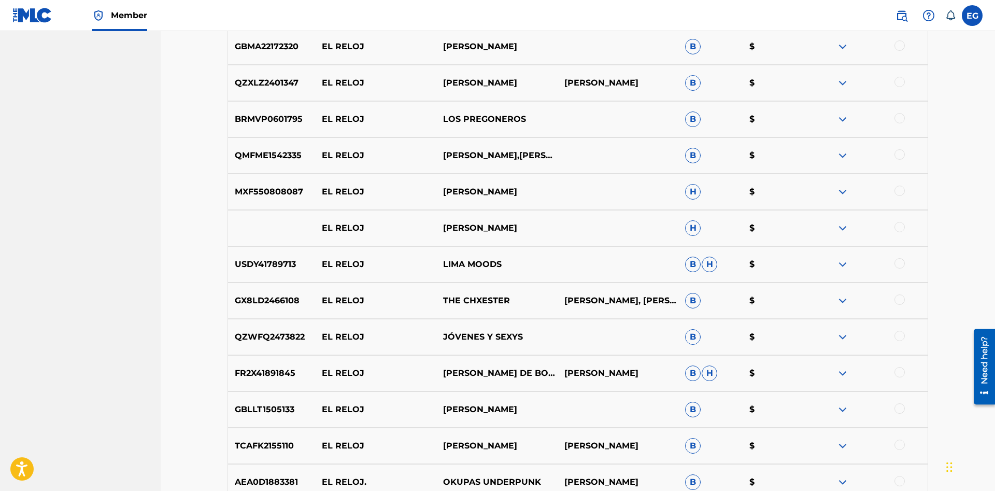
scroll to position [2608, 0]
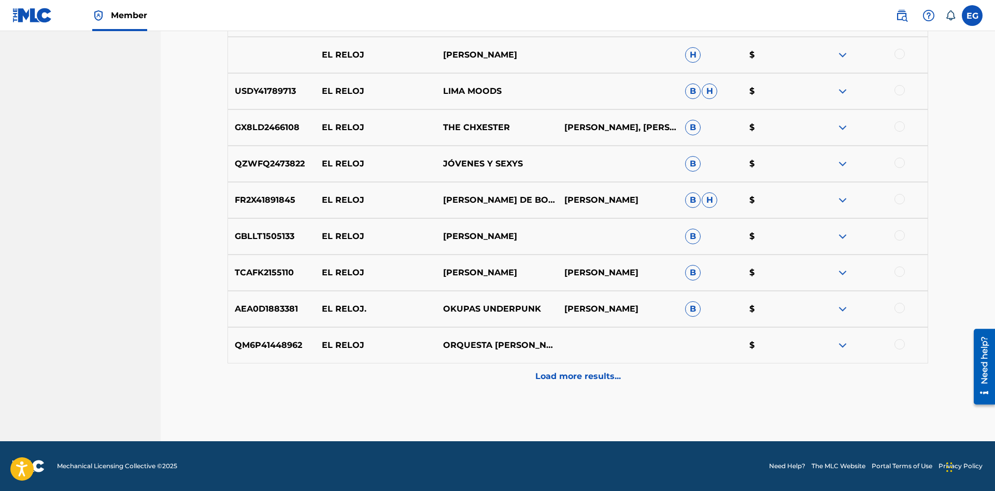
click at [558, 376] on p "Load more results..." at bounding box center [579, 376] width 86 height 12
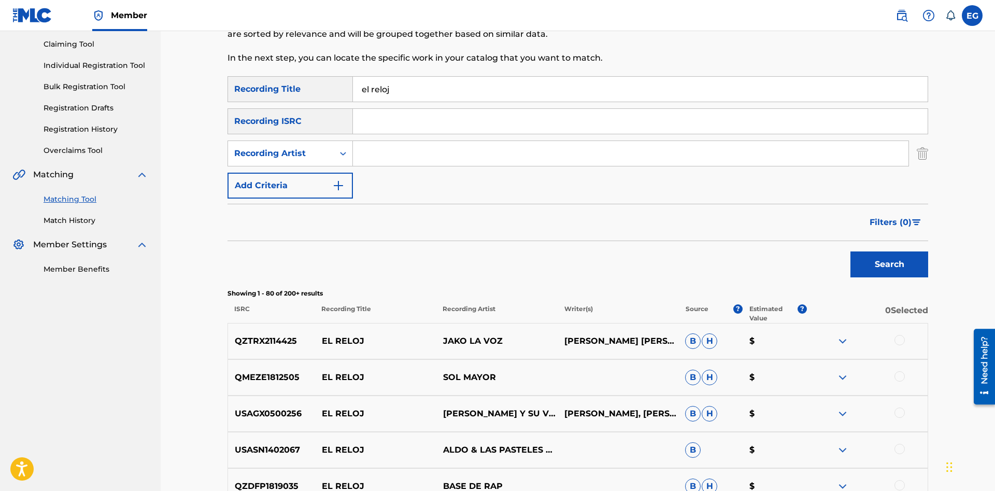
scroll to position [426, 0]
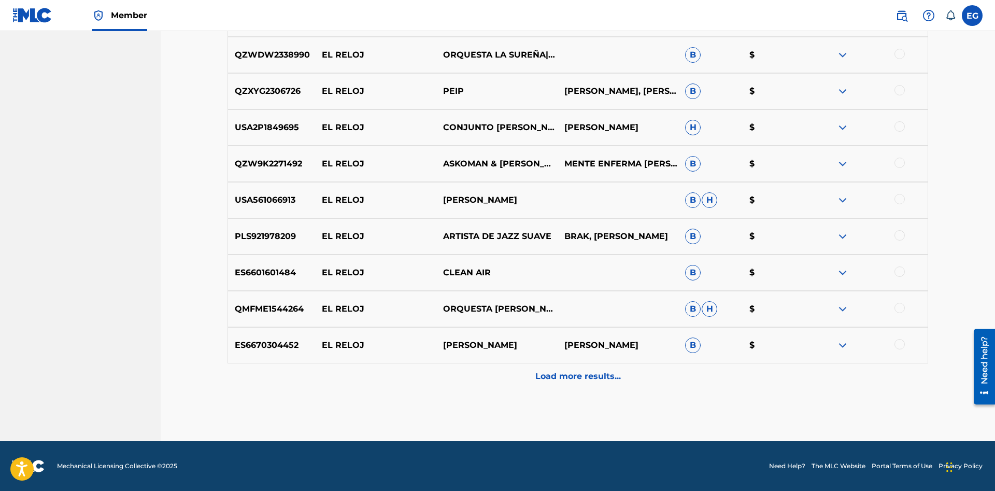
click at [559, 365] on div "Load more results..." at bounding box center [578, 376] width 701 height 26
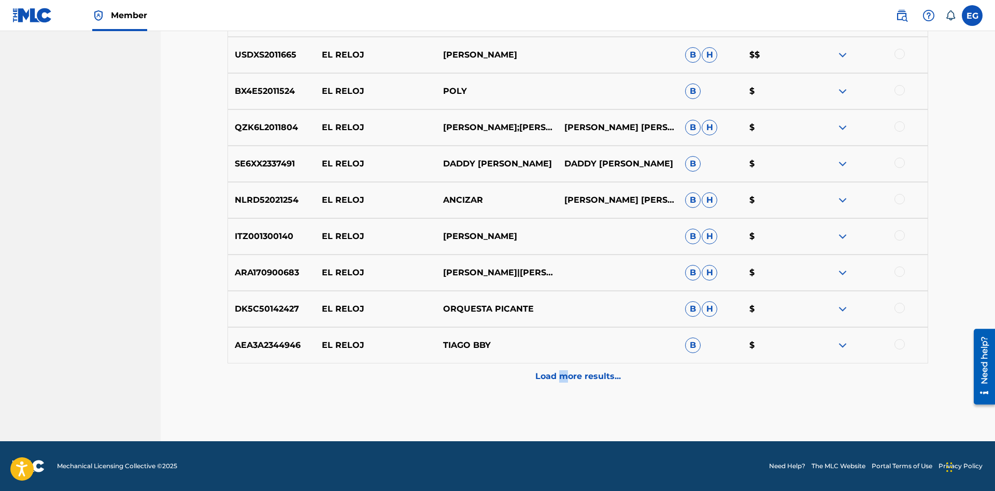
click at [562, 373] on div "Load more results..." at bounding box center [578, 376] width 701 height 26
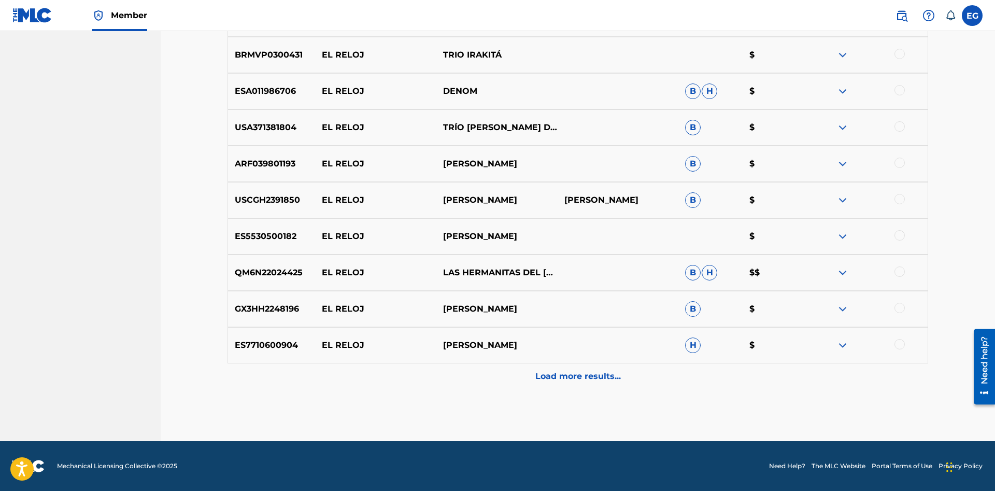
click at [569, 379] on p "Load more results..." at bounding box center [579, 376] width 86 height 12
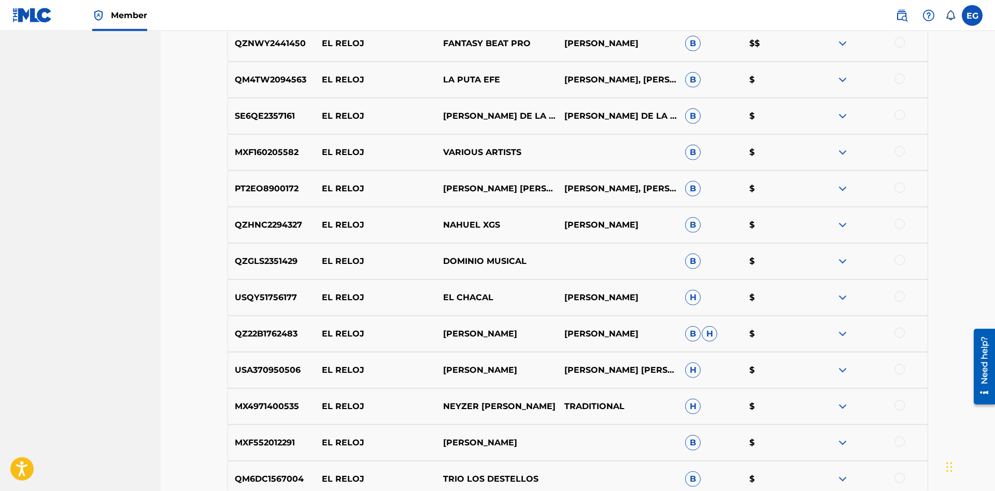
scroll to position [0, 0]
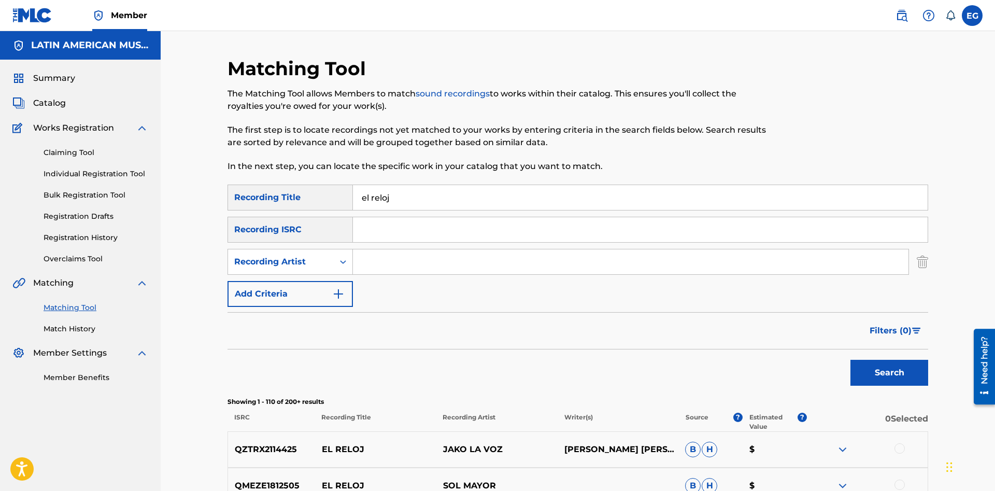
click at [382, 259] on input "Search Form" at bounding box center [631, 261] width 556 height 25
paste input "[PERSON_NAME]"
type input "[PERSON_NAME]"
click at [851, 360] on button "Search" at bounding box center [890, 373] width 78 height 26
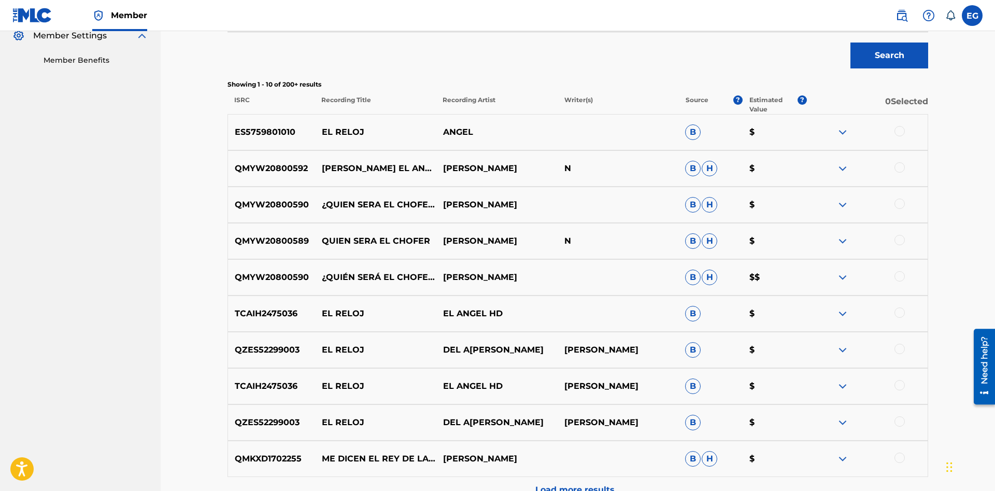
scroll to position [370, 0]
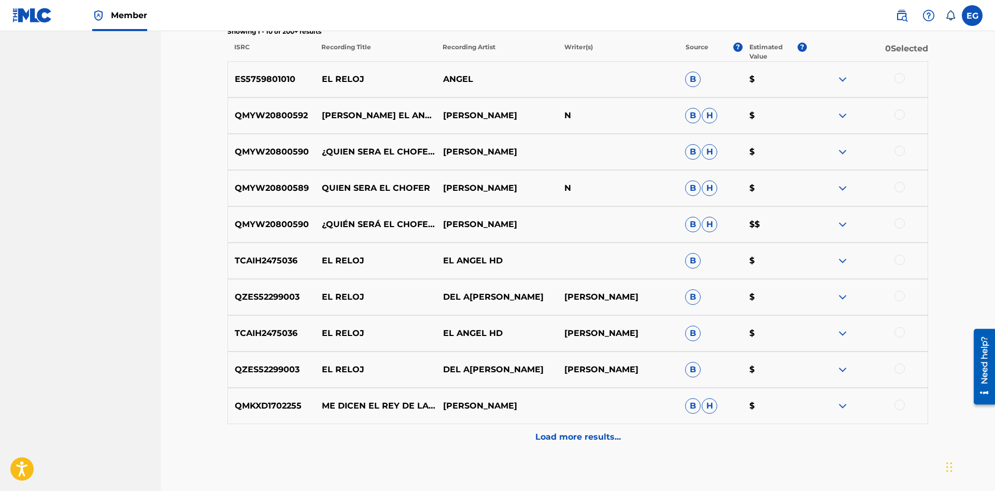
click at [568, 434] on p "Load more results..." at bounding box center [579, 437] width 86 height 12
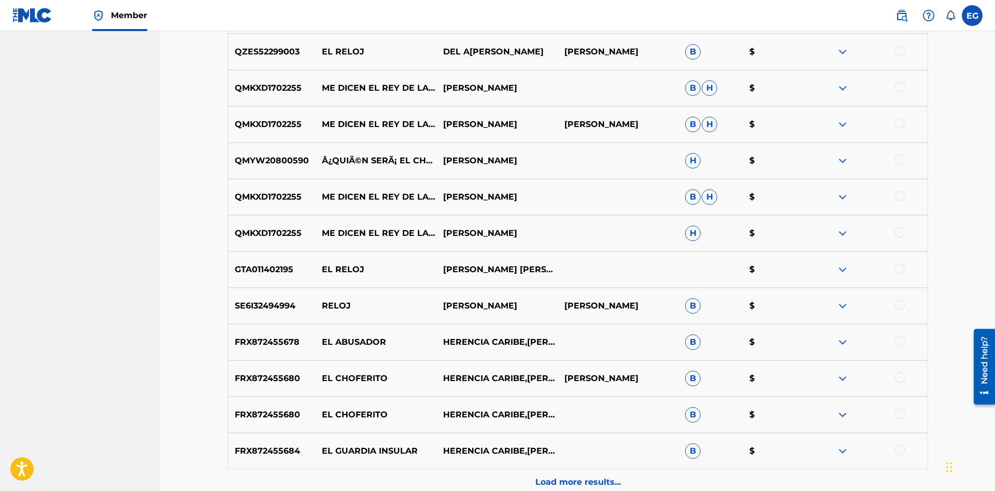
scroll to position [741, 0]
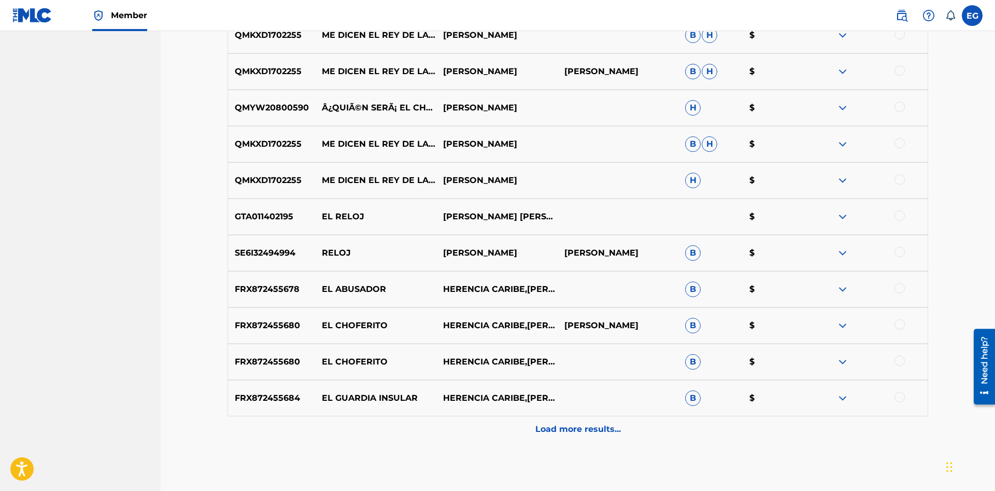
click at [901, 283] on div at bounding box center [867, 289] width 121 height 12
click at [899, 288] on div at bounding box center [900, 288] width 10 height 10
click at [552, 422] on div "Load more results..." at bounding box center [578, 429] width 701 height 26
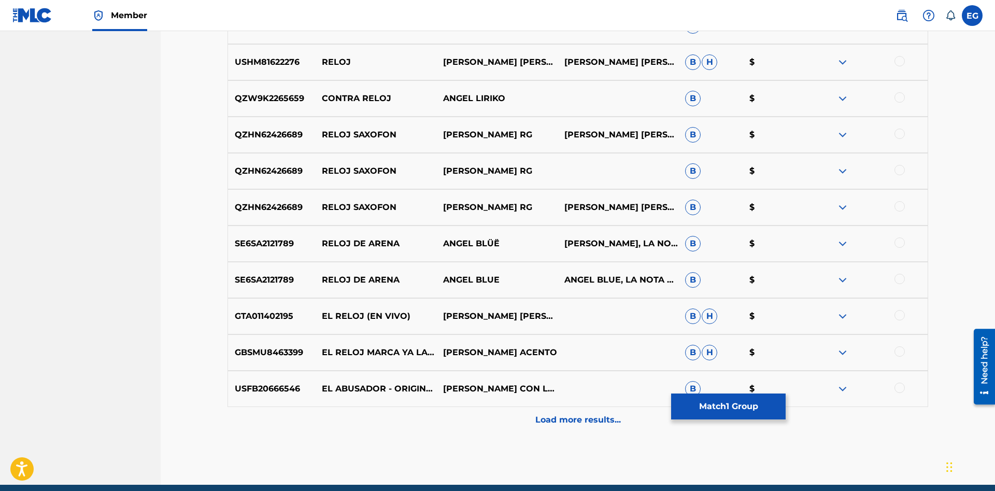
scroll to position [1157, 0]
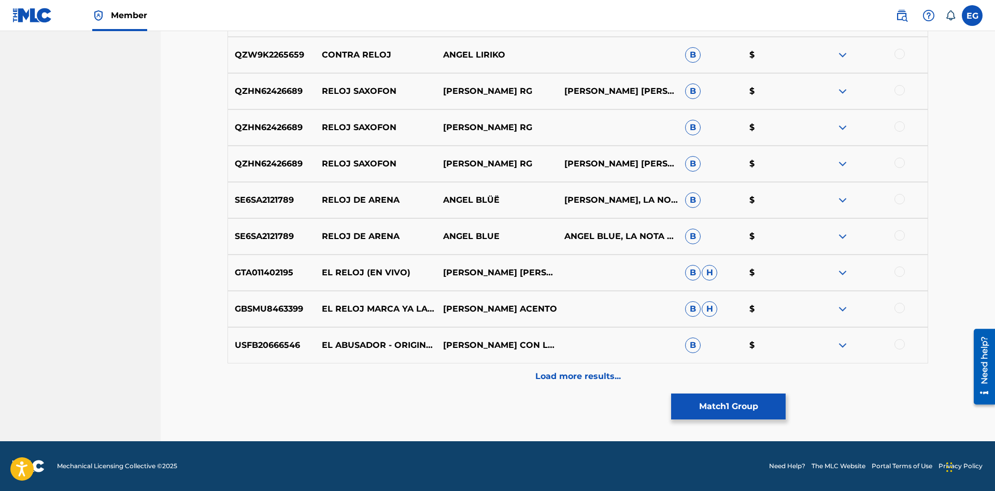
click at [899, 342] on div at bounding box center [900, 344] width 10 height 10
click at [552, 365] on div "Load more results..." at bounding box center [578, 376] width 701 height 26
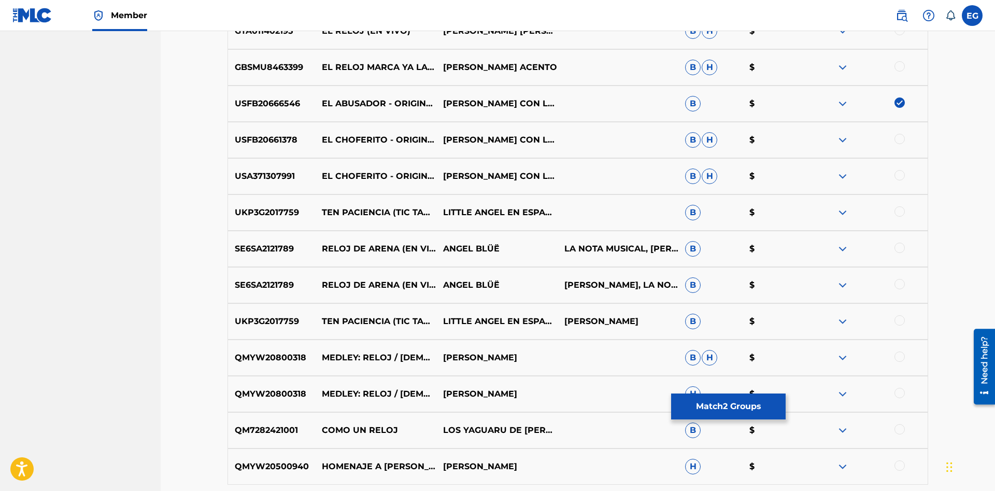
scroll to position [1519, 0]
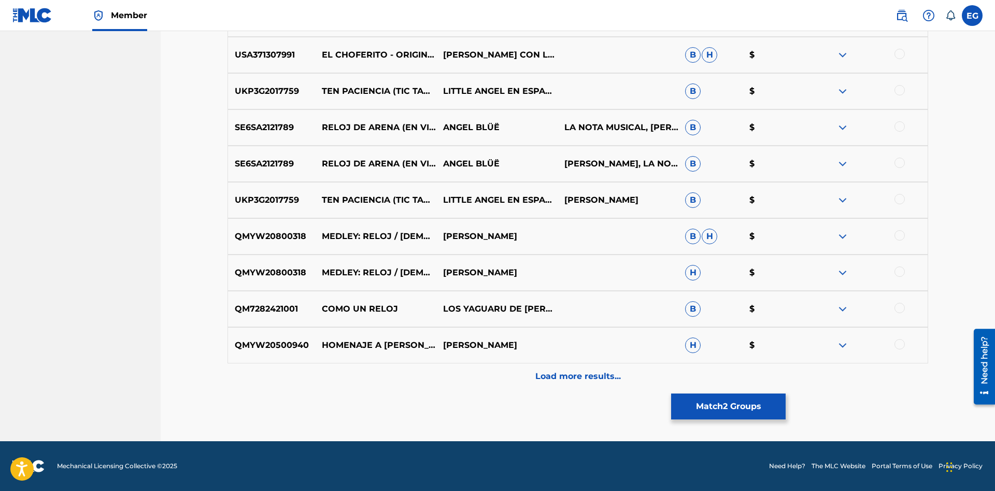
click at [525, 376] on div "Load more results..." at bounding box center [578, 376] width 701 height 26
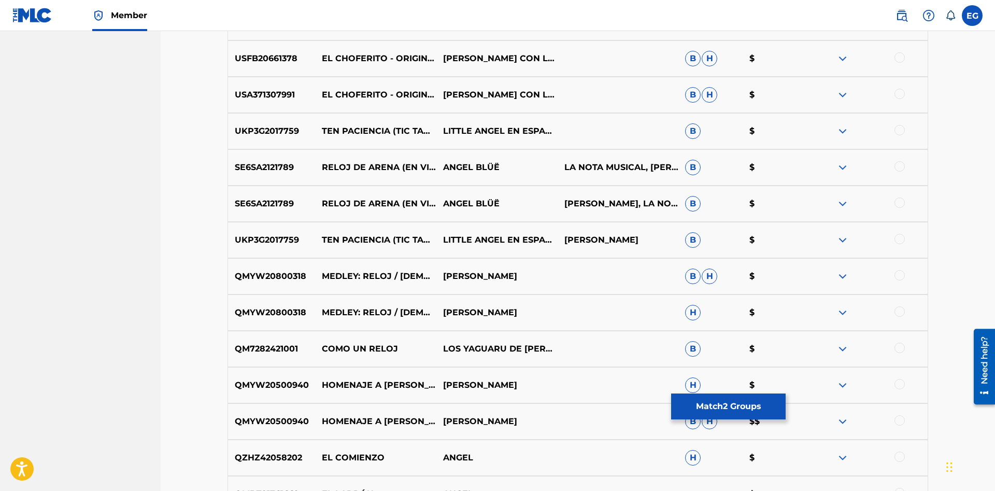
scroll to position [1758, 0]
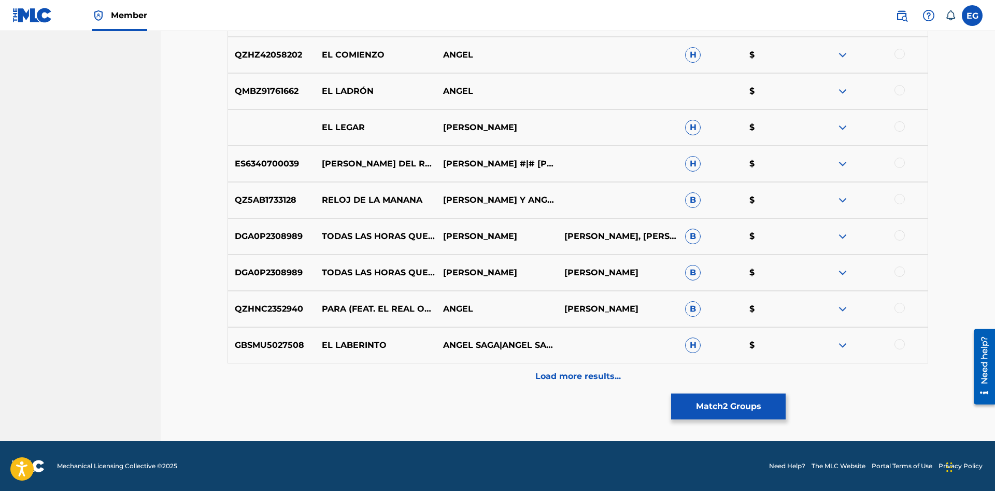
click at [562, 376] on p "Load more results..." at bounding box center [579, 376] width 86 height 12
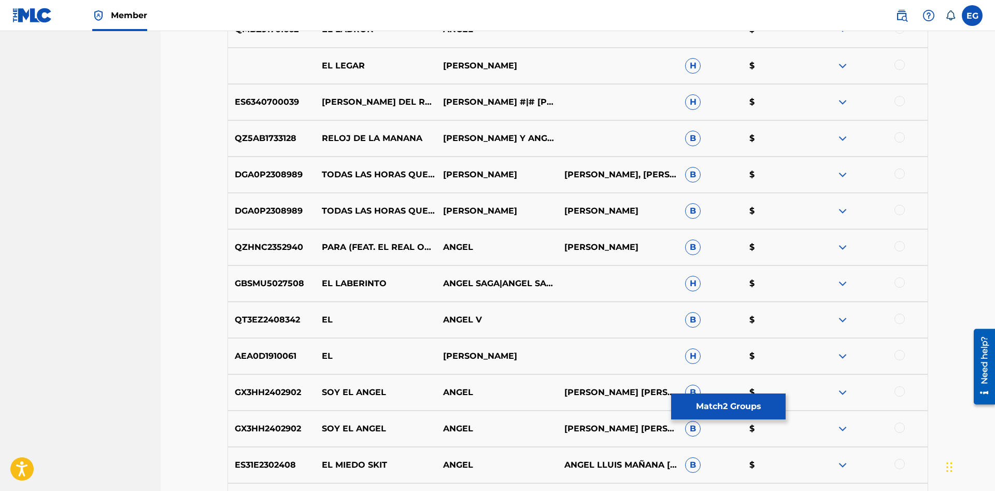
scroll to position [2245, 0]
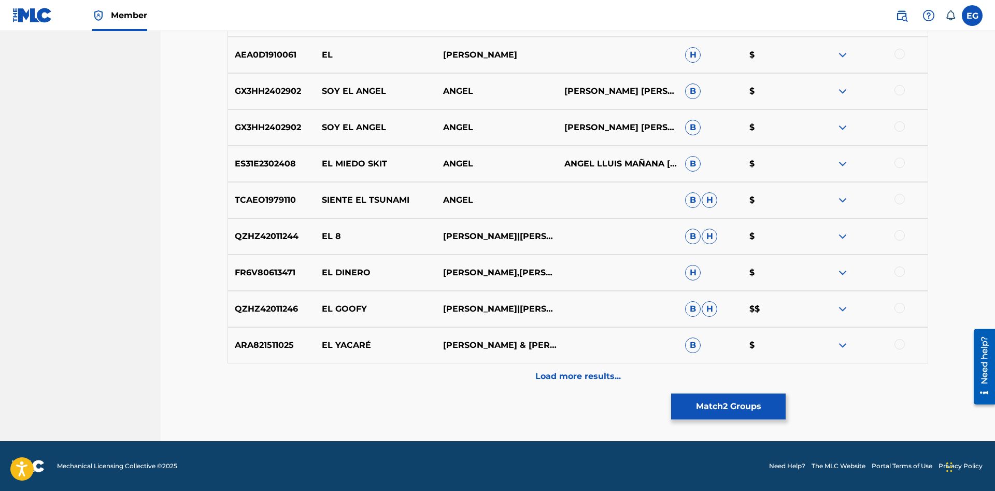
click at [572, 373] on p "Load more results..." at bounding box center [579, 376] width 86 height 12
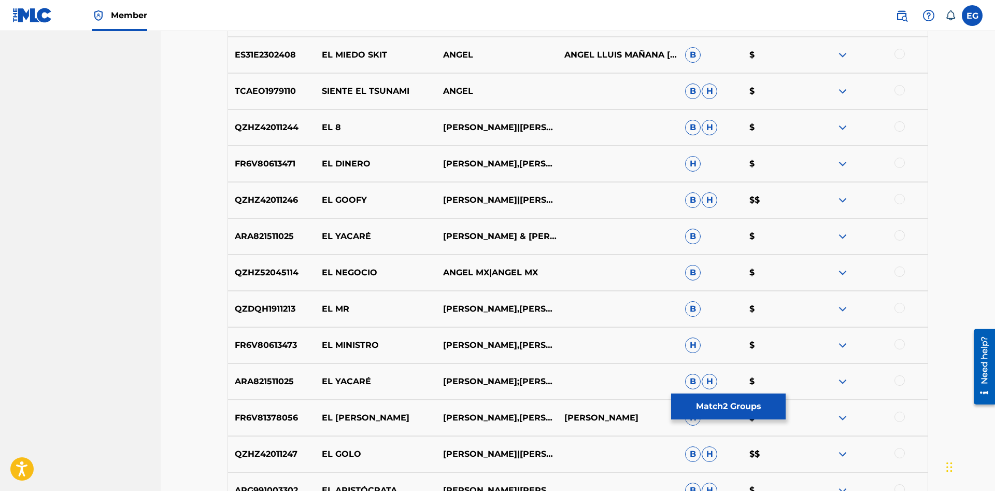
drag, startPoint x: 3, startPoint y: 84, endPoint x: 21, endPoint y: 86, distance: 18.7
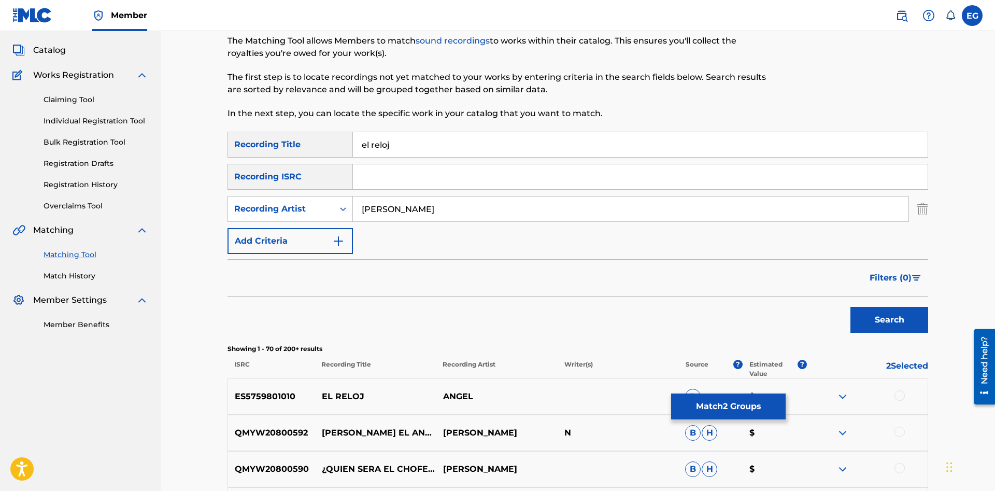
scroll to position [212, 0]
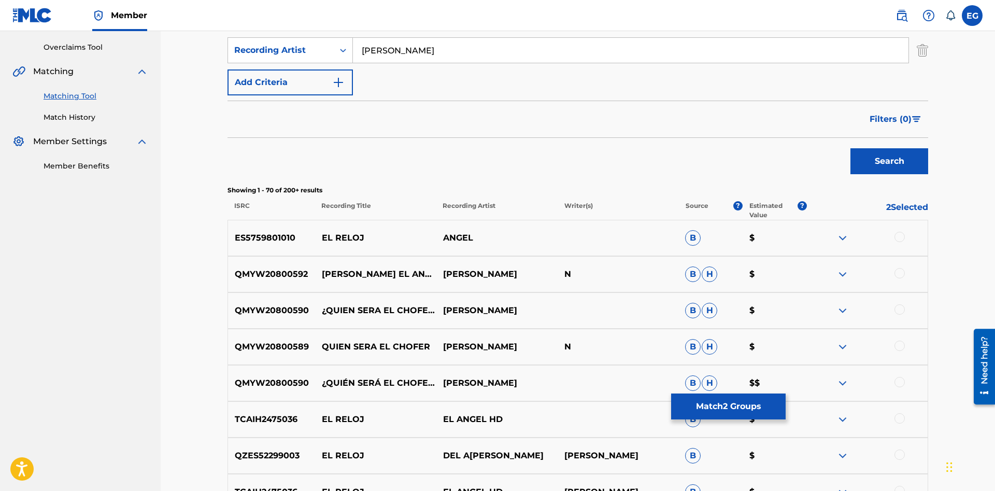
click at [717, 405] on button "Match 2 Groups" at bounding box center [728, 406] width 115 height 26
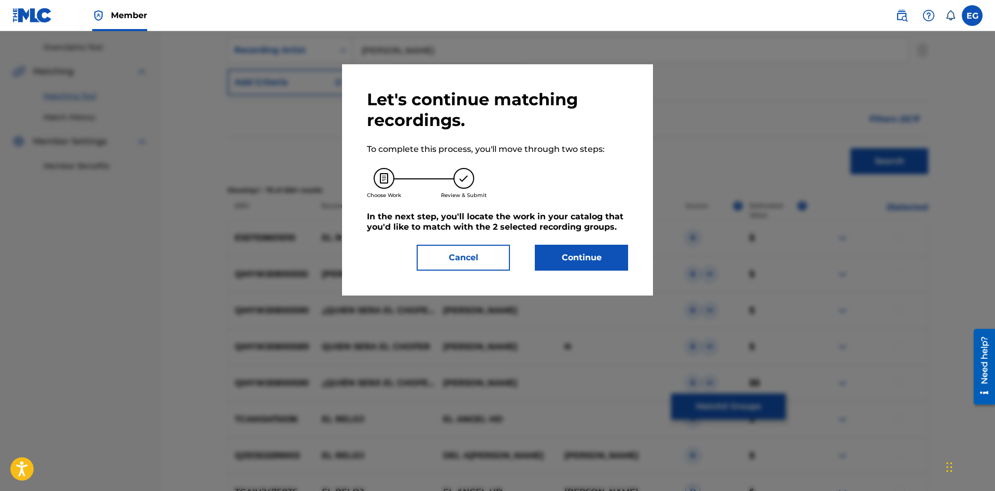
click at [603, 271] on div "Let's continue matching recordings. To complete this process, you'll move throu…" at bounding box center [497, 179] width 311 height 231
click at [600, 266] on button "Continue" at bounding box center [581, 258] width 93 height 26
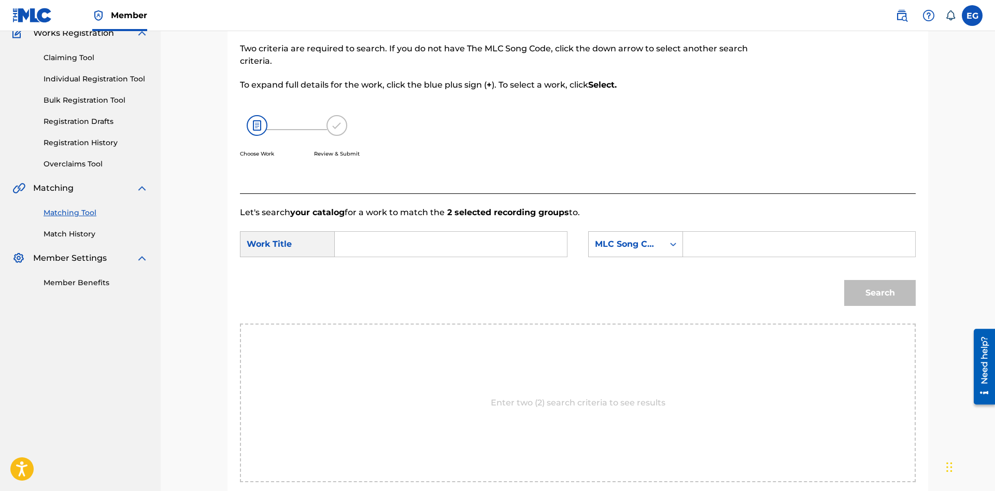
click at [500, 244] on input "Search Form" at bounding box center [451, 244] width 215 height 25
type input "el abusador"
click at [604, 251] on div "MLC Song Code" at bounding box center [626, 244] width 75 height 20
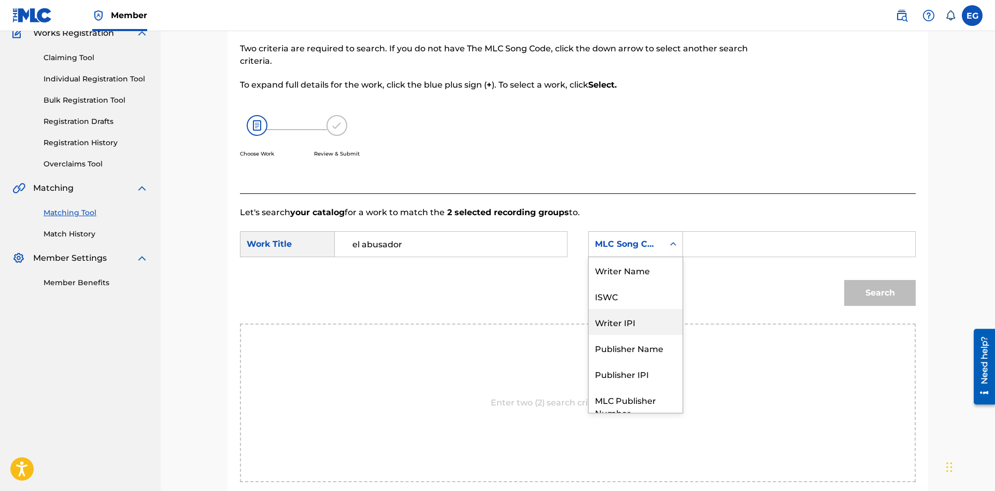
scroll to position [0, 0]
click at [658, 280] on div "Writer Name" at bounding box center [636, 270] width 94 height 26
click at [658, 280] on div "Search" at bounding box center [578, 297] width 676 height 54
click at [708, 242] on input "Search Form" at bounding box center [799, 244] width 215 height 25
paste input "[PERSON_NAME]"
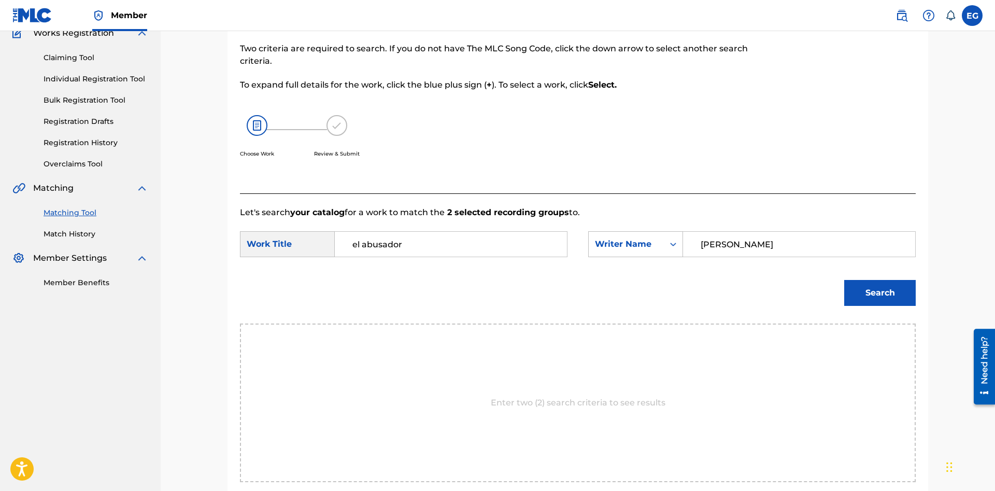
type input "[PERSON_NAME]"
click at [868, 285] on button "Search" at bounding box center [880, 293] width 72 height 26
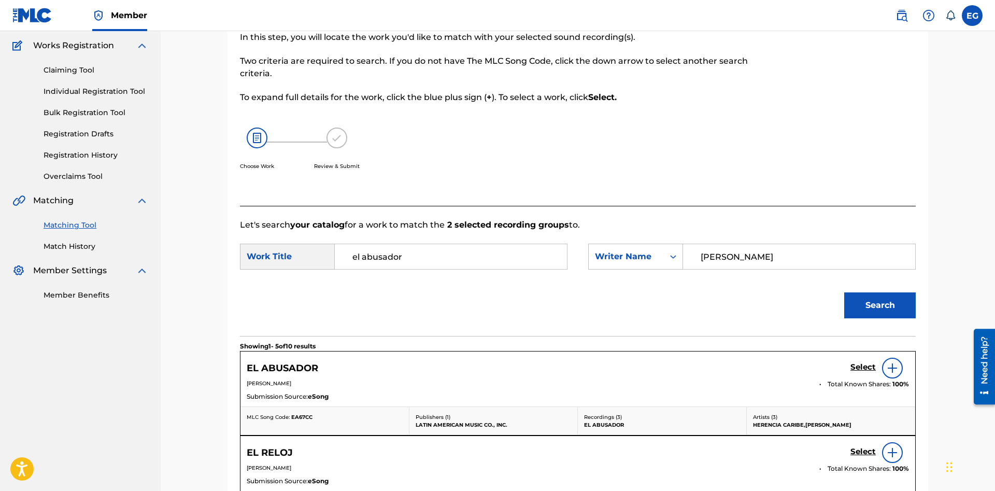
scroll to position [135, 0]
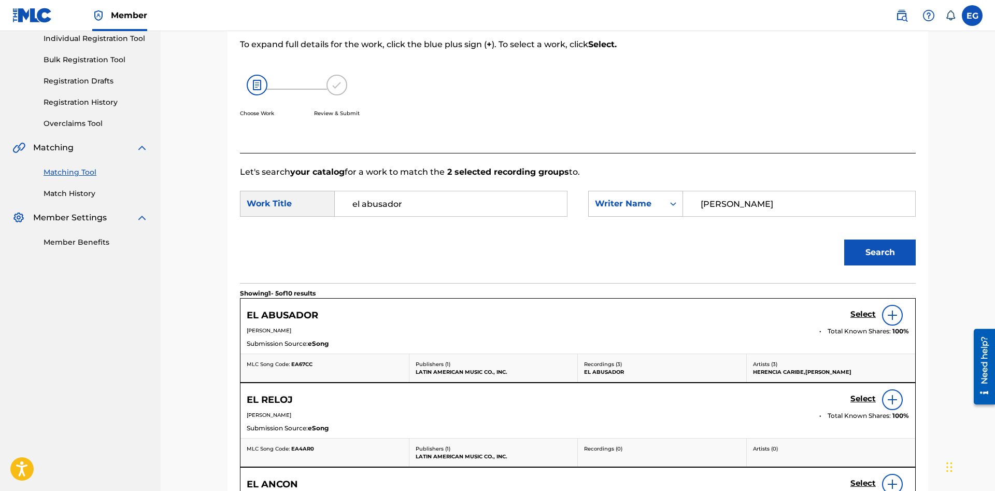
click at [865, 310] on h5 "Select" at bounding box center [863, 314] width 25 height 10
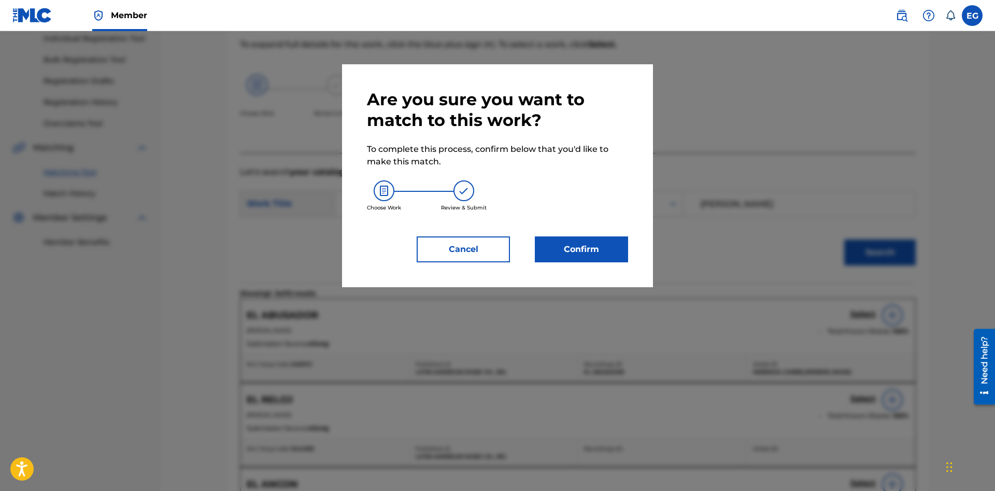
click at [557, 249] on button "Confirm" at bounding box center [581, 249] width 93 height 26
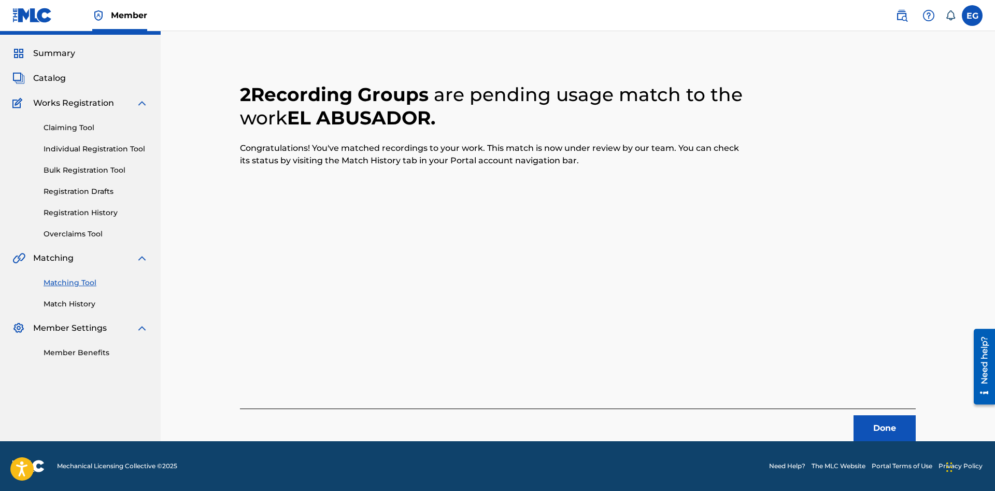
scroll to position [25, 0]
click at [894, 418] on button "Done" at bounding box center [885, 428] width 62 height 26
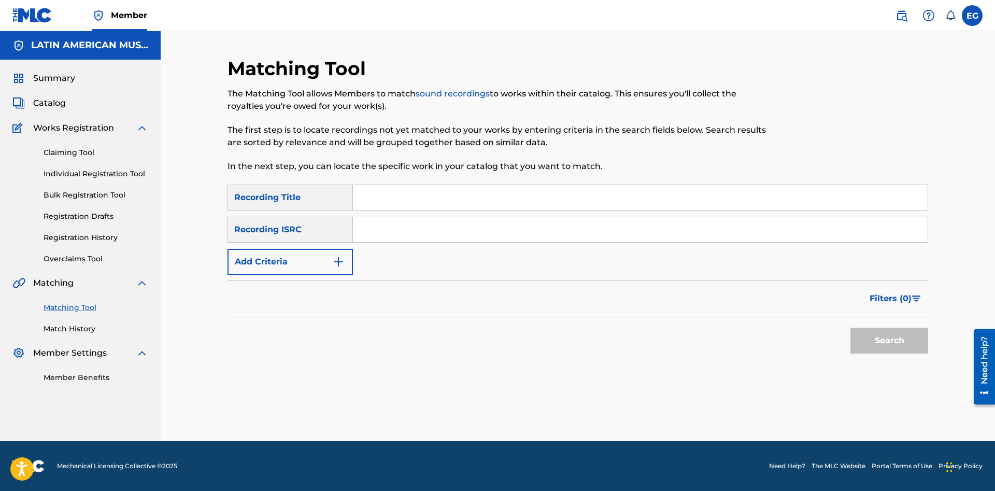
click at [638, 196] on input "Search Form" at bounding box center [640, 197] width 575 height 25
click at [851, 328] on button "Search" at bounding box center [890, 341] width 78 height 26
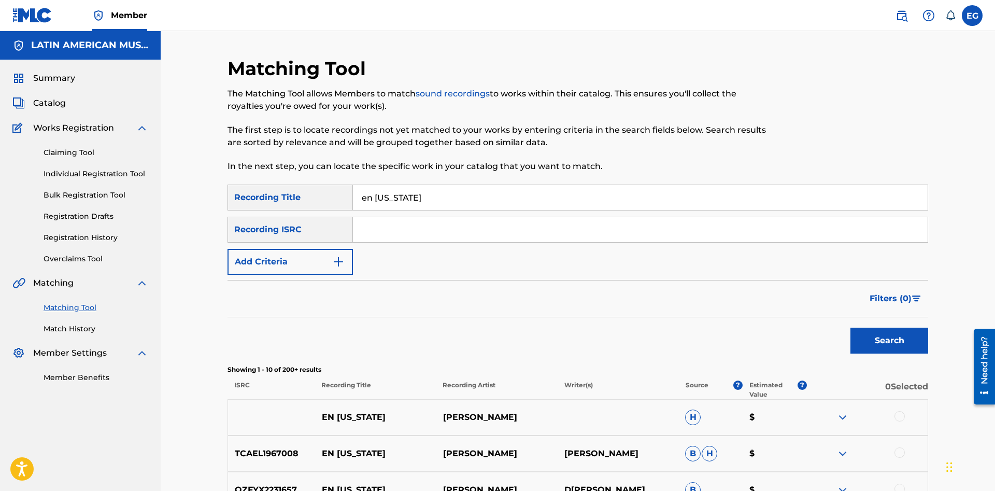
click at [445, 190] on input "en [US_STATE]" at bounding box center [640, 197] width 575 height 25
click at [851, 328] on button "Search" at bounding box center [890, 341] width 78 height 26
click at [445, 199] on input "en [US_STATE] nacio la plena" at bounding box center [640, 197] width 575 height 25
click at [851, 328] on button "Search" at bounding box center [890, 341] width 78 height 26
click at [862, 329] on button "Search" at bounding box center [890, 341] width 78 height 26
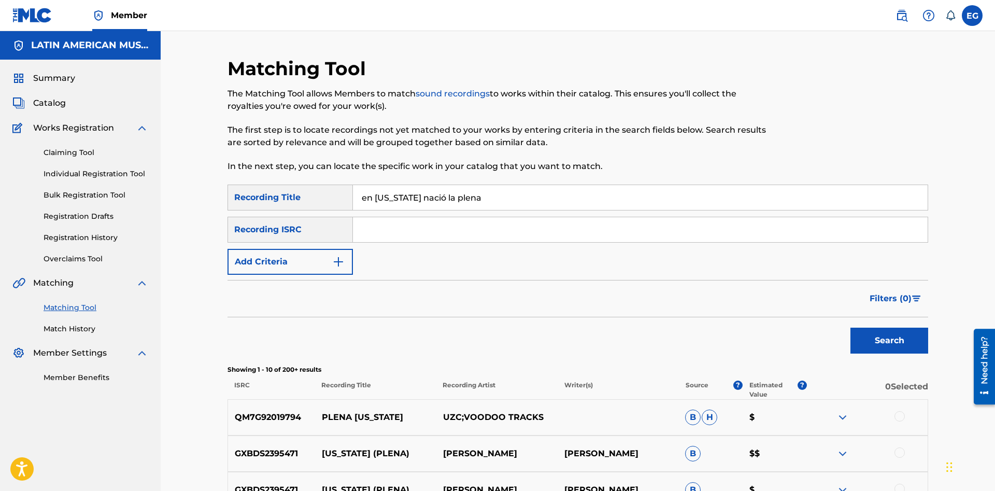
drag, startPoint x: 546, startPoint y: 192, endPoint x: 350, endPoint y: 201, distance: 196.1
click at [353, 201] on input "en [US_STATE] nació la plena" at bounding box center [640, 197] width 575 height 25
click at [851, 328] on button "Search" at bounding box center [890, 341] width 78 height 26
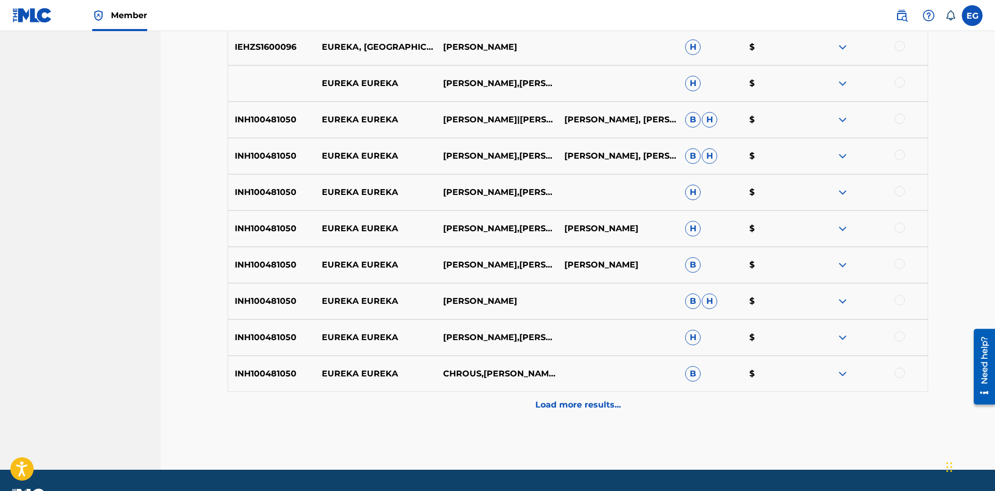
scroll to position [399, 0]
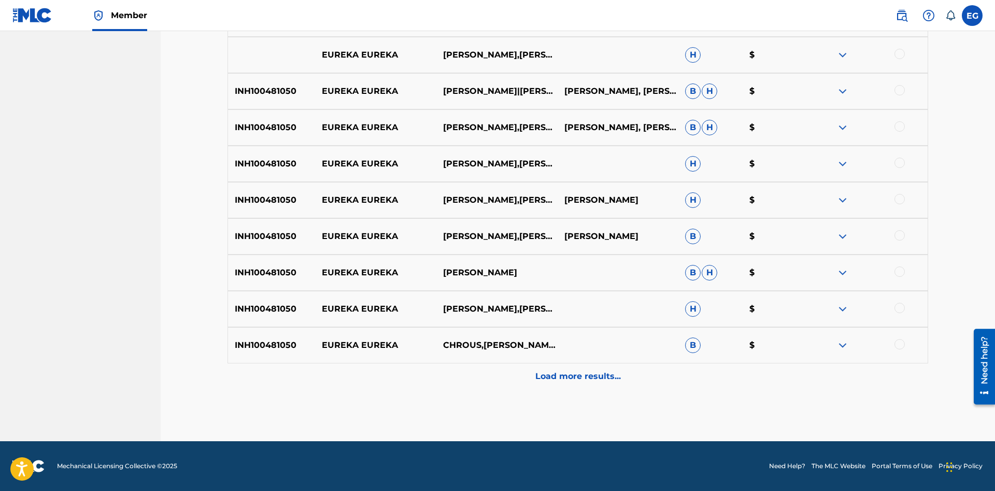
click at [587, 389] on div "Matching Tool The Matching Tool allows Members to match sound recordings to wor…" at bounding box center [578, 49] width 701 height 783
click at [586, 383] on div "Load more results..." at bounding box center [578, 376] width 701 height 26
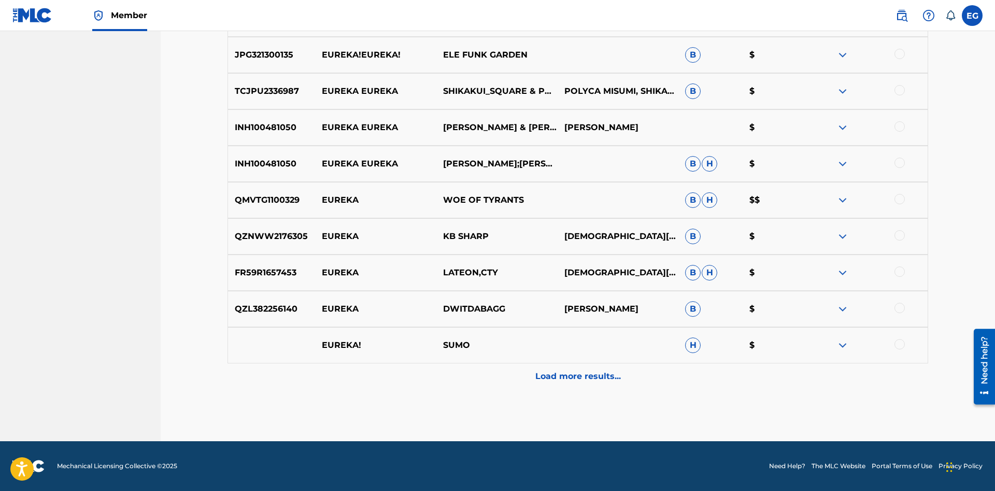
click at [570, 384] on div "Load more results..." at bounding box center [578, 376] width 701 height 26
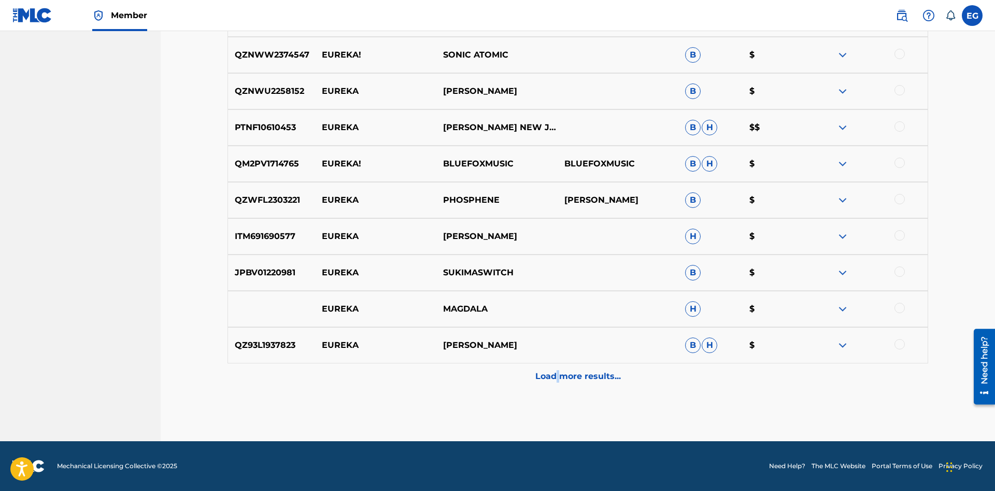
click at [556, 375] on p "Load more results..." at bounding box center [579, 376] width 86 height 12
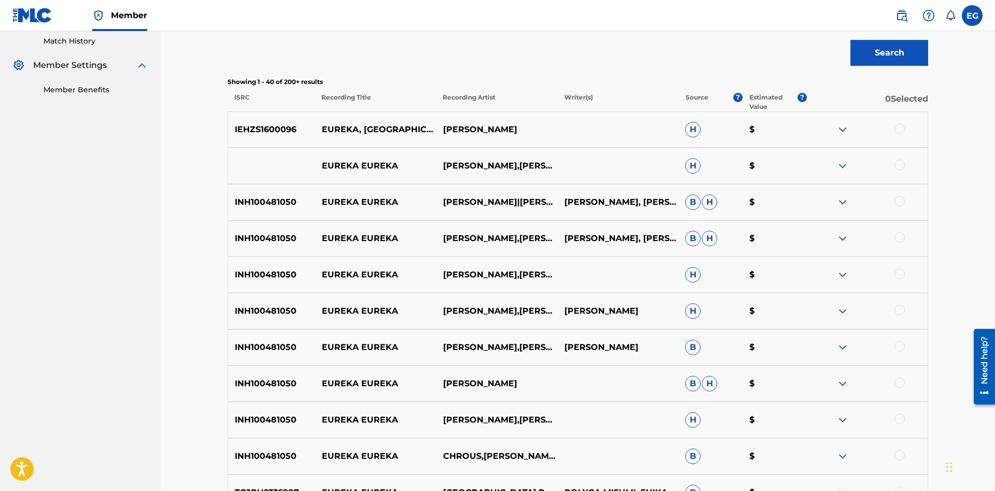
scroll to position [0, 0]
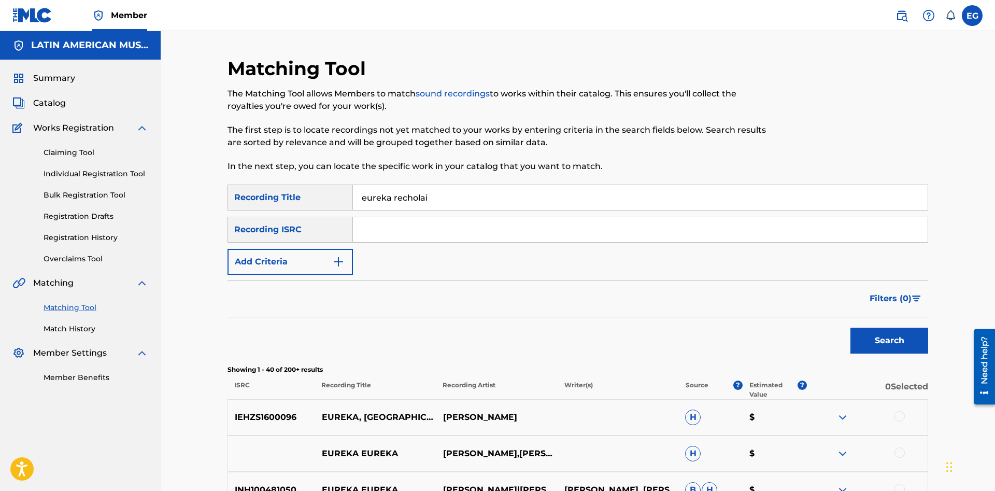
drag, startPoint x: 460, startPoint y: 196, endPoint x: 343, endPoint y: 196, distance: 117.2
click at [353, 196] on input "eureka recholai" at bounding box center [640, 197] width 575 height 25
click at [851, 328] on button "Search" at bounding box center [890, 341] width 78 height 26
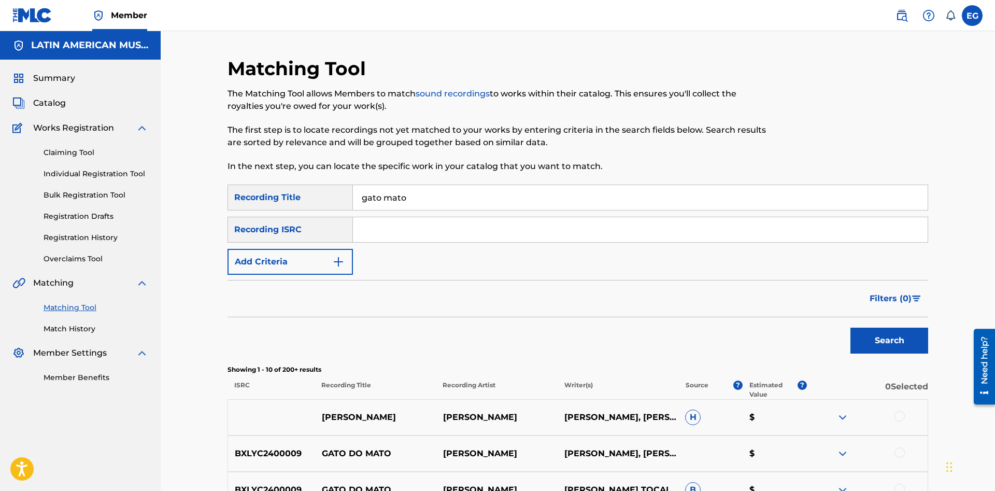
scroll to position [212, 0]
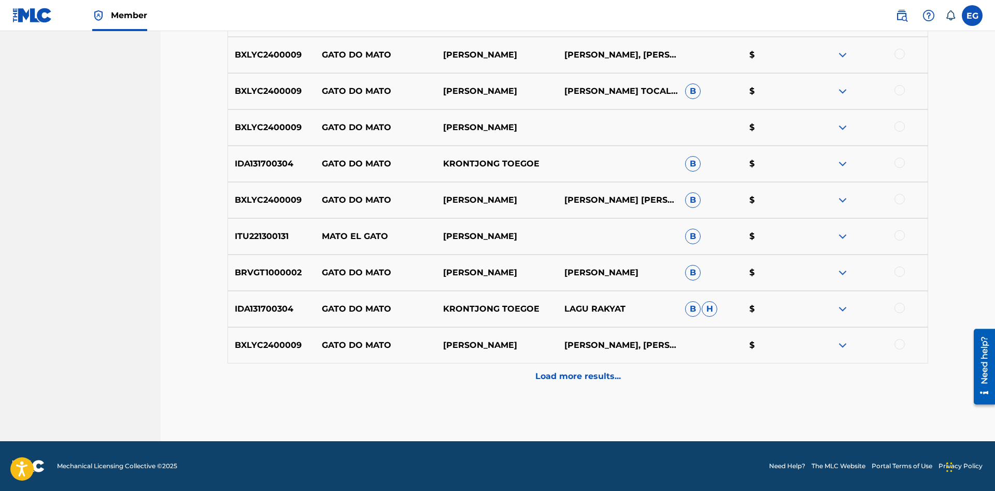
click at [523, 383] on div "Load more results..." at bounding box center [578, 376] width 701 height 26
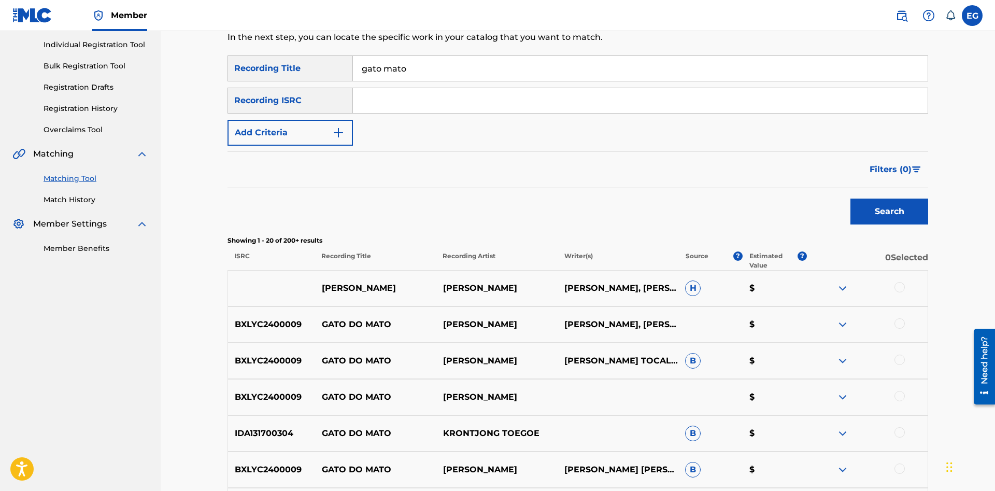
scroll to position [0, 0]
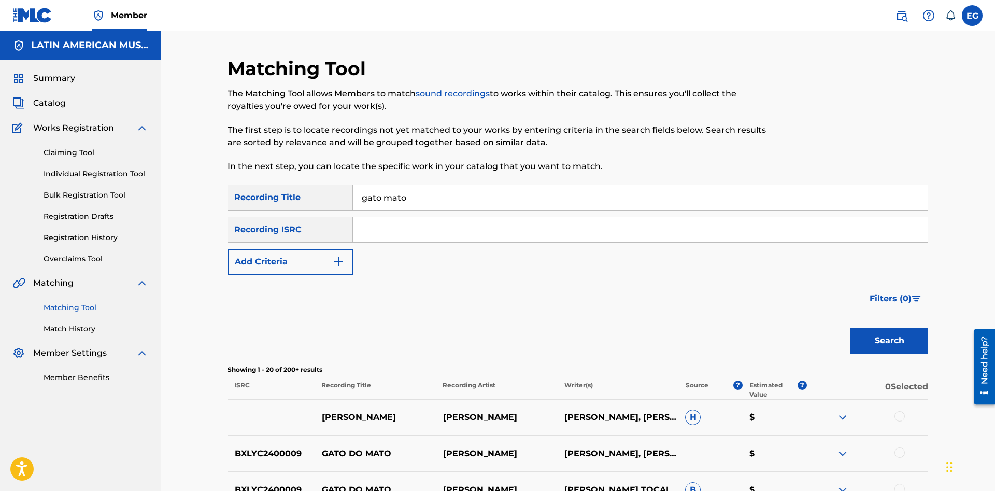
drag, startPoint x: 431, startPoint y: 191, endPoint x: 312, endPoint y: 205, distance: 119.5
click at [353, 205] on input "gato mato" at bounding box center [640, 197] width 575 height 25
click at [851, 328] on button "Search" at bounding box center [890, 341] width 78 height 26
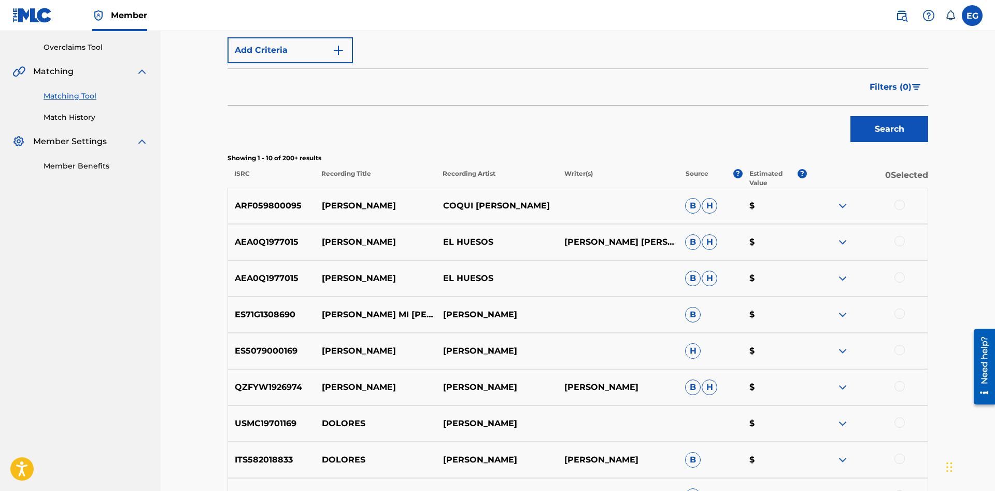
scroll to position [399, 0]
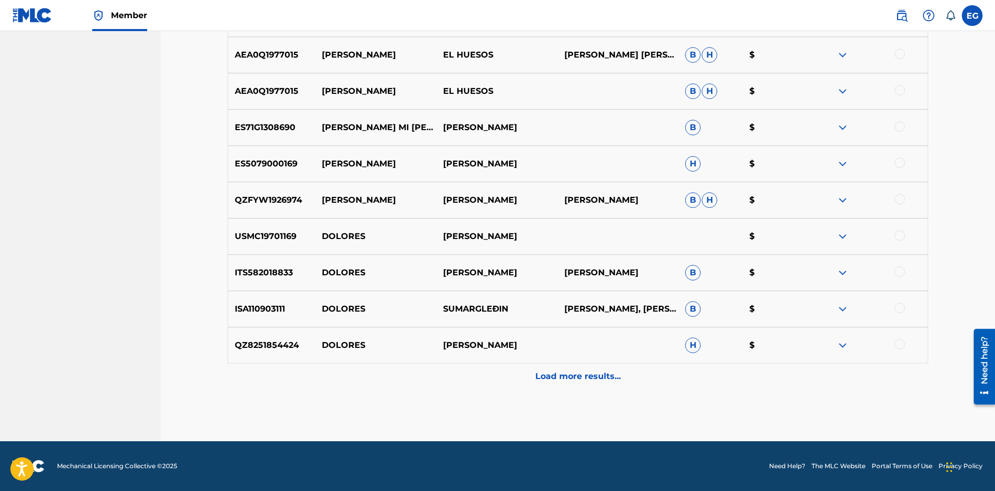
click at [541, 377] on p "Load more results..." at bounding box center [579, 376] width 86 height 12
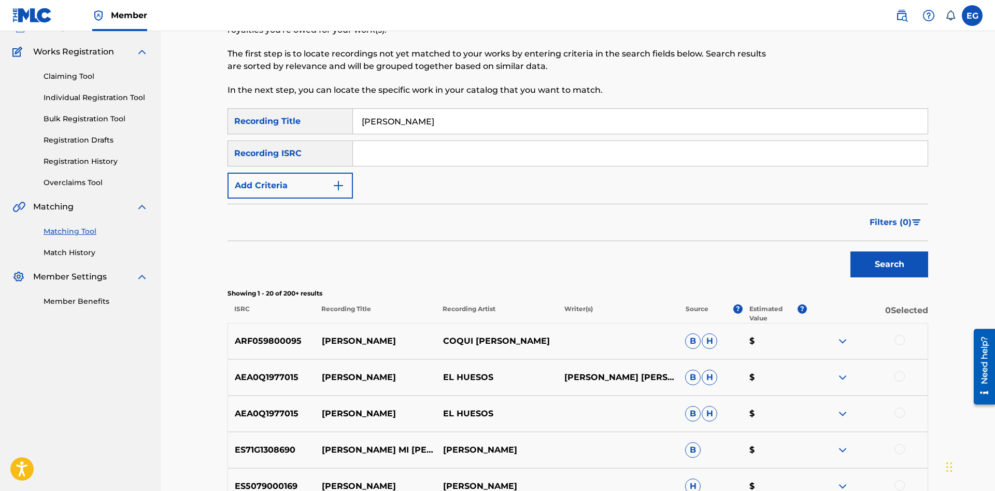
scroll to position [0, 0]
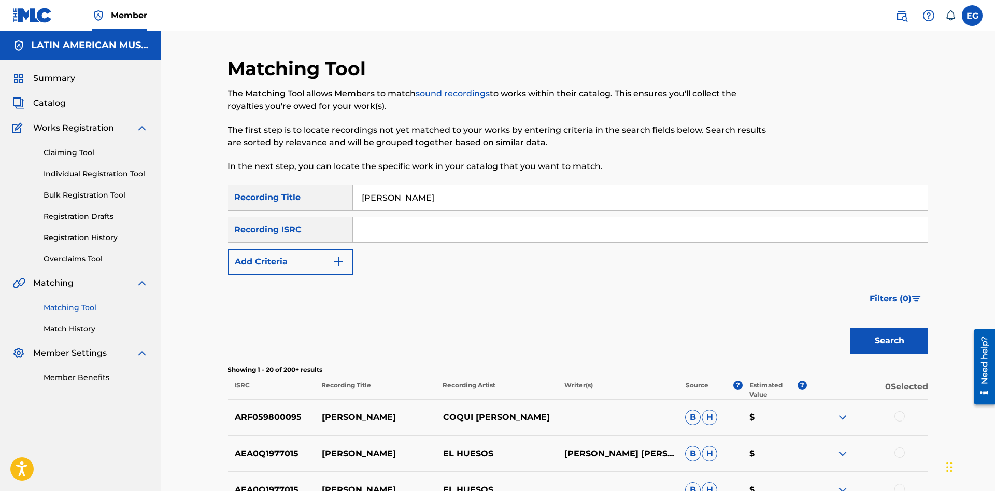
drag, startPoint x: 443, startPoint y: 204, endPoint x: 292, endPoint y: 172, distance: 154.1
click at [353, 205] on input "[PERSON_NAME]" at bounding box center [640, 197] width 575 height 25
click at [851, 328] on button "Search" at bounding box center [890, 341] width 78 height 26
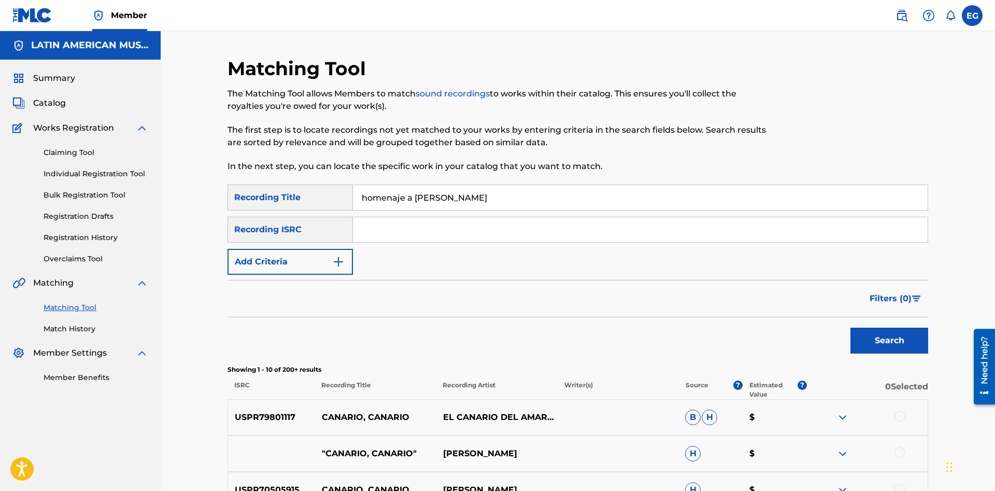
drag, startPoint x: 415, startPoint y: 196, endPoint x: 573, endPoint y: 190, distance: 158.3
click at [573, 190] on input "homenaje a [PERSON_NAME]" at bounding box center [640, 197] width 575 height 25
click at [851, 328] on button "Search" at bounding box center [890, 341] width 78 height 26
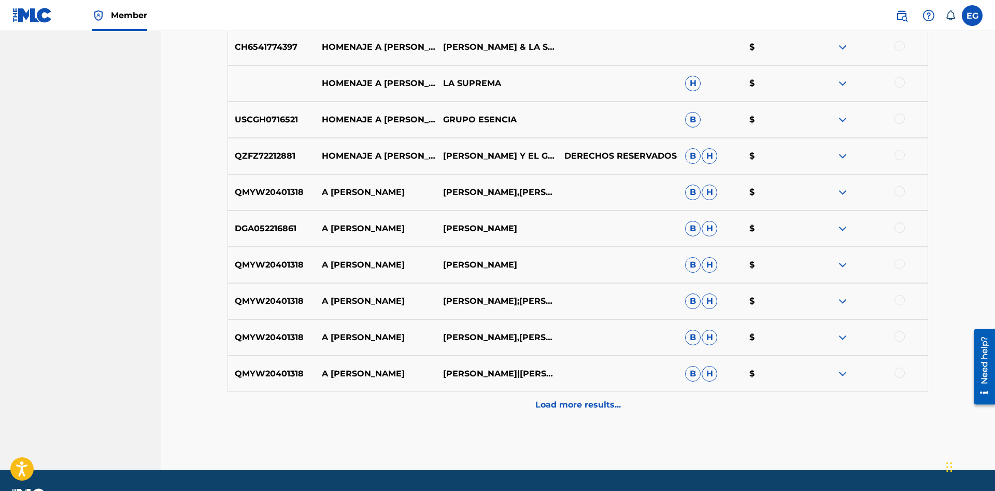
scroll to position [399, 0]
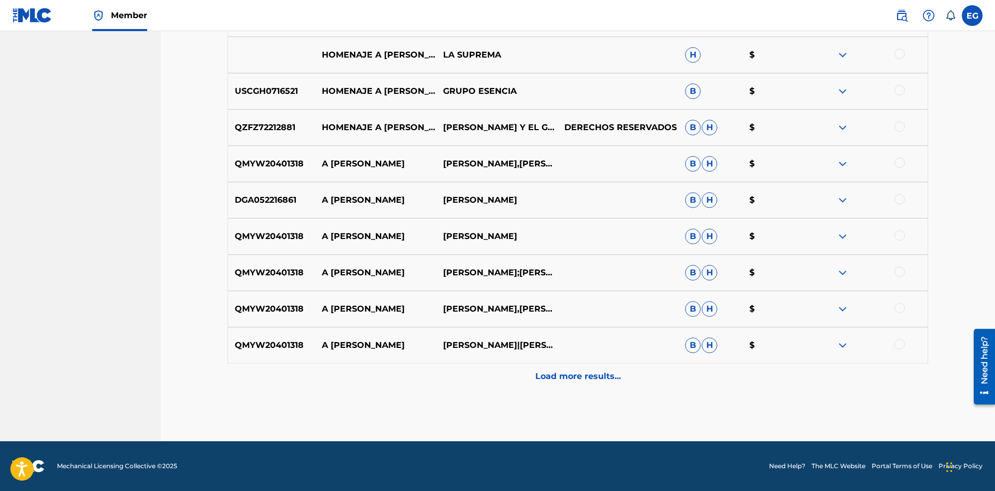
click at [542, 373] on p "Load more results..." at bounding box center [579, 376] width 86 height 12
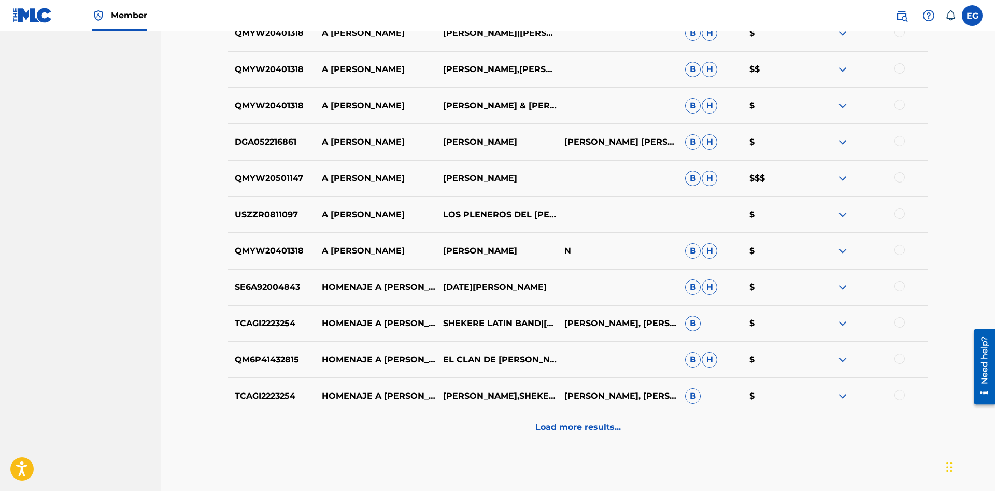
scroll to position [762, 0]
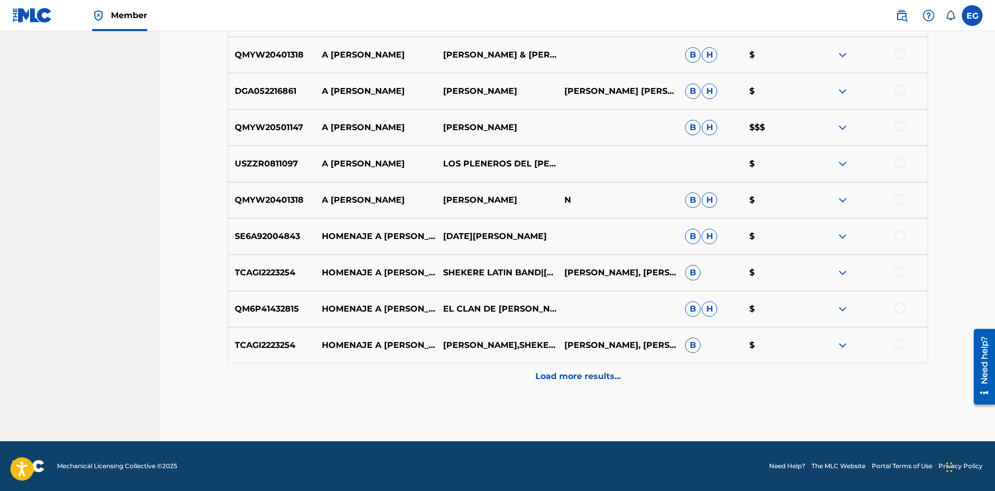
click at [580, 382] on p "Load more results..." at bounding box center [579, 376] width 86 height 12
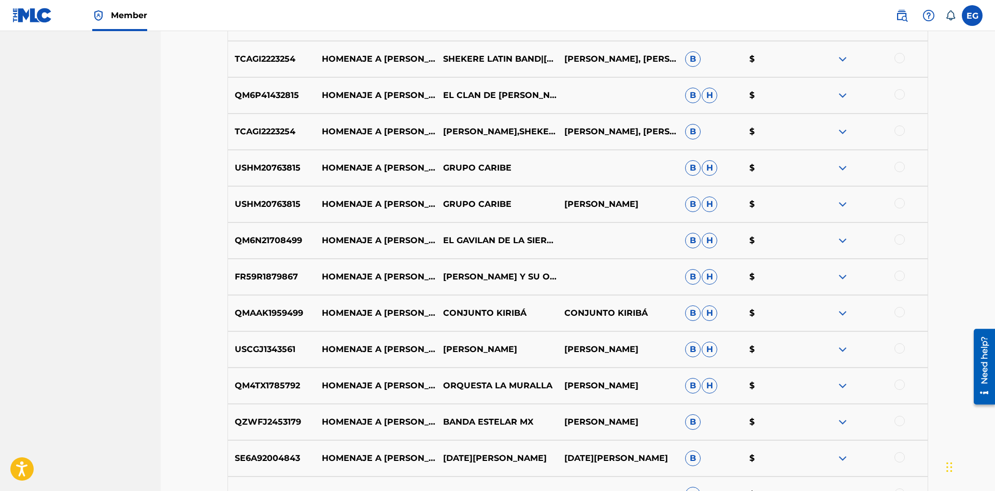
scroll to position [1124, 0]
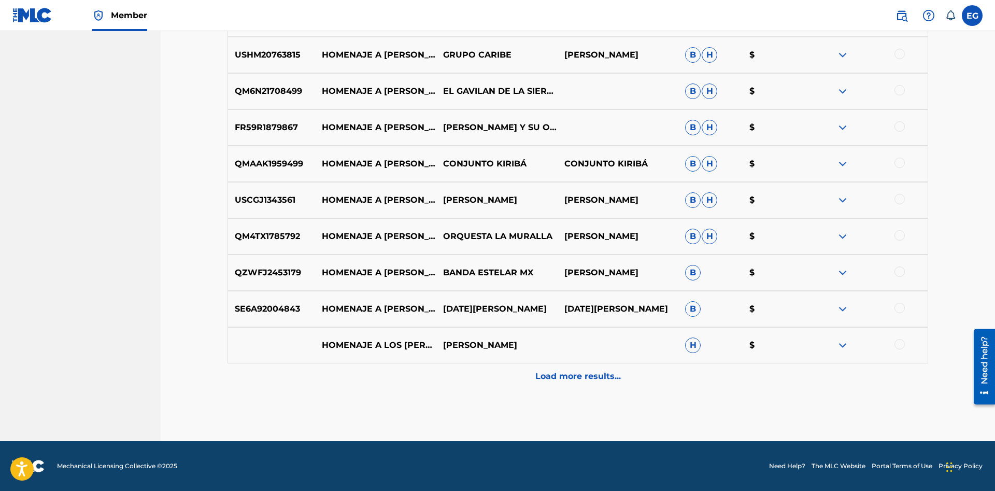
click at [528, 374] on div "Load more results..." at bounding box center [578, 376] width 701 height 26
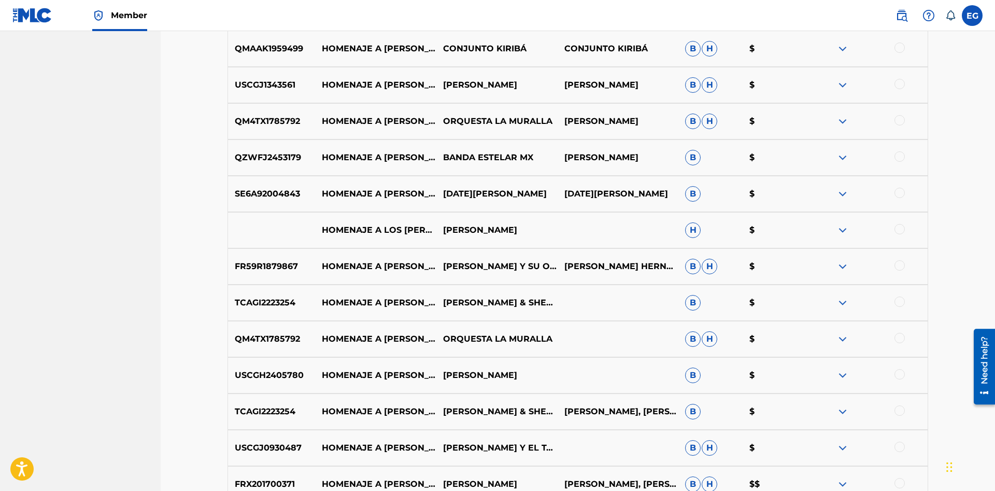
scroll to position [1487, 0]
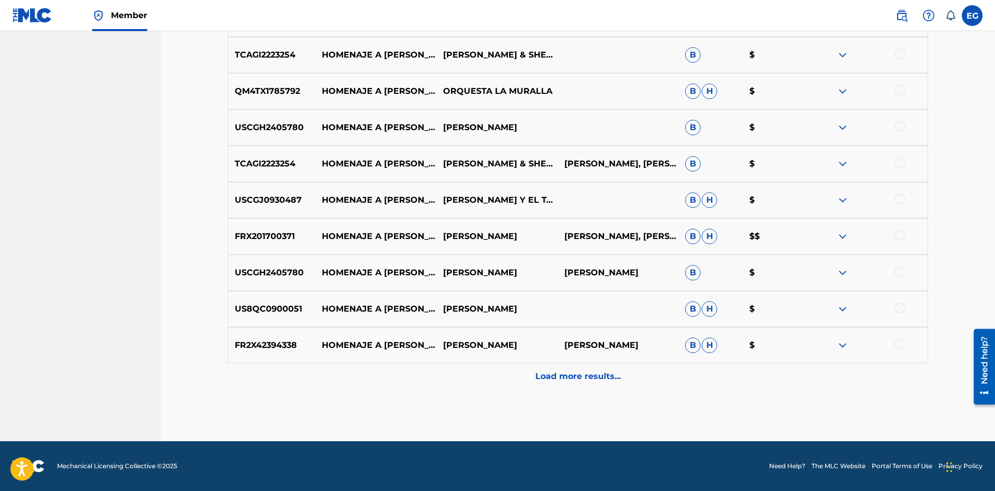
drag, startPoint x: 570, startPoint y: 421, endPoint x: 569, endPoint y: 339, distance: 82.4
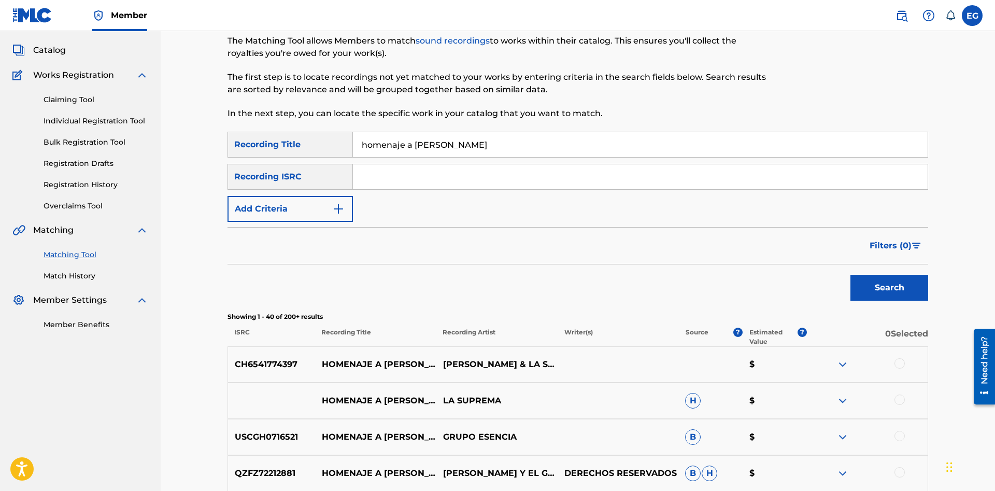
scroll to position [0, 0]
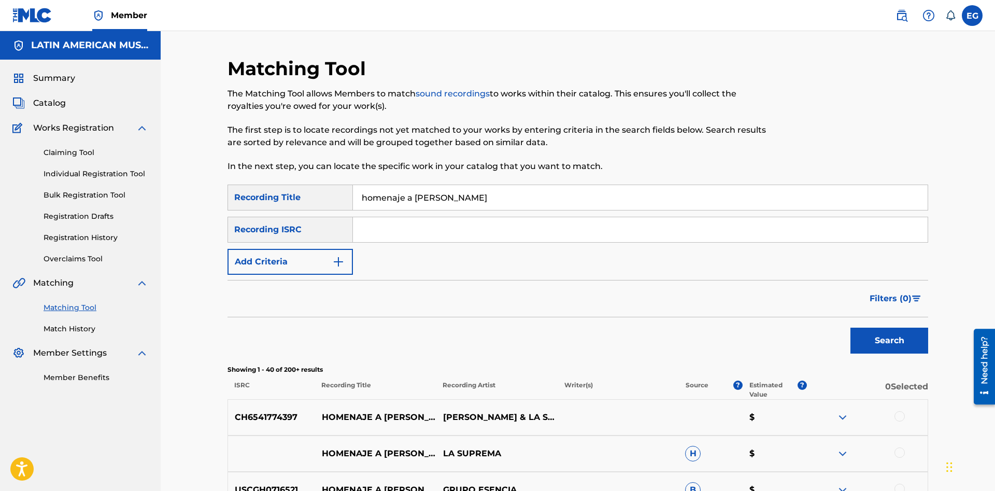
drag, startPoint x: 499, startPoint y: 195, endPoint x: 371, endPoint y: 191, distance: 128.6
click at [371, 191] on input "homenaje a [PERSON_NAME]" at bounding box center [640, 197] width 575 height 25
click at [437, 198] on input "hondo sentimienrto" at bounding box center [640, 197] width 575 height 25
type input "hondo sentimiento"
click at [851, 328] on button "Search" at bounding box center [890, 341] width 78 height 26
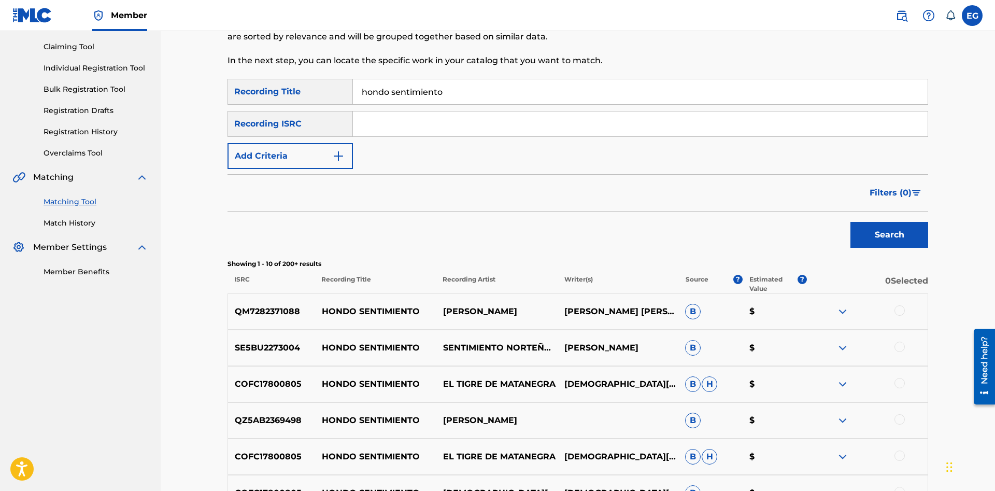
scroll to position [317, 0]
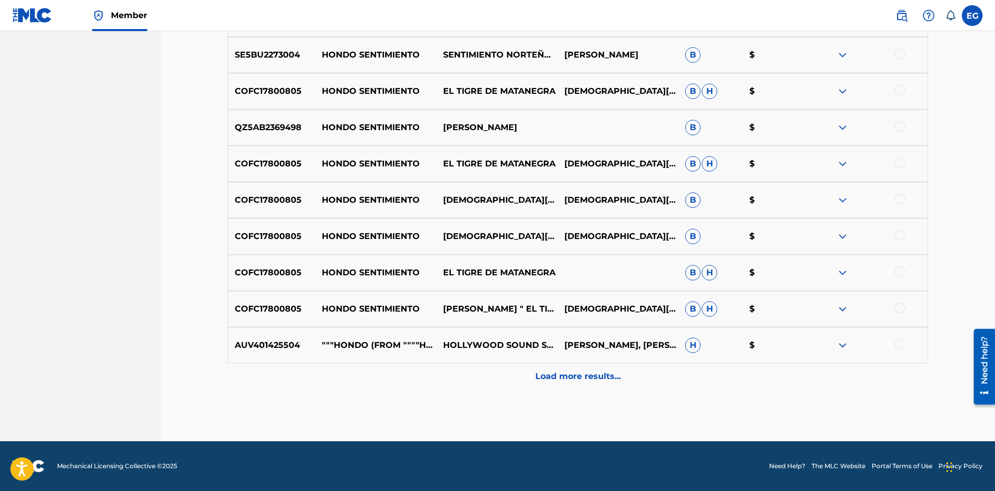
click at [492, 369] on div "Load more results..." at bounding box center [578, 376] width 701 height 26
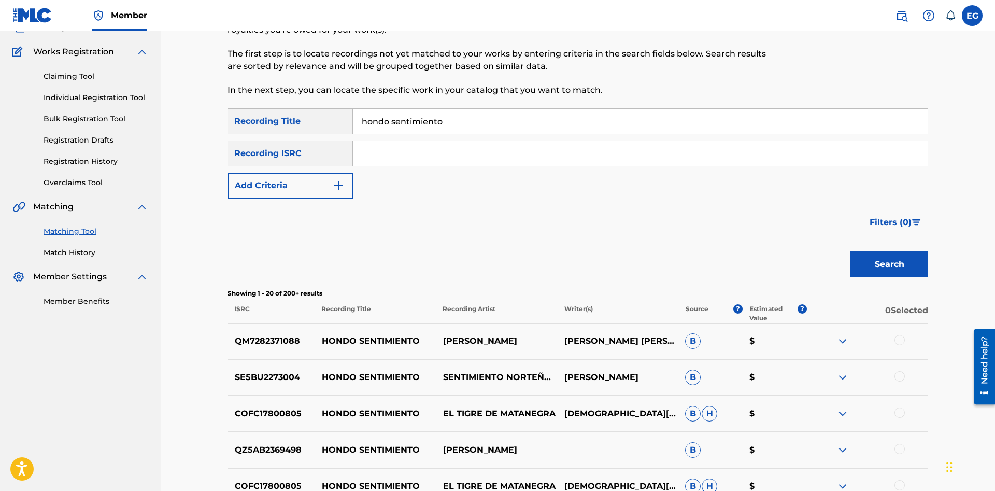
scroll to position [0, 0]
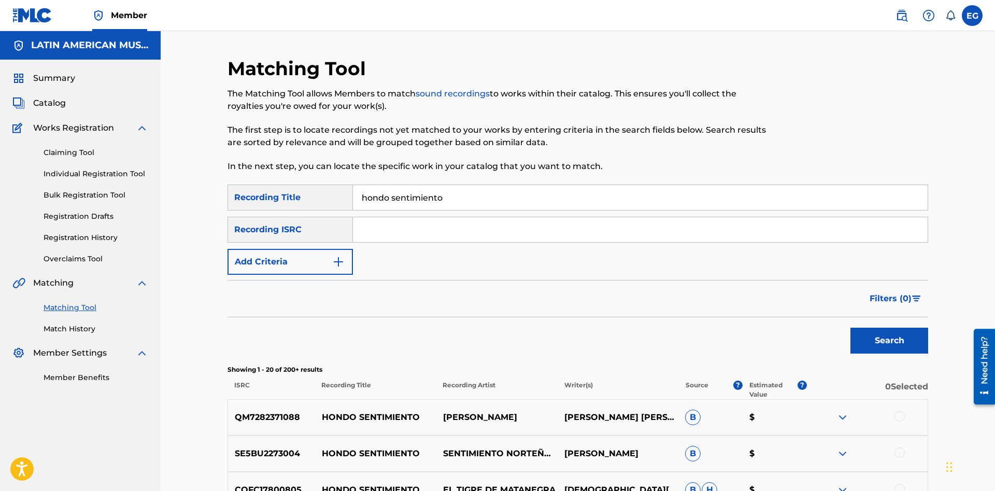
click at [368, 258] on div "SearchWithCriteriac25ecac2-0a7a-4b63-b71a-e45b02522ee1 Recording Title hondo se…" at bounding box center [578, 230] width 701 height 90
click at [347, 259] on button "Add Criteria" at bounding box center [290, 262] width 125 height 26
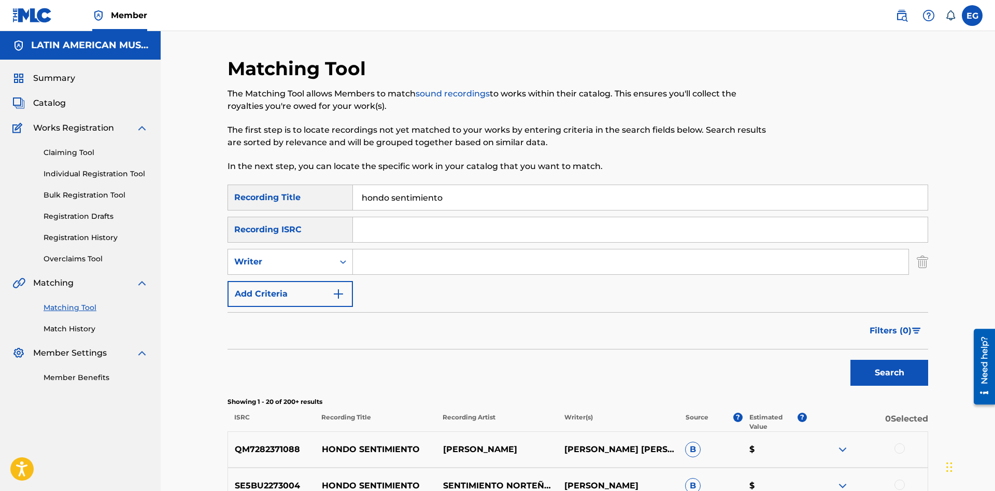
click at [367, 258] on input "Search Form" at bounding box center [631, 261] width 556 height 25
paste input "[PERSON_NAME]"
type input "[PERSON_NAME]"
click at [851, 360] on button "Search" at bounding box center [890, 373] width 78 height 26
click at [336, 256] on div "Search Form" at bounding box center [343, 261] width 19 height 19
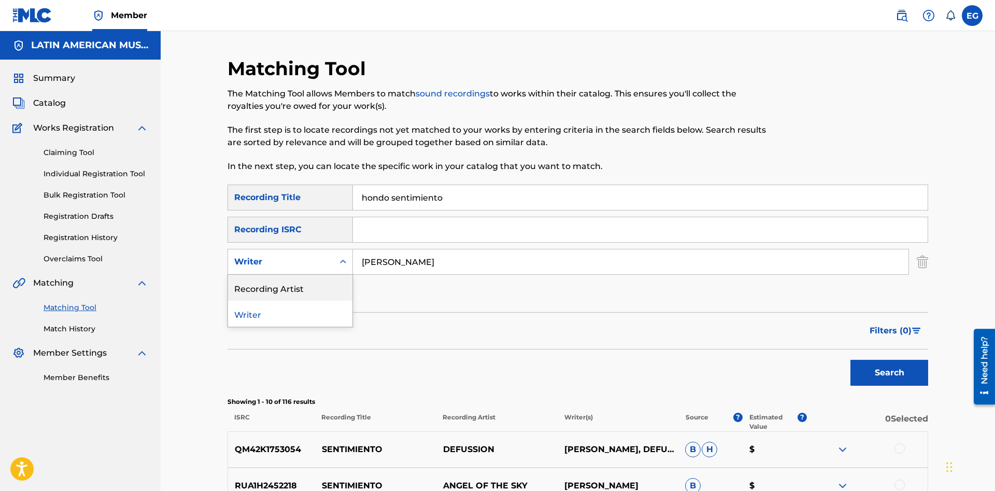
click at [307, 290] on div "Recording Artist" at bounding box center [290, 288] width 124 height 26
click at [389, 270] on input "Search Form" at bounding box center [631, 261] width 556 height 25
paste input "[PERSON_NAME]"
type input "[PERSON_NAME]"
click at [851, 360] on button "Search" at bounding box center [890, 373] width 78 height 26
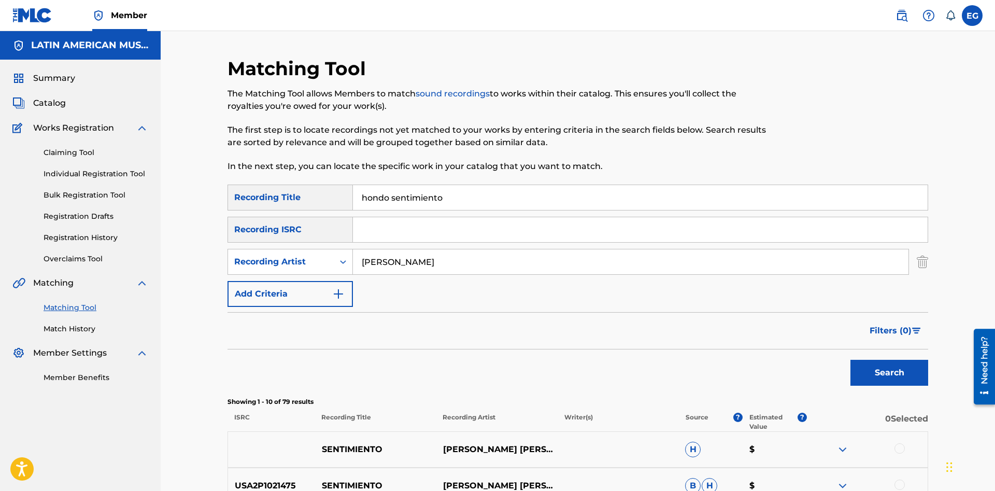
drag, startPoint x: 460, startPoint y: 190, endPoint x: 269, endPoint y: 181, distance: 191.5
click at [353, 185] on input "hondo sentimiento" at bounding box center [640, 197] width 575 height 25
click at [403, 198] on input "la jibara sde mi" at bounding box center [640, 197] width 575 height 25
click at [438, 200] on input "la jibara de mi" at bounding box center [640, 197] width 575 height 25
type input "la jibara de mi tierra"
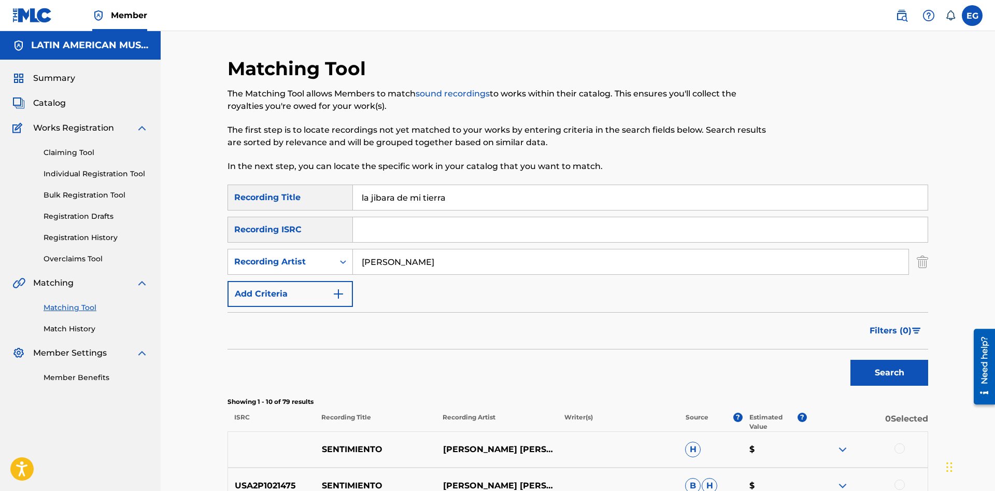
click at [851, 360] on button "Search" at bounding box center [890, 373] width 78 height 26
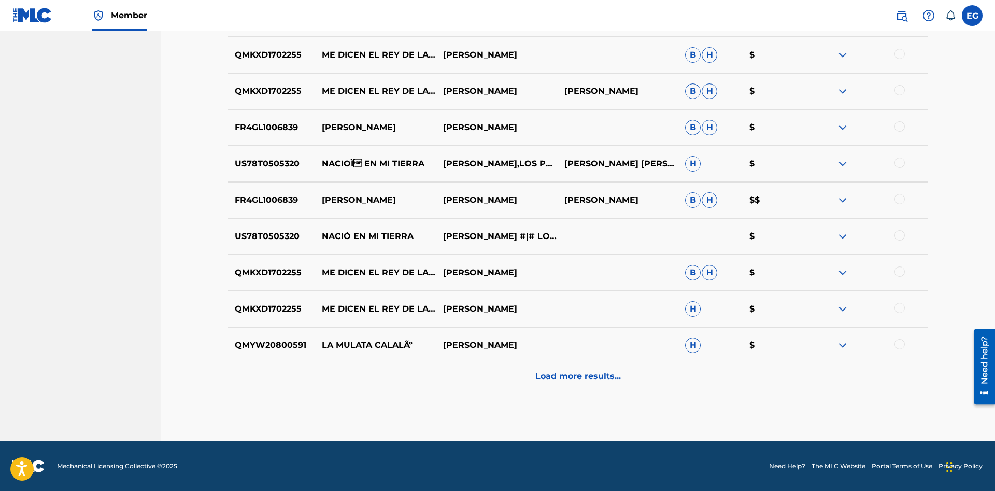
click at [555, 385] on div "Load more results..." at bounding box center [578, 376] width 701 height 26
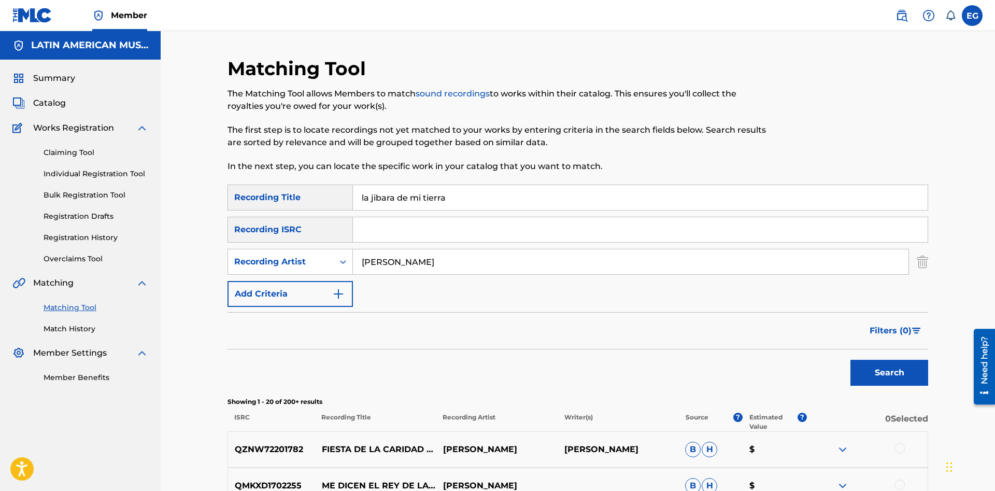
drag, startPoint x: 454, startPoint y: 259, endPoint x: 309, endPoint y: 264, distance: 144.7
click at [353, 264] on input "[PERSON_NAME]" at bounding box center [631, 261] width 556 height 25
click at [851, 360] on button "Search" at bounding box center [890, 373] width 78 height 26
drag, startPoint x: 455, startPoint y: 190, endPoint x: 297, endPoint y: 202, distance: 159.1
click at [353, 202] on input "la jibara de mi tierra" at bounding box center [640, 197] width 575 height 25
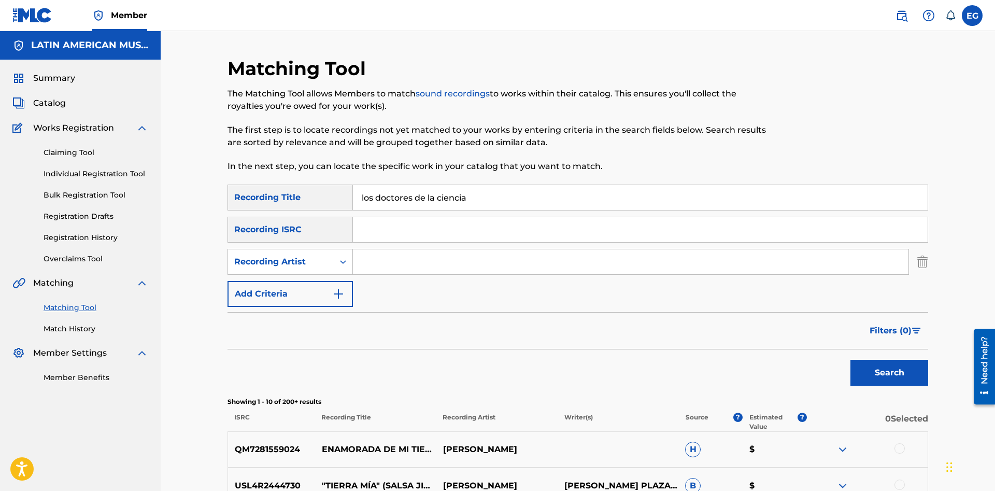
click at [851, 360] on button "Search" at bounding box center [890, 373] width 78 height 26
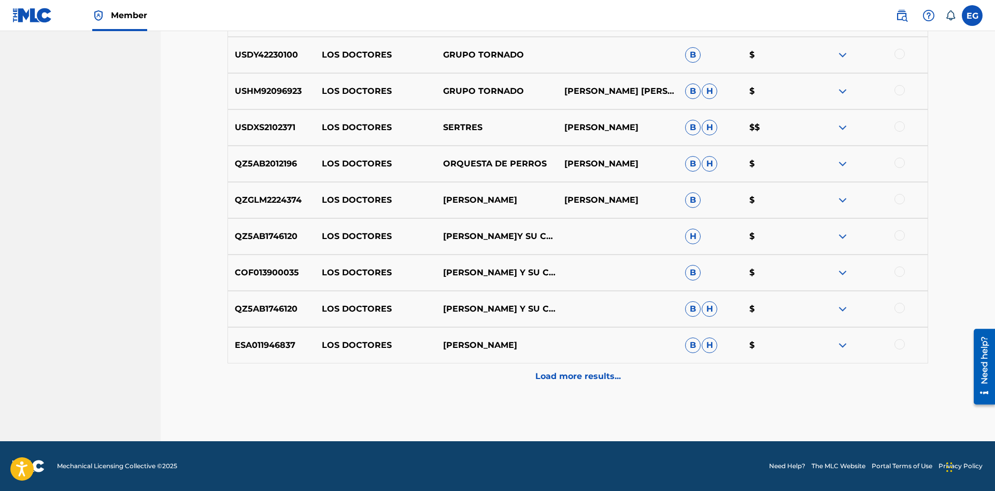
click at [537, 382] on p "Load more results..." at bounding box center [579, 376] width 86 height 12
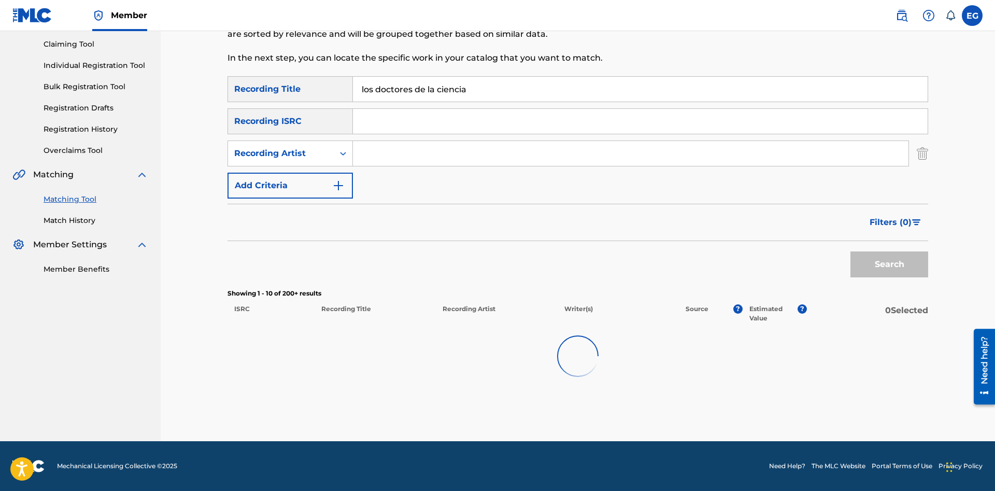
click at [537, 382] on div at bounding box center [578, 356] width 701 height 66
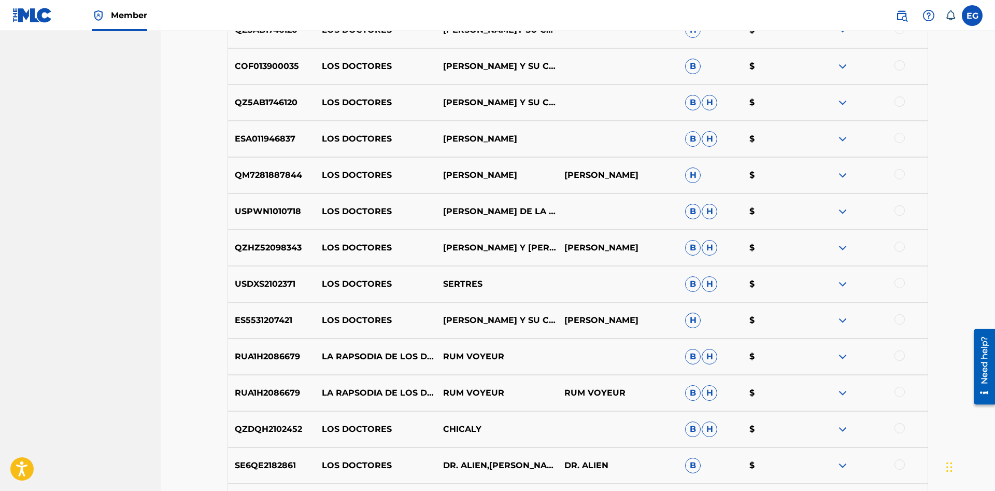
scroll to position [794, 0]
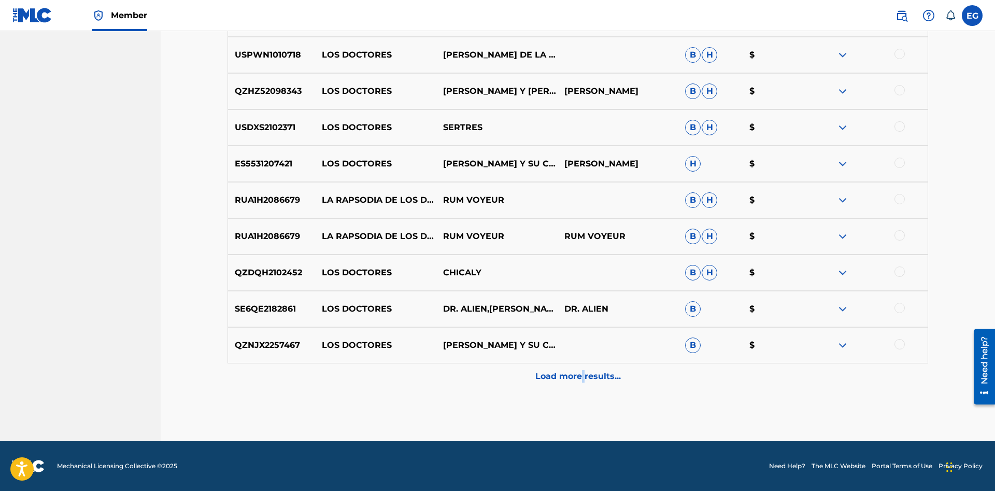
click at [582, 387] on div "Load more results..." at bounding box center [578, 376] width 701 height 26
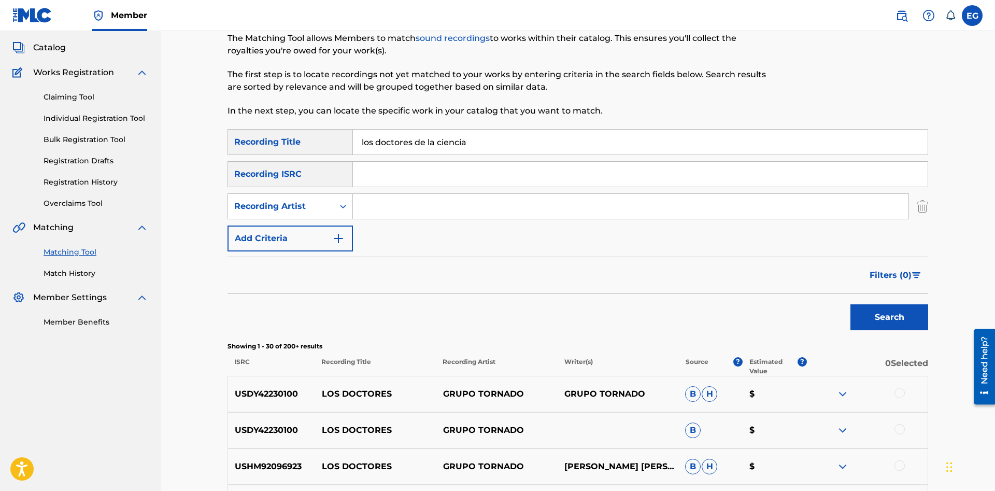
scroll to position [0, 0]
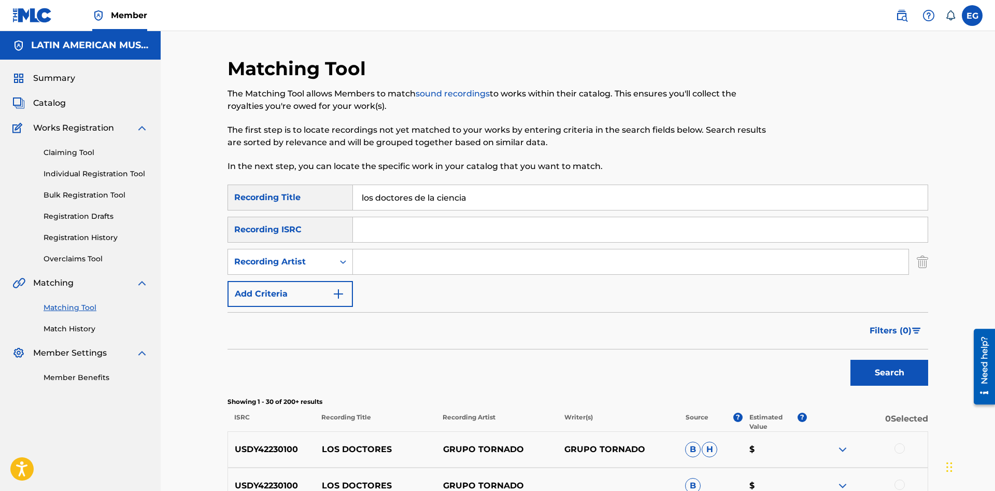
click at [537, 203] on input "los doctores de la ciencia" at bounding box center [640, 197] width 575 height 25
drag, startPoint x: 397, startPoint y: 259, endPoint x: 414, endPoint y: 264, distance: 17.9
click at [414, 264] on input "Search Form" at bounding box center [631, 261] width 556 height 25
click at [334, 309] on form "SearchWithCriteriac25ecac2-0a7a-4b63-b71a-e45b02522ee1 Recording Title los doct…" at bounding box center [578, 288] width 701 height 206
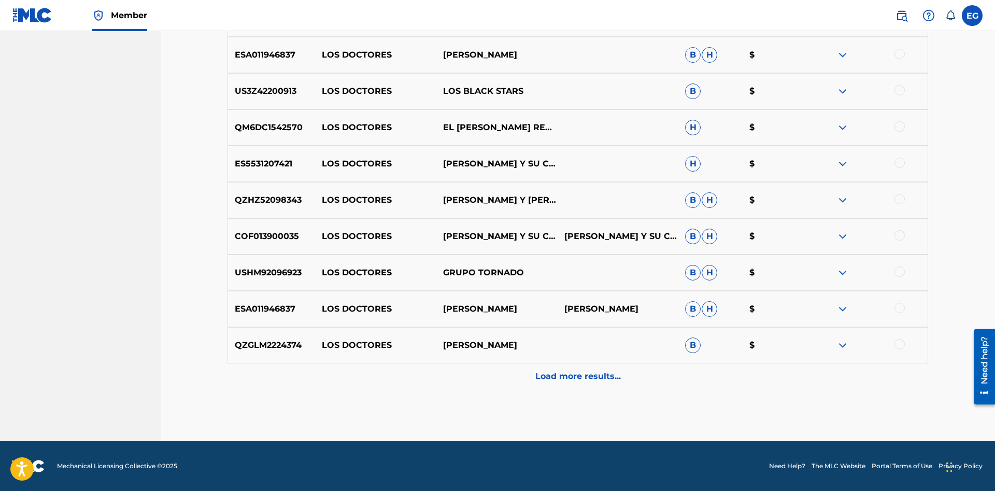
click at [507, 369] on div "Load more results..." at bounding box center [578, 376] width 701 height 26
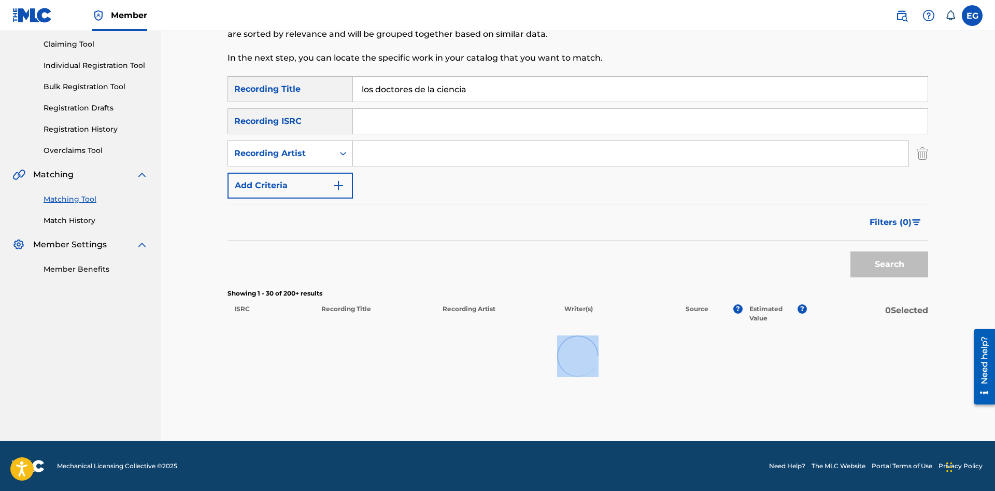
click at [507, 370] on div at bounding box center [578, 356] width 701 height 66
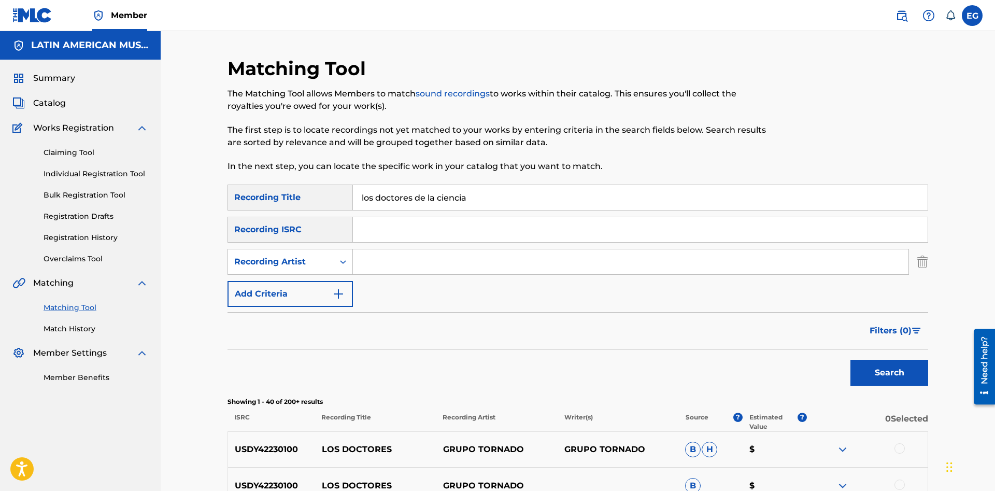
scroll to position [264, 0]
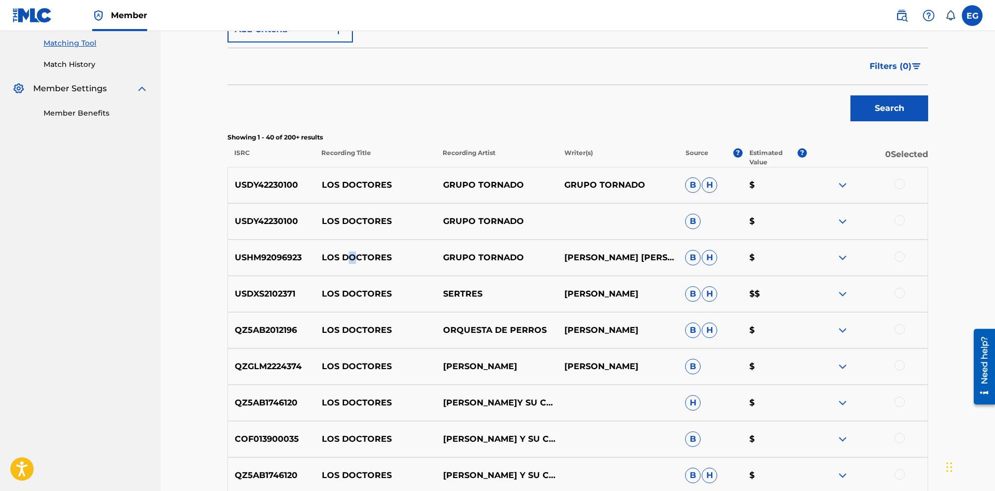
click at [352, 259] on p "LOS DOCTORES" at bounding box center [375, 257] width 121 height 12
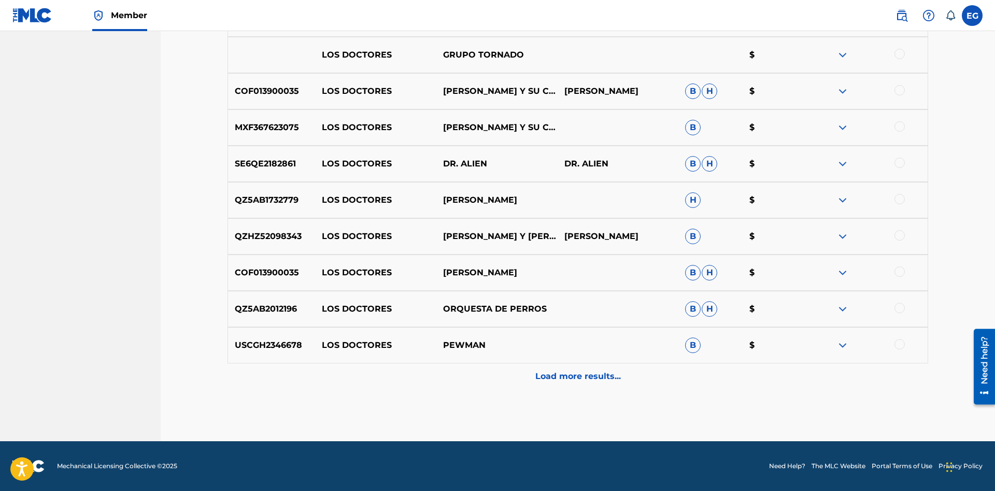
click at [536, 371] on p "Load more results..." at bounding box center [579, 376] width 86 height 12
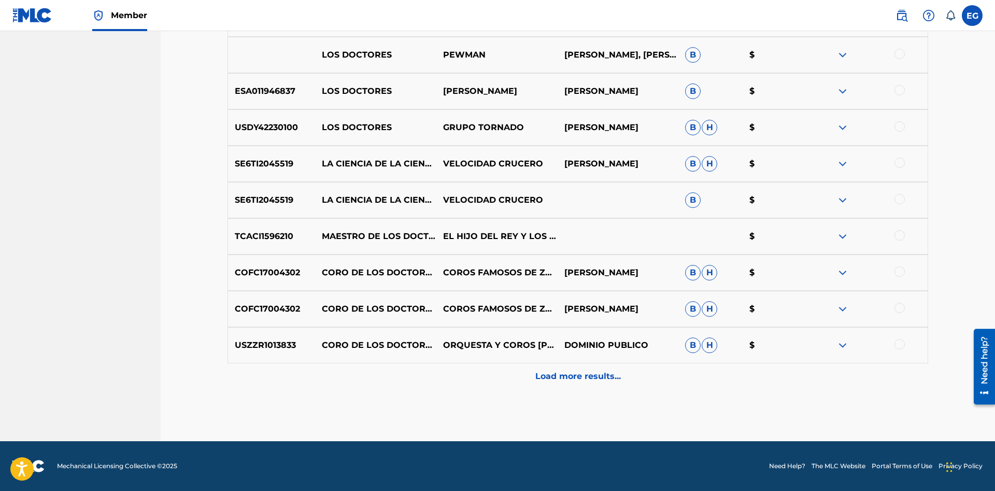
click at [541, 378] on p "Load more results..." at bounding box center [579, 376] width 86 height 12
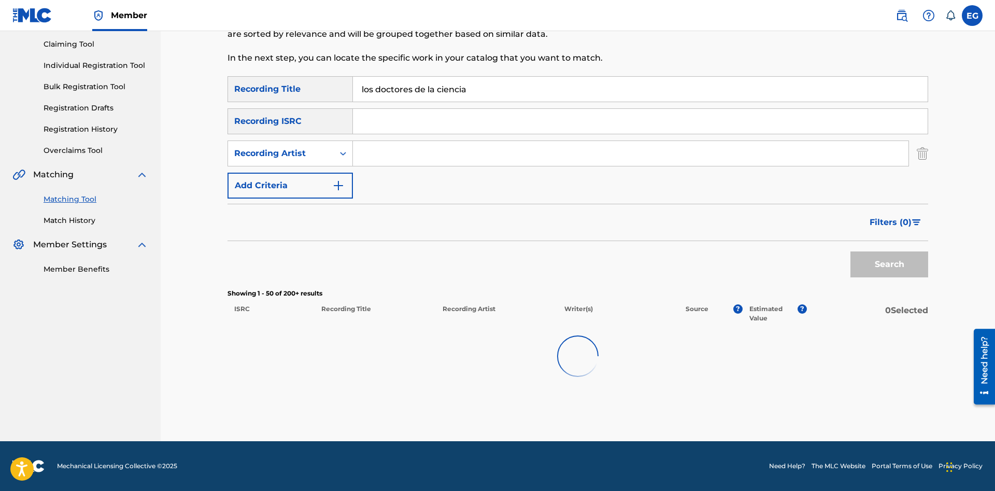
scroll to position [108, 0]
click at [542, 378] on div at bounding box center [578, 356] width 701 height 66
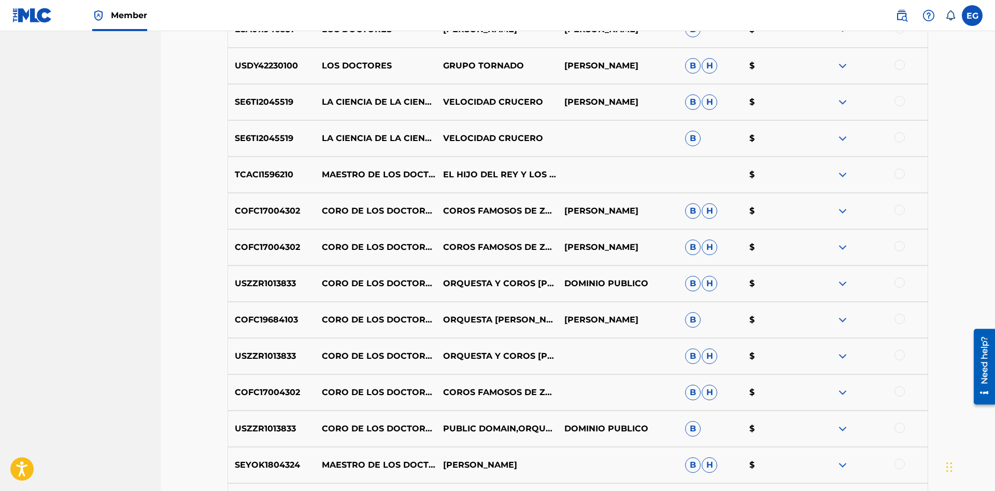
scroll to position [2208, 0]
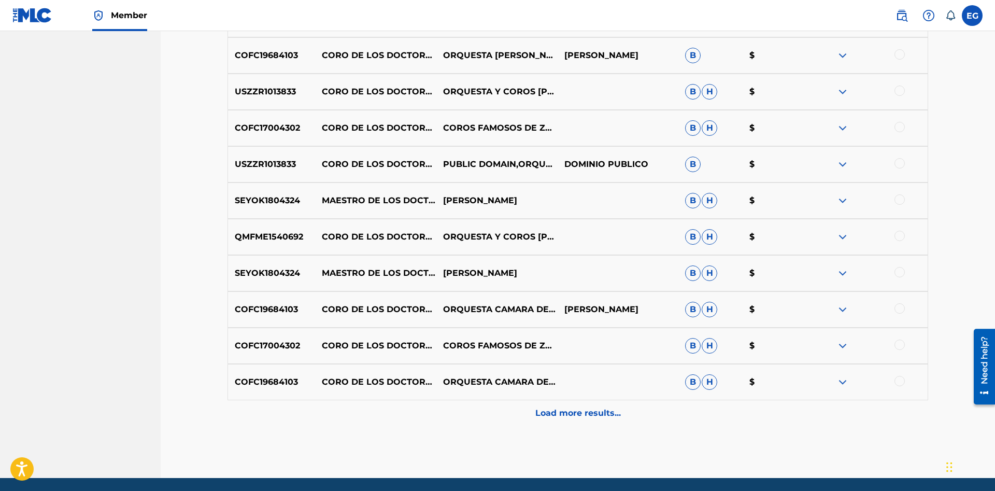
click at [567, 420] on div "Load more results..." at bounding box center [578, 413] width 701 height 26
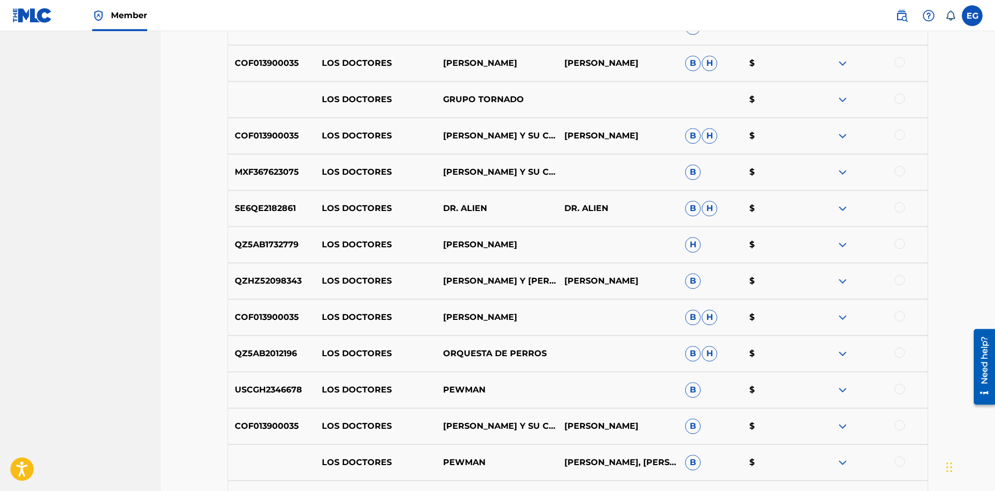
scroll to position [0, 0]
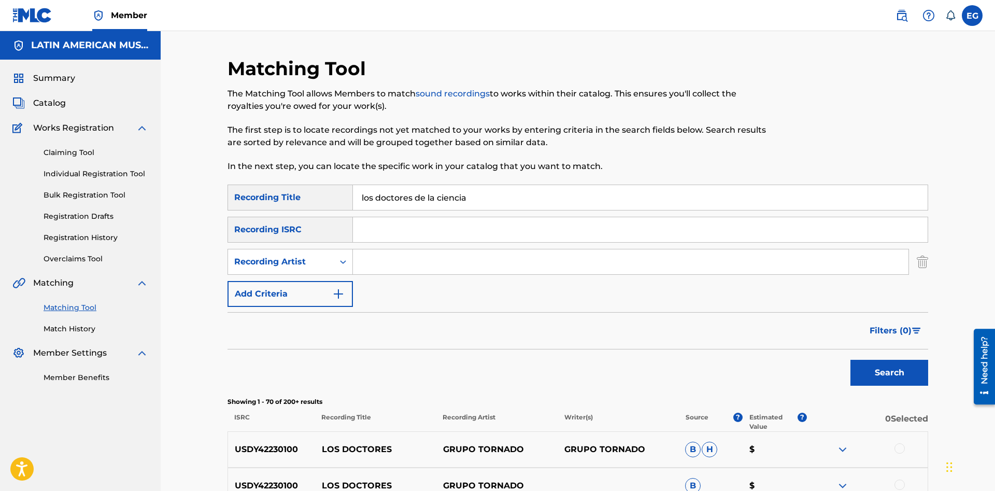
drag, startPoint x: 472, startPoint y: 193, endPoint x: 297, endPoint y: 198, distance: 175.3
click at [353, 198] on input "los doctores de la ciencia" at bounding box center [640, 197] width 575 height 25
click at [851, 360] on button "Search" at bounding box center [890, 373] width 78 height 26
drag, startPoint x: 512, startPoint y: 178, endPoint x: 500, endPoint y: 188, distance: 14.7
click at [512, 178] on div "Matching Tool The Matching Tool allows Members to match sound recordings to wor…" at bounding box center [498, 121] width 540 height 128
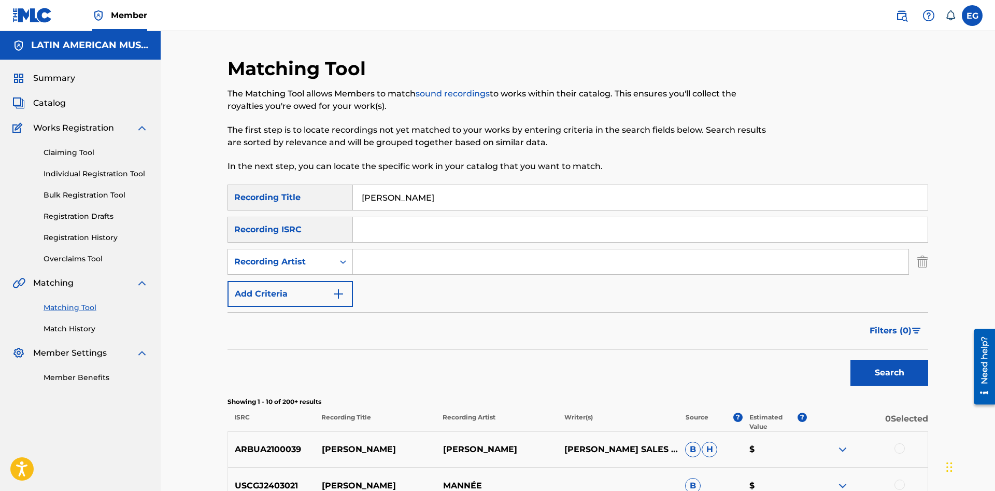
click at [912, 370] on button "Search" at bounding box center [890, 373] width 78 height 26
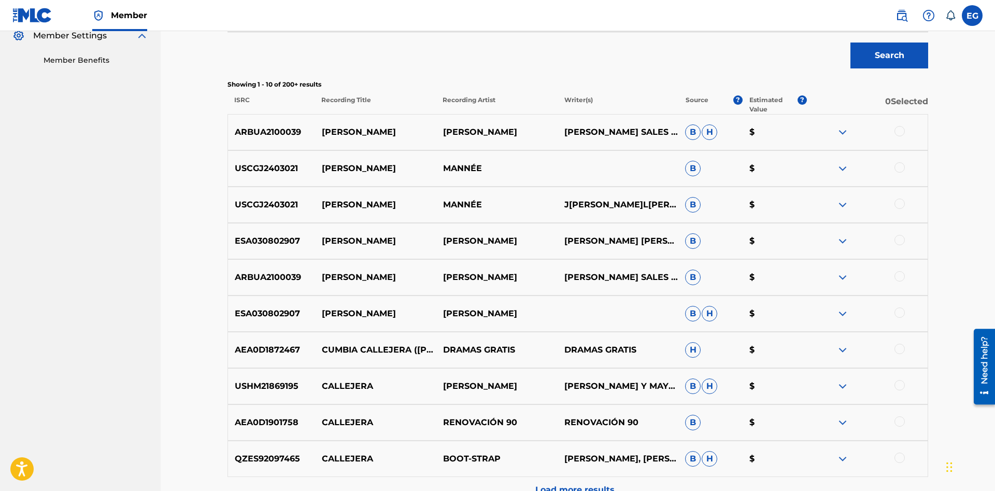
scroll to position [431, 0]
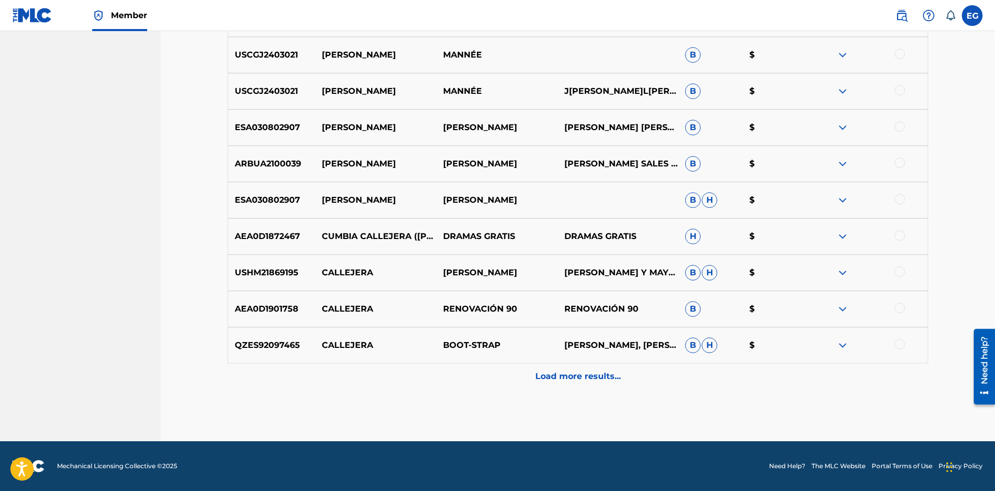
click at [574, 366] on div "Load more results..." at bounding box center [578, 376] width 701 height 26
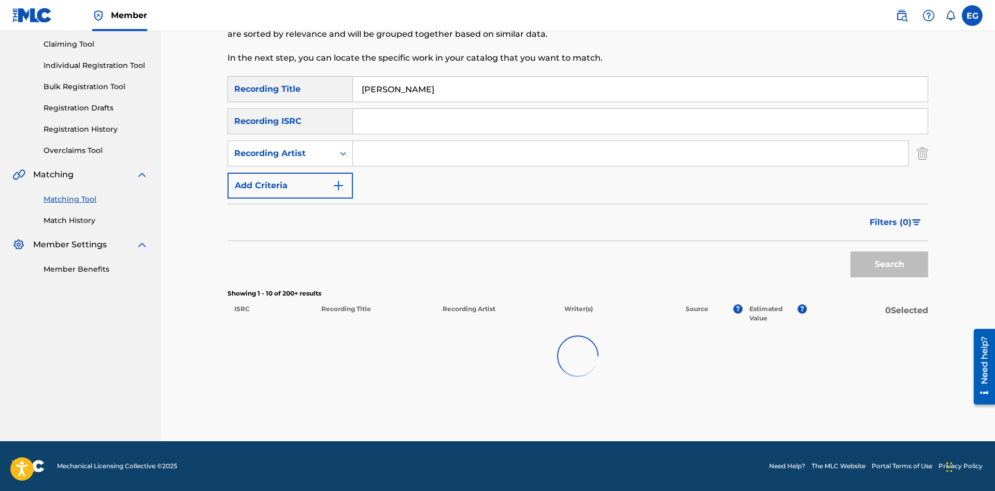
click at [574, 367] on img at bounding box center [578, 356] width 45 height 45
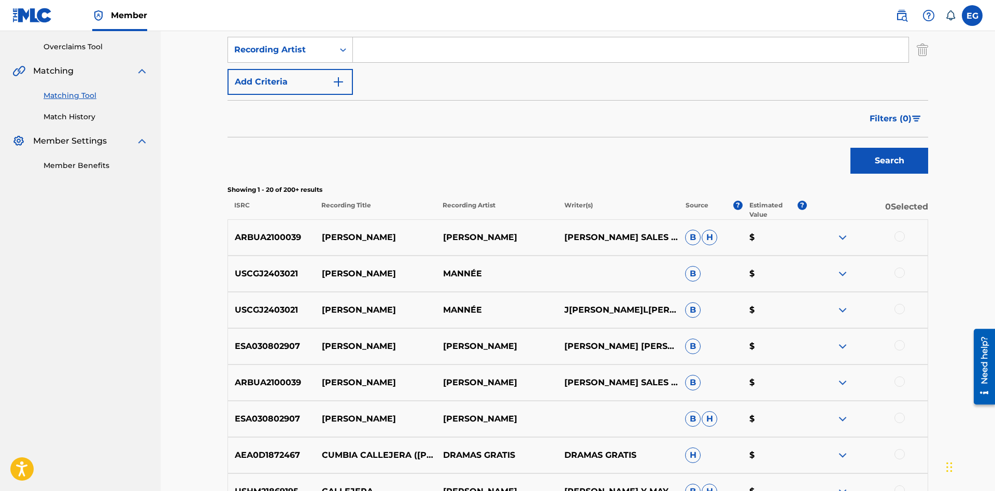
scroll to position [0, 0]
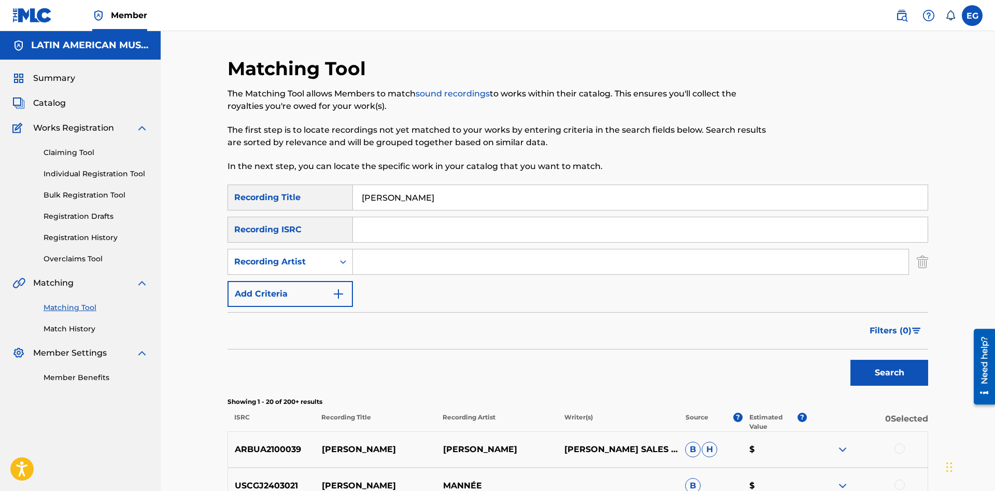
drag, startPoint x: 427, startPoint y: 194, endPoint x: 303, endPoint y: 201, distance: 124.6
click at [353, 201] on input "[PERSON_NAME]" at bounding box center [640, 197] width 575 height 25
drag, startPoint x: 332, startPoint y: 254, endPoint x: 301, endPoint y: 256, distance: 31.1
click at [353, 256] on input "Search Form" at bounding box center [631, 261] width 556 height 25
drag, startPoint x: 396, startPoint y: 204, endPoint x: 291, endPoint y: 190, distance: 105.6
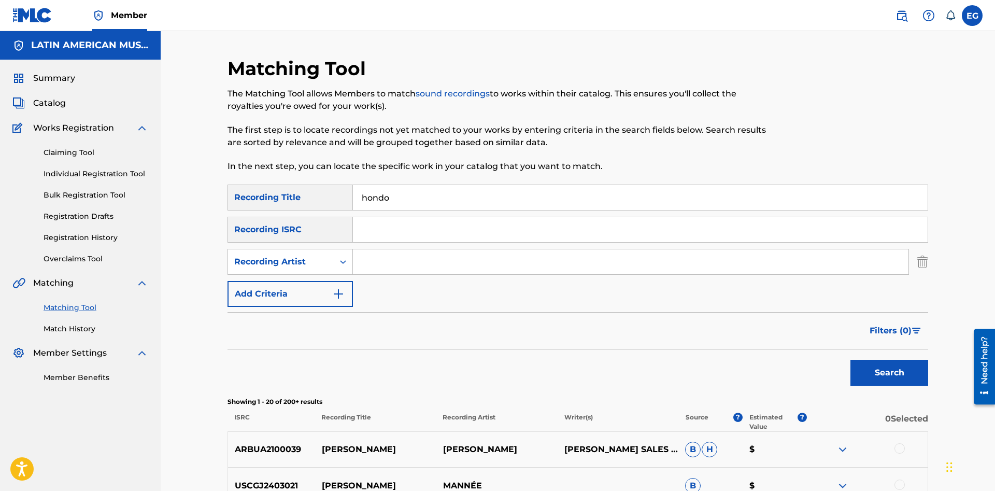
click at [353, 190] on input "hondo" at bounding box center [640, 197] width 575 height 25
type input "macorina en pon pon"
click at [851, 360] on button "Search" at bounding box center [890, 373] width 78 height 26
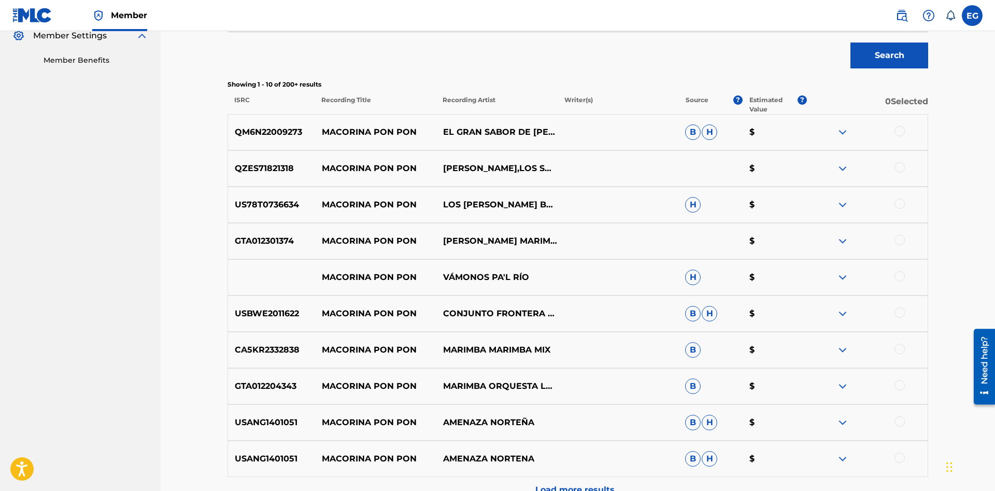
scroll to position [431, 0]
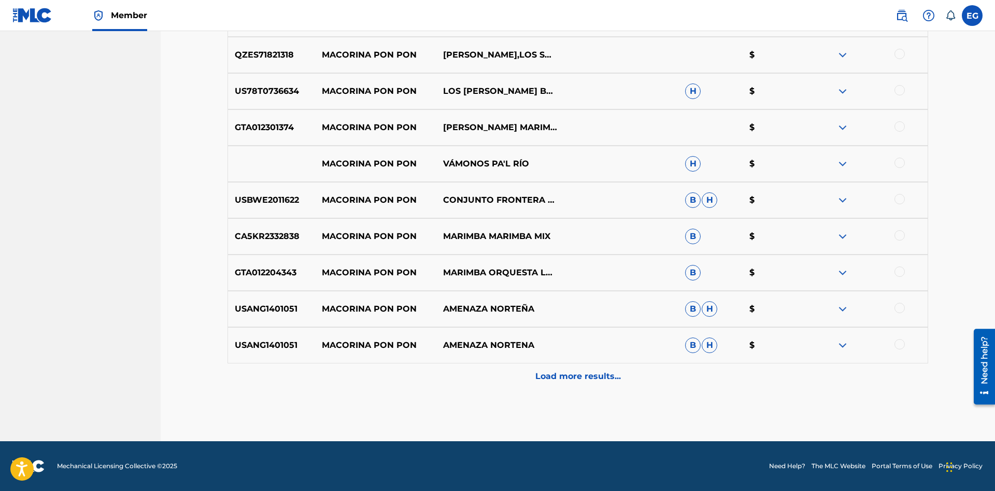
click at [507, 365] on div "Load more results..." at bounding box center [578, 376] width 701 height 26
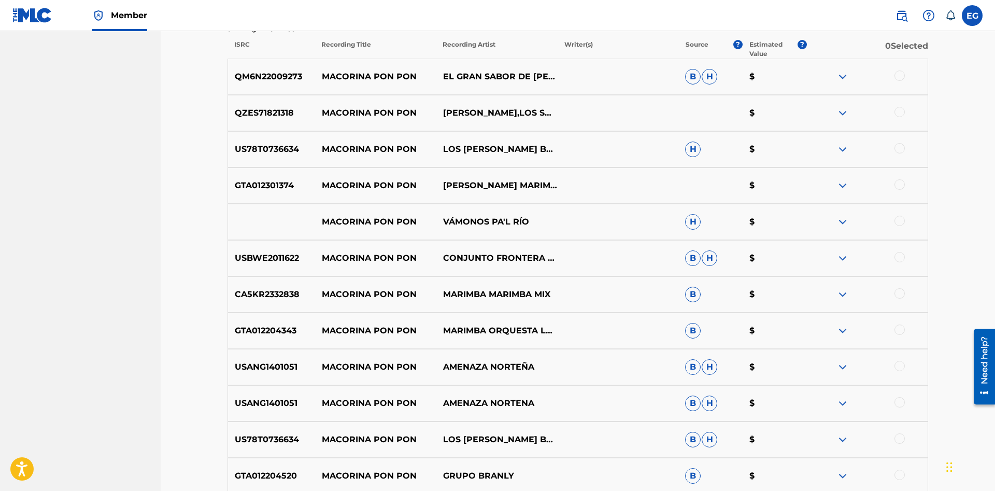
scroll to position [426, 0]
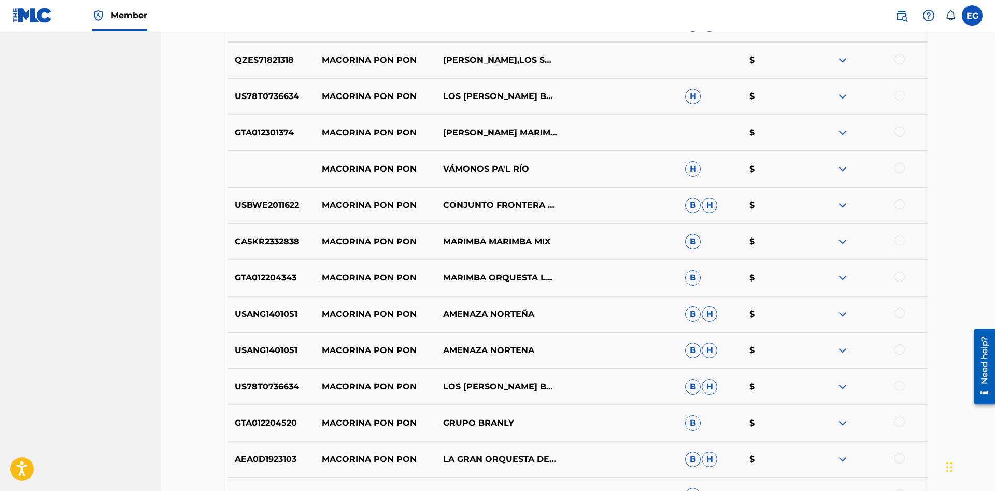
drag, startPoint x: 278, startPoint y: 292, endPoint x: 150, endPoint y: 339, distance: 136.5
click at [107, 251] on nav "LATIN AMERICAN MUSIC CO., INC. Summary Catalog Works Registration Claiming Tool…" at bounding box center [80, 207] width 161 height 1204
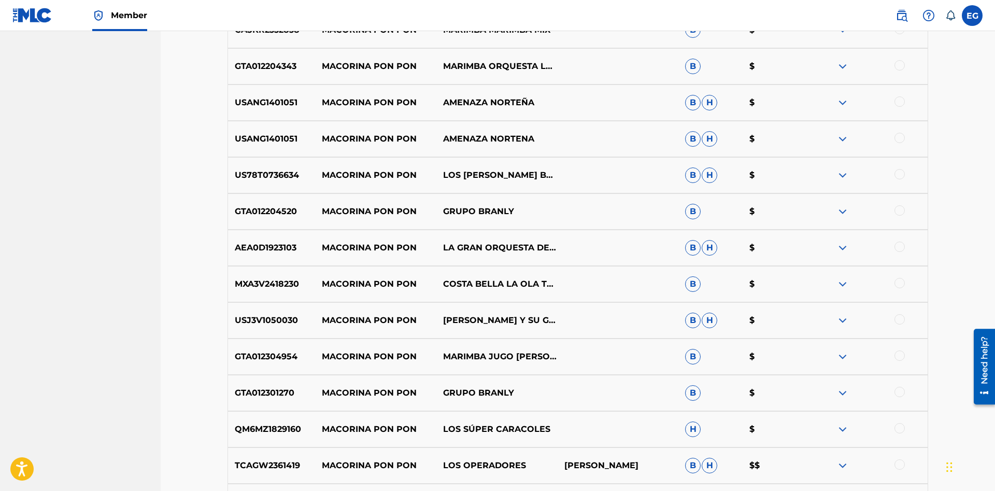
scroll to position [690, 0]
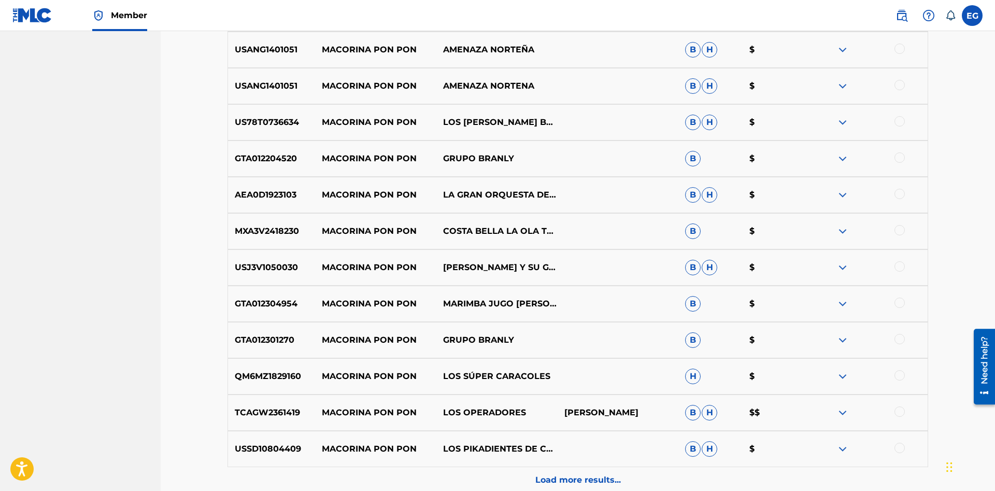
click at [578, 467] on div "Load more results..." at bounding box center [578, 480] width 701 height 26
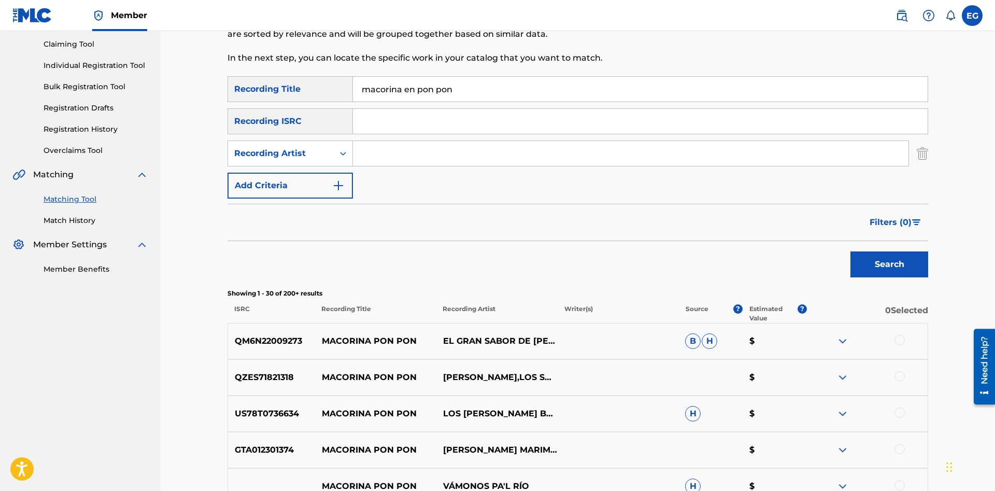
drag, startPoint x: 432, startPoint y: 420, endPoint x: 253, endPoint y: 435, distance: 180.0
click at [156, 275] on div "Summary Catalog Works Registration Claiming Tool Individual Registration Tool B…" at bounding box center [80, 119] width 161 height 336
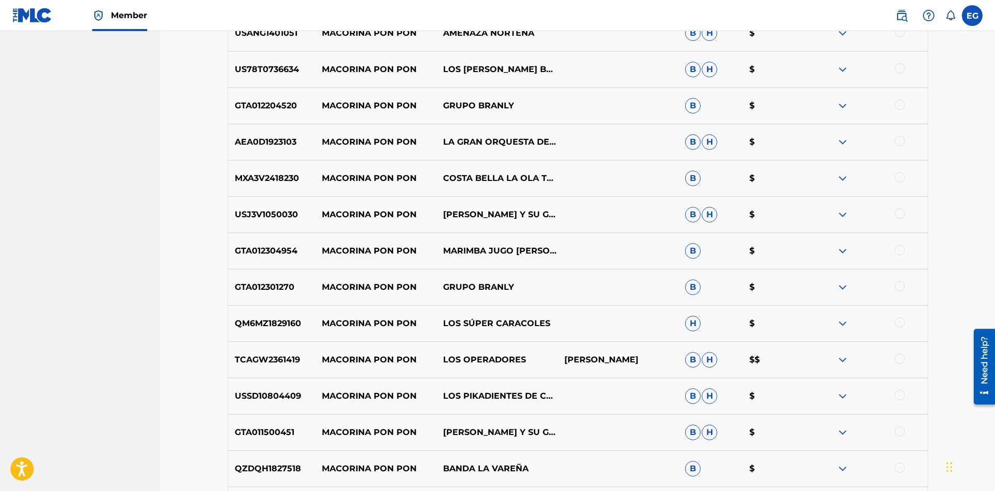
scroll to position [849, 0]
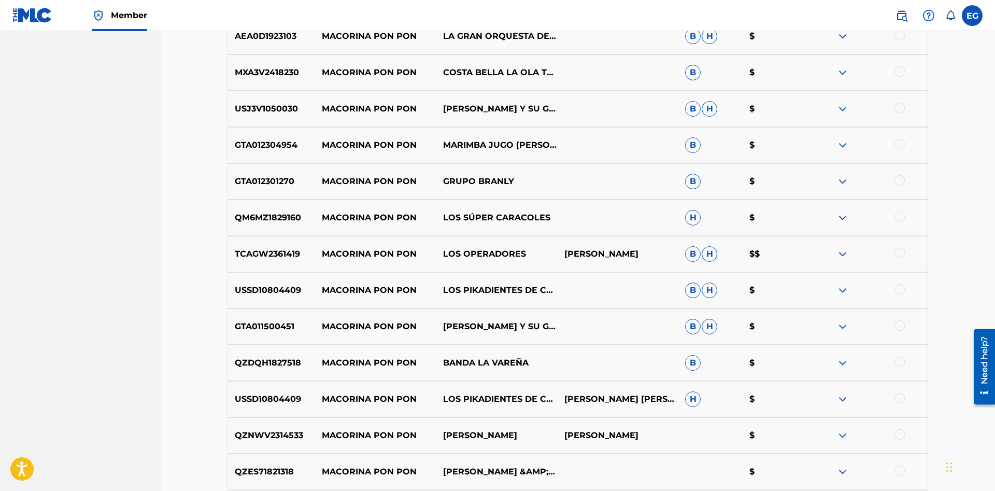
click at [322, 244] on div "TCAGW2361419 MACORINA PON PON LOS OPERADORES FRANCISCO [PERSON_NAME] [PERSON_NA…" at bounding box center [578, 254] width 701 height 36
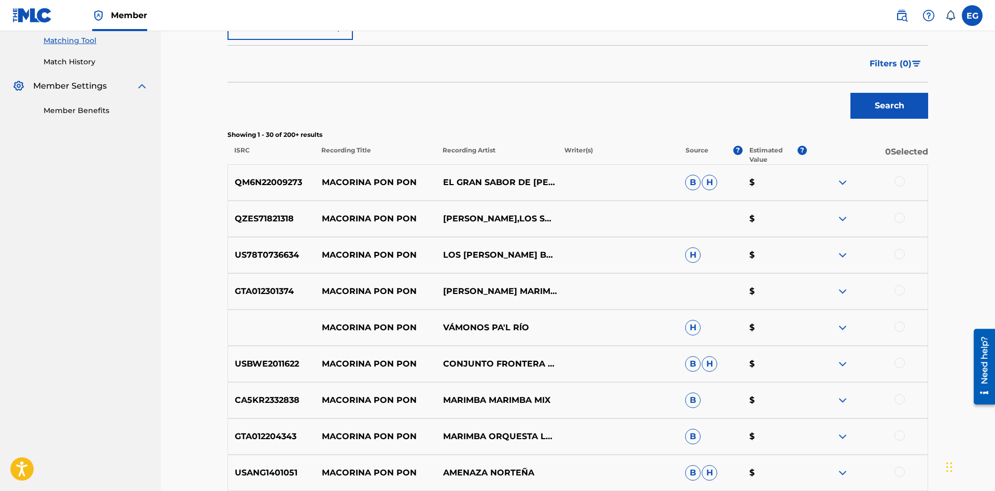
scroll to position [0, 0]
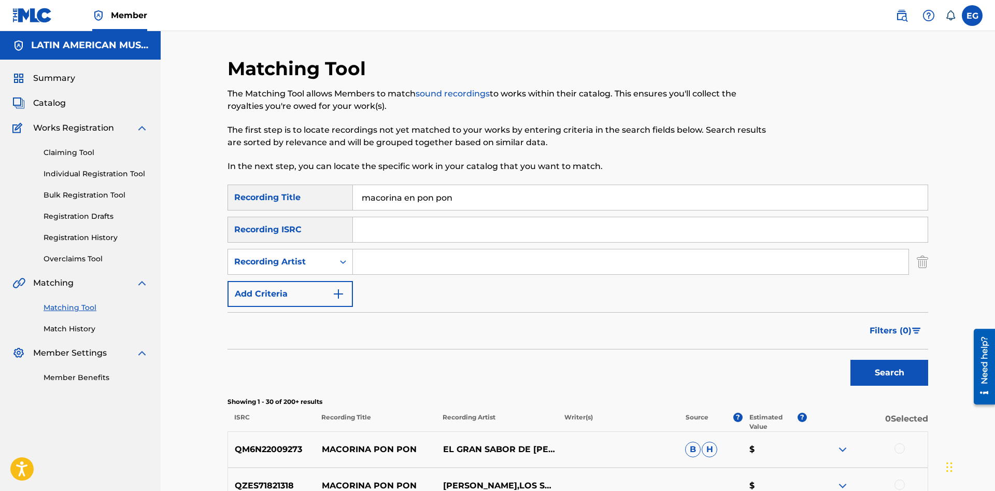
drag, startPoint x: 349, startPoint y: 277, endPoint x: 430, endPoint y: 247, distance: 86.9
click at [353, 277] on div "SearchWithCriteriac25ecac2-0a7a-4b63-b71a-e45b02522ee1 Recording Title macorina…" at bounding box center [578, 246] width 701 height 122
click at [428, 248] on div "SearchWithCriteriac25ecac2-0a7a-4b63-b71a-e45b02522ee1 Recording Title macorina…" at bounding box center [578, 246] width 701 height 122
click at [420, 255] on input "Search Form" at bounding box center [631, 261] width 556 height 25
paste input "[PERSON_NAME]"
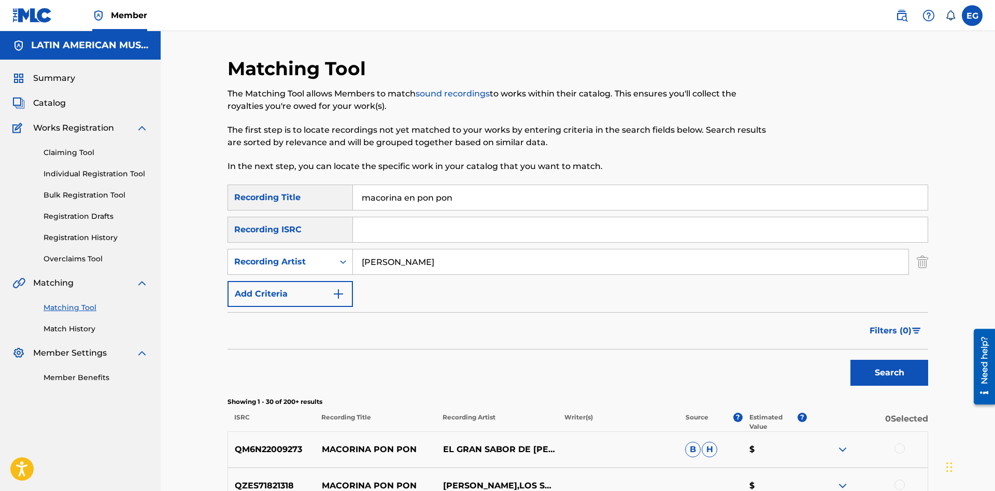
type input "[PERSON_NAME]"
click at [851, 360] on button "Search" at bounding box center [890, 373] width 78 height 26
click at [258, 257] on div "Recording Artist" at bounding box center [280, 262] width 93 height 12
drag, startPoint x: 262, startPoint y: 285, endPoint x: 302, endPoint y: 276, distance: 40.9
click at [264, 285] on div "Writer" at bounding box center [290, 288] width 124 height 26
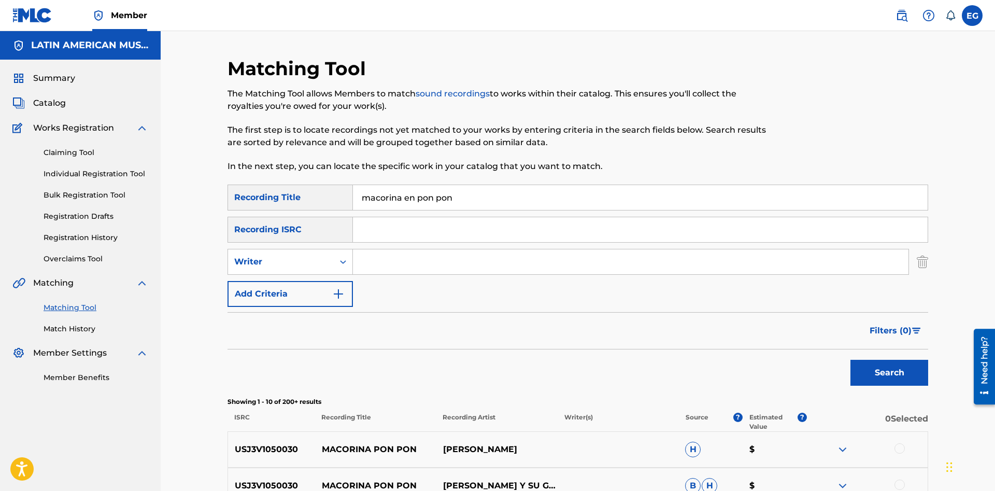
click at [412, 269] on input "Search Form" at bounding box center [631, 261] width 556 height 25
paste input "[PERSON_NAME]"
type input "[PERSON_NAME]"
click at [851, 360] on button "Search" at bounding box center [890, 373] width 78 height 26
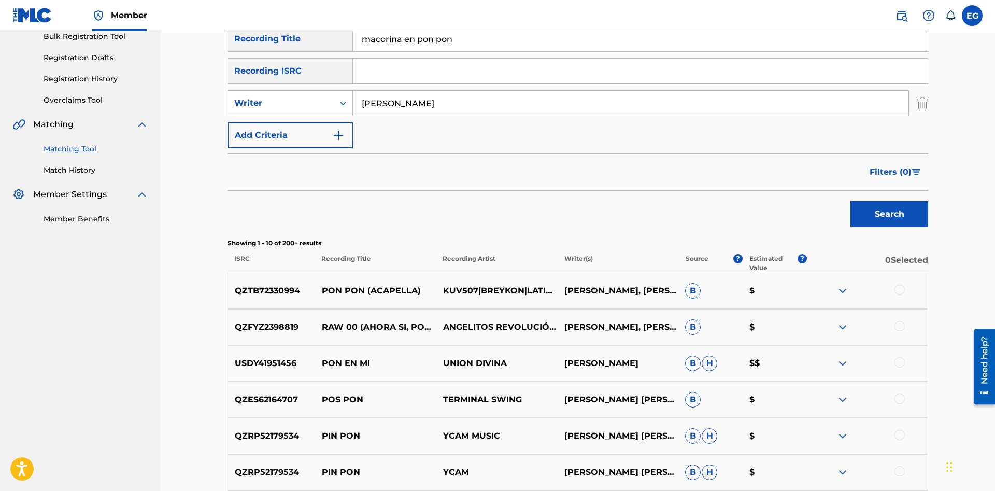
scroll to position [423, 0]
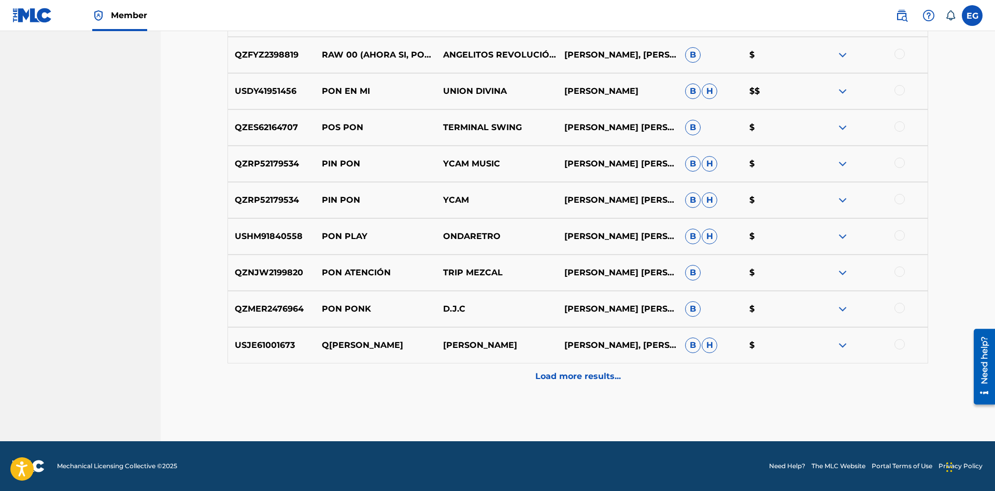
click at [539, 373] on p "Load more results..." at bounding box center [579, 376] width 86 height 12
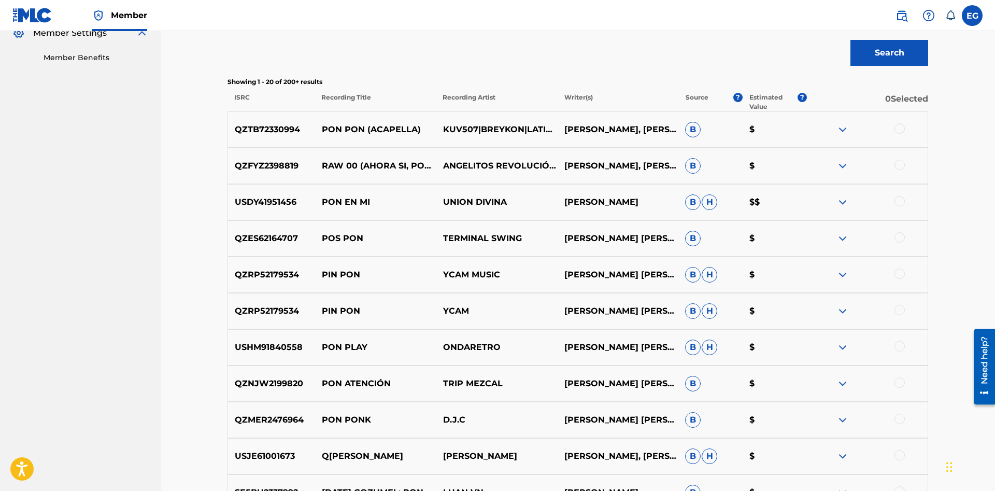
scroll to position [531, 0]
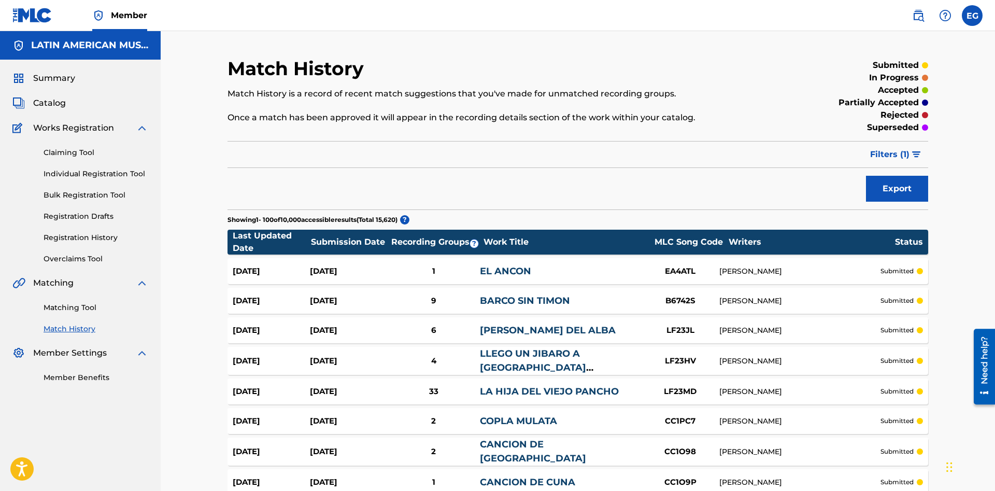
click at [54, 101] on span "Catalog" at bounding box center [49, 103] width 33 height 12
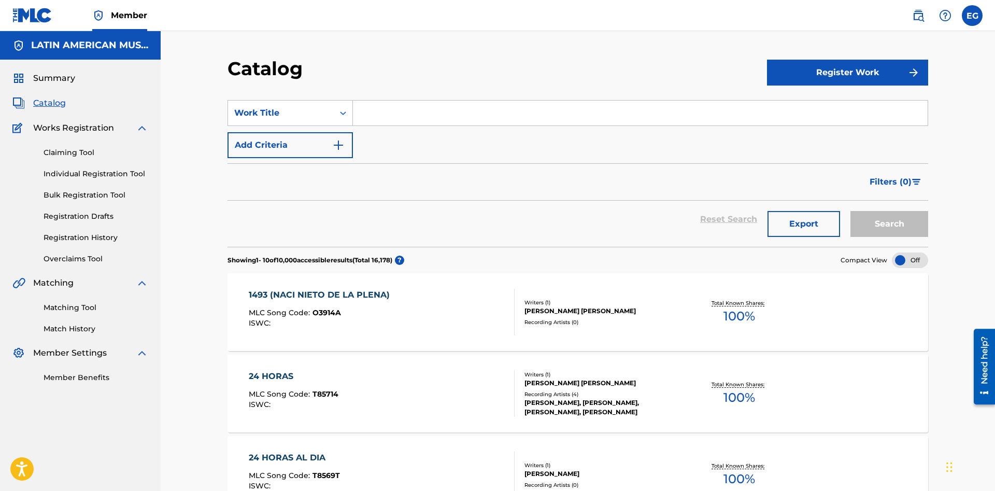
click at [386, 106] on input "Search Form" at bounding box center [640, 113] width 575 height 25
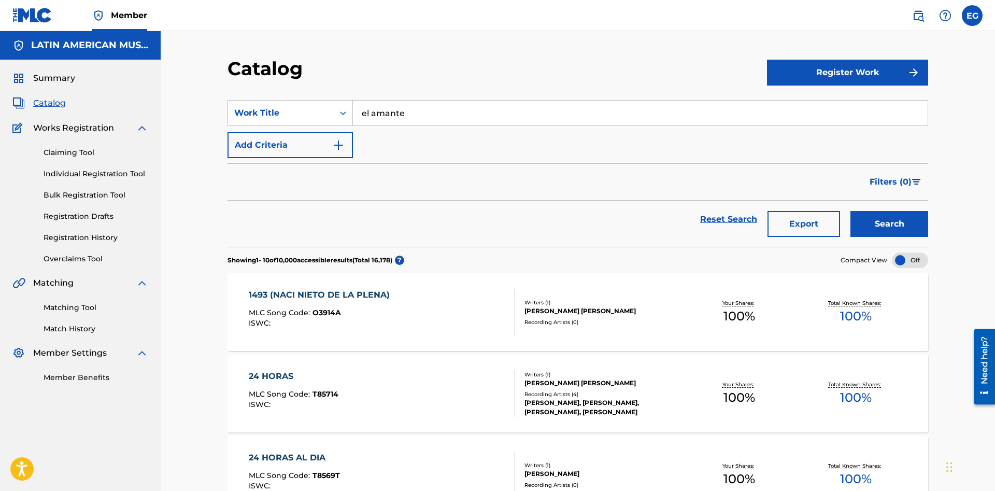
type input "el amante"
click at [885, 230] on button "Search" at bounding box center [890, 224] width 78 height 26
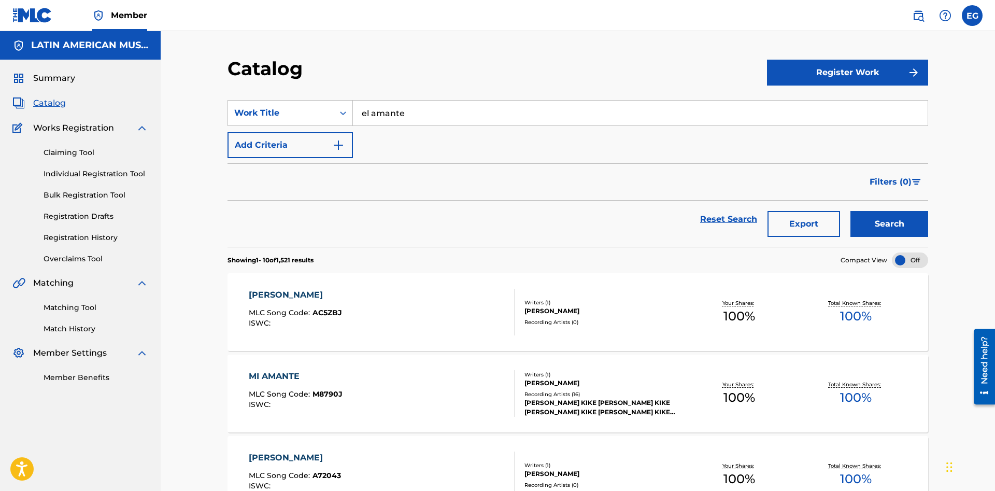
click at [79, 306] on link "Matching Tool" at bounding box center [96, 307] width 105 height 11
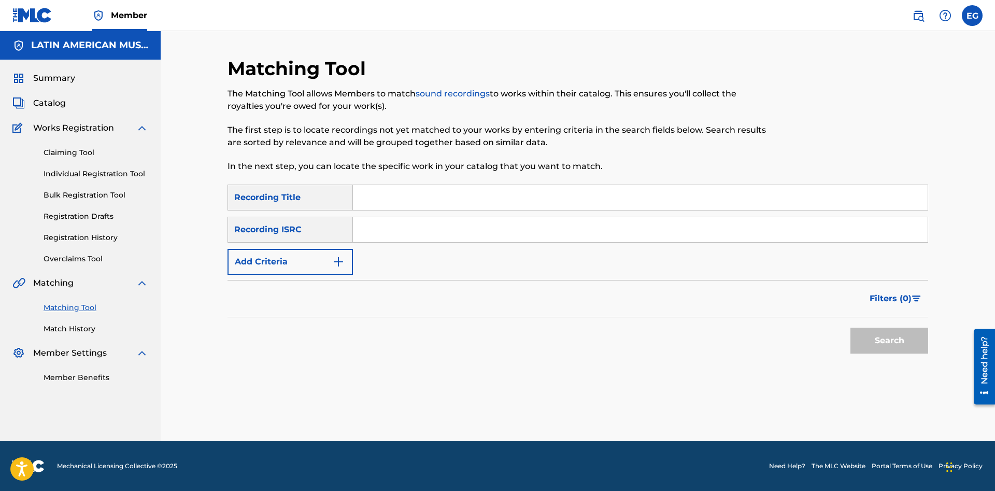
click at [65, 330] on link "Match History" at bounding box center [96, 328] width 105 height 11
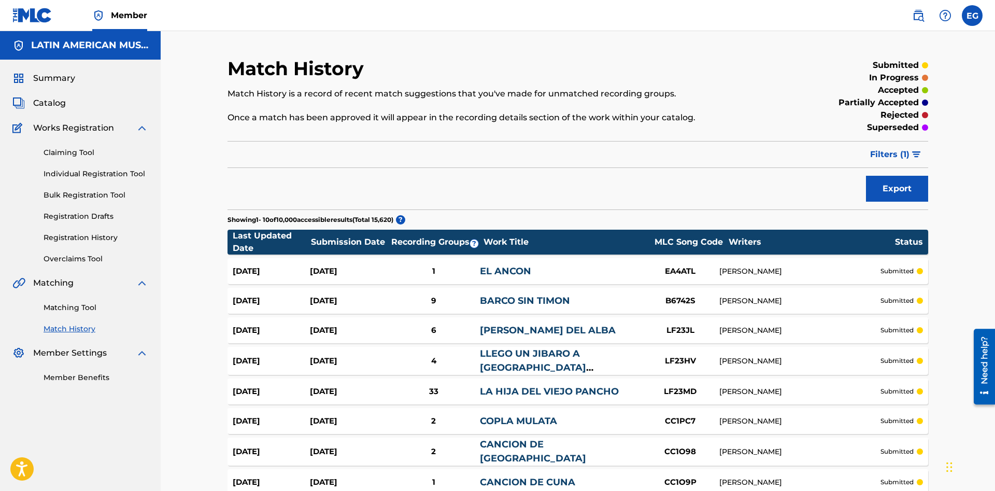
click at [69, 303] on link "Matching Tool" at bounding box center [96, 307] width 105 height 11
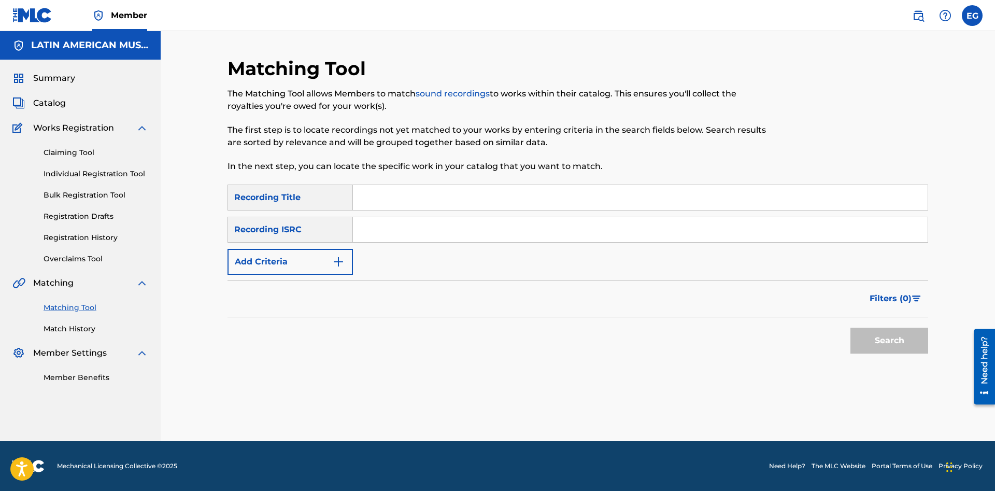
click at [70, 331] on link "Match History" at bounding box center [96, 328] width 105 height 11
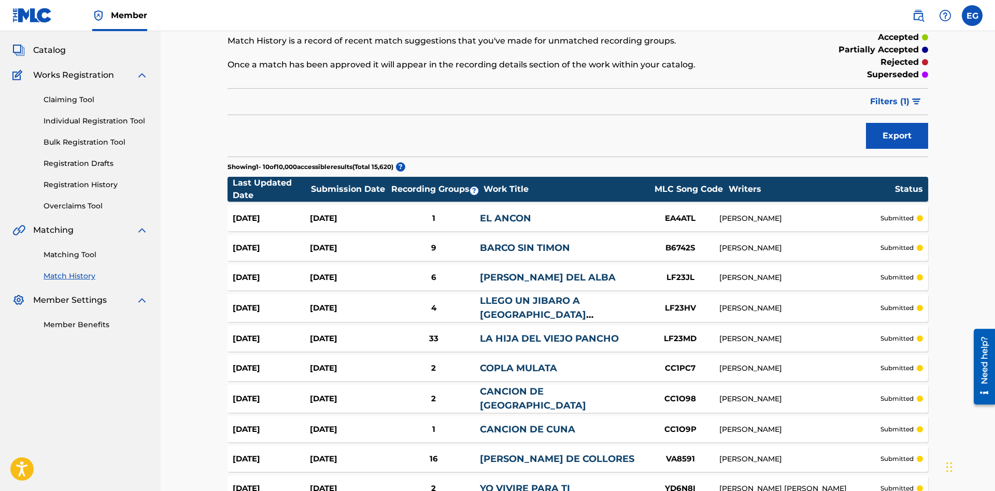
scroll to position [162, 0]
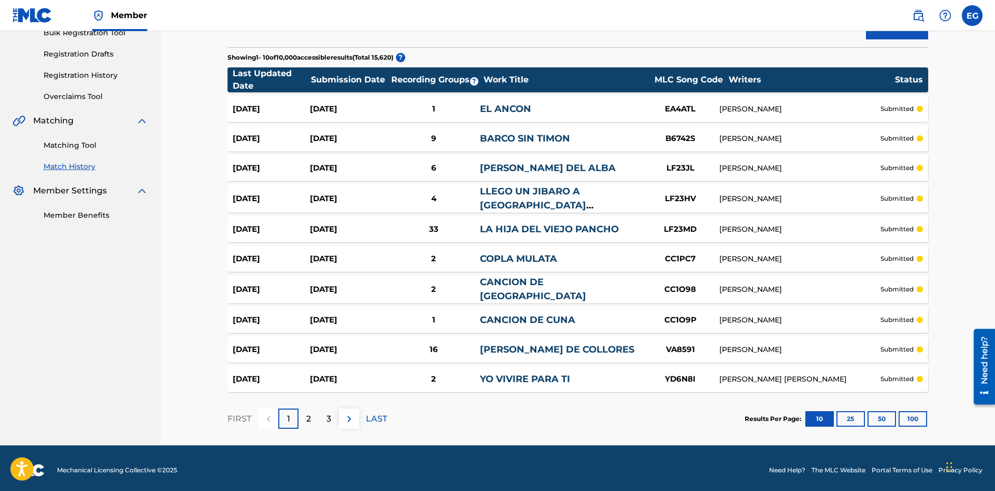
click at [293, 418] on div "1" at bounding box center [288, 419] width 20 height 20
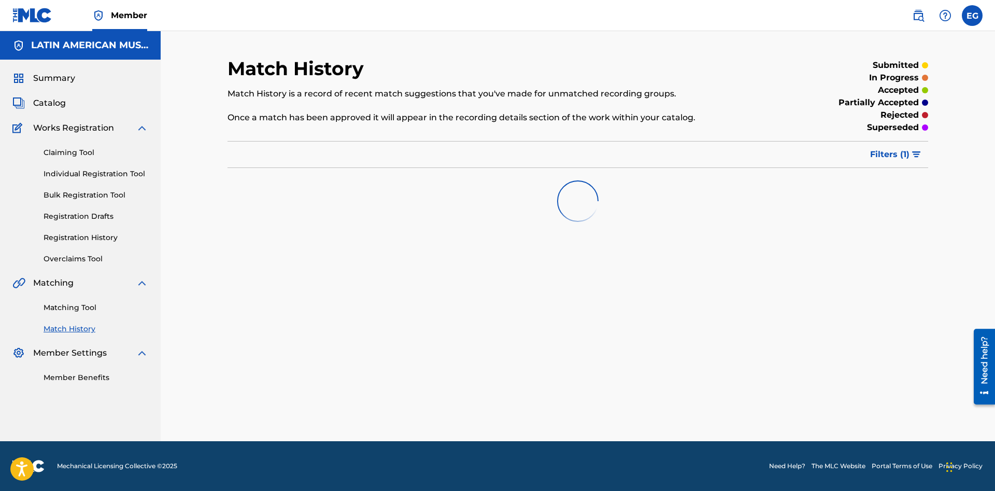
scroll to position [0, 0]
